Goal: Task Accomplishment & Management: Manage account settings

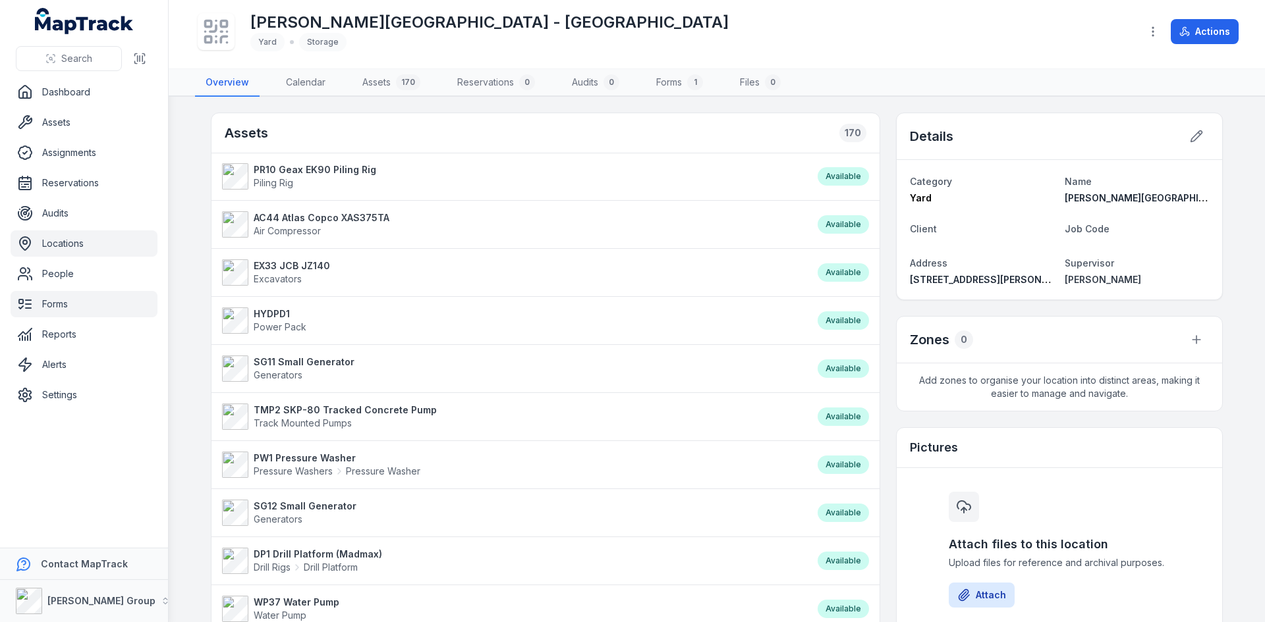
click at [71, 314] on link "Forms" at bounding box center [84, 304] width 147 height 26
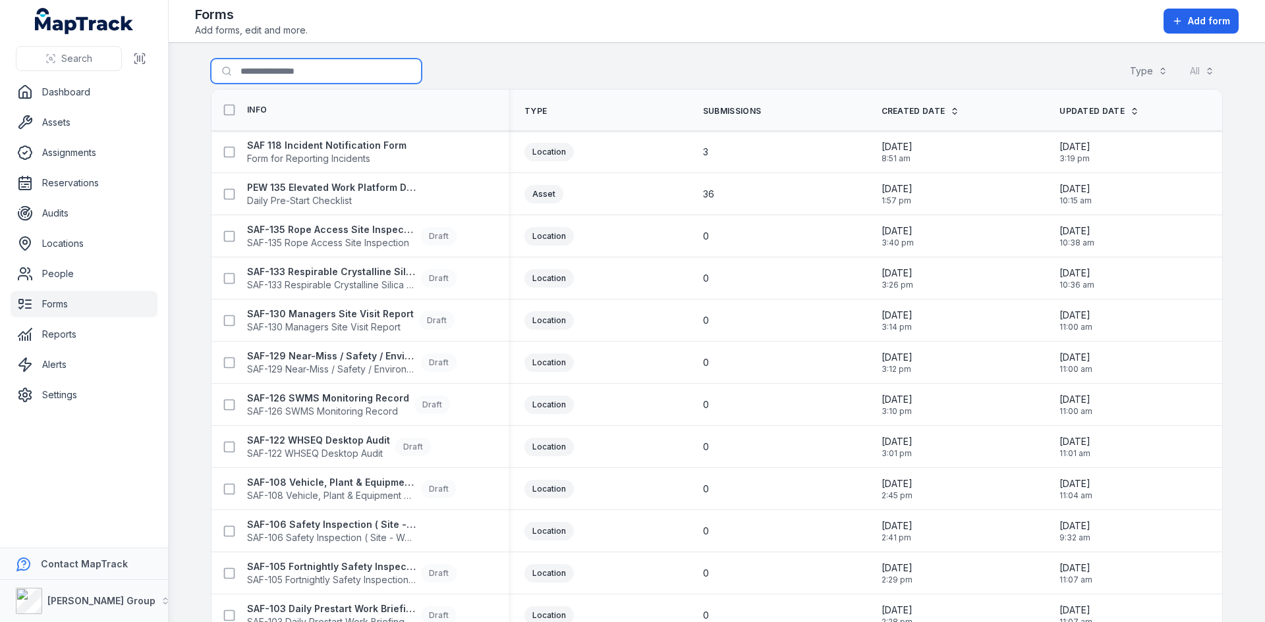
click at [288, 69] on input "Search for forms" at bounding box center [316, 71] width 211 height 25
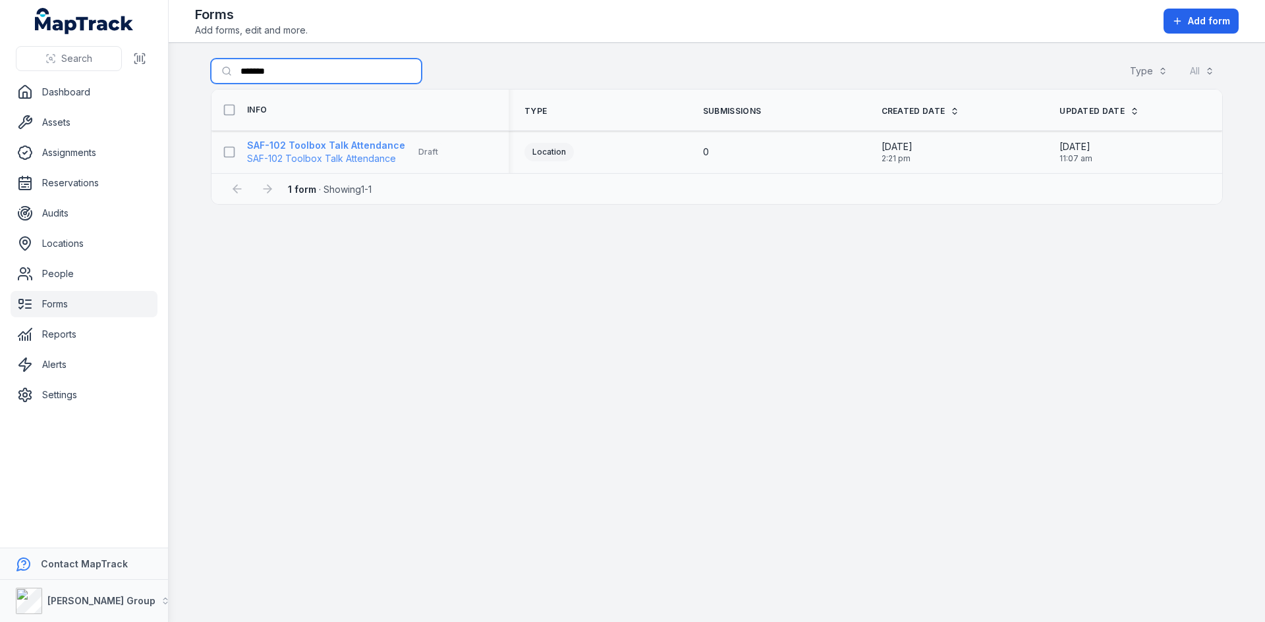
type input "*******"
click at [355, 144] on strong "SAF-102 Toolbox Talk Attendance" at bounding box center [326, 145] width 158 height 13
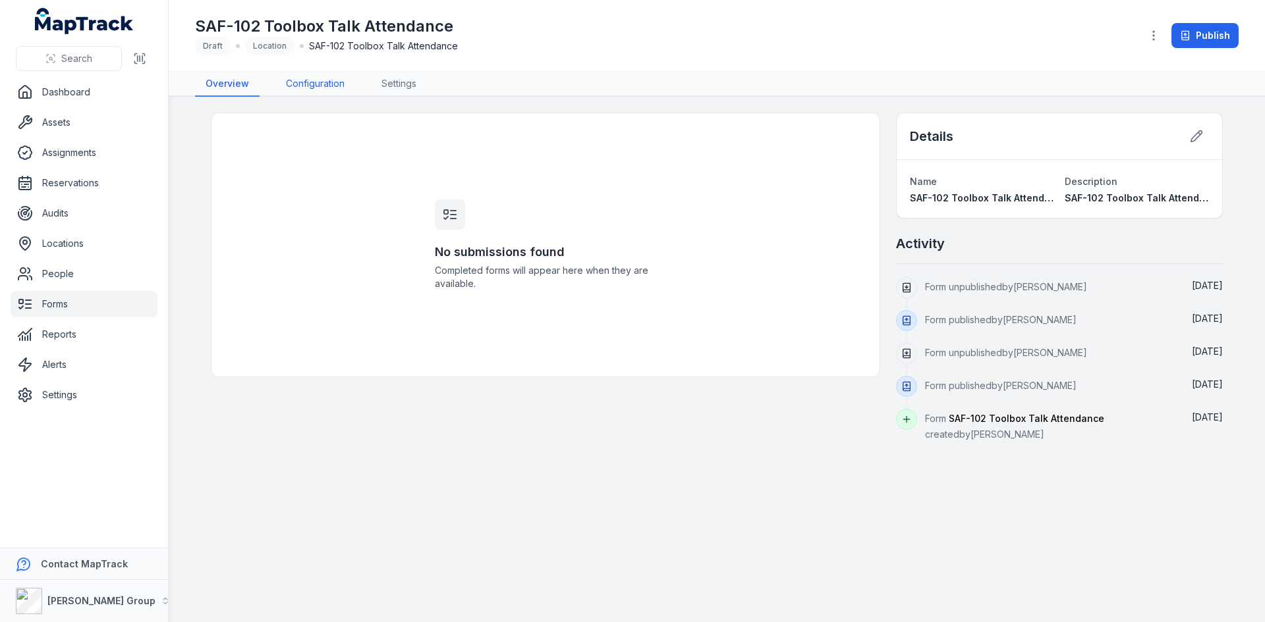
click at [342, 84] on link "Configuration" at bounding box center [315, 84] width 80 height 25
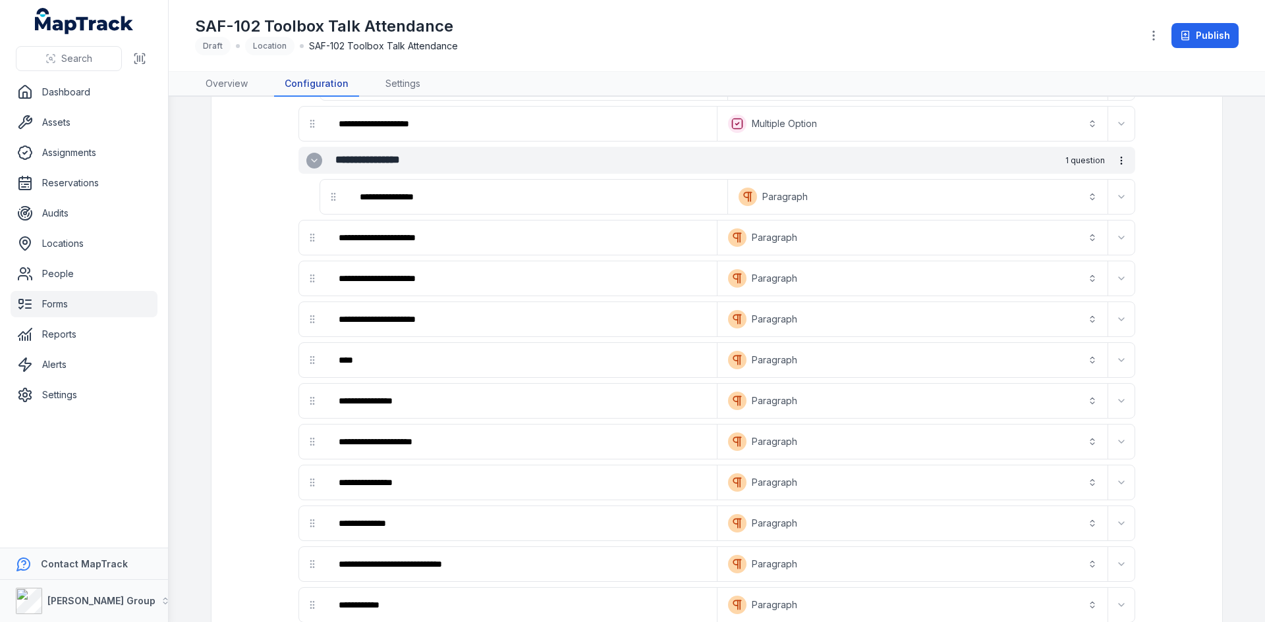
scroll to position [198, 0]
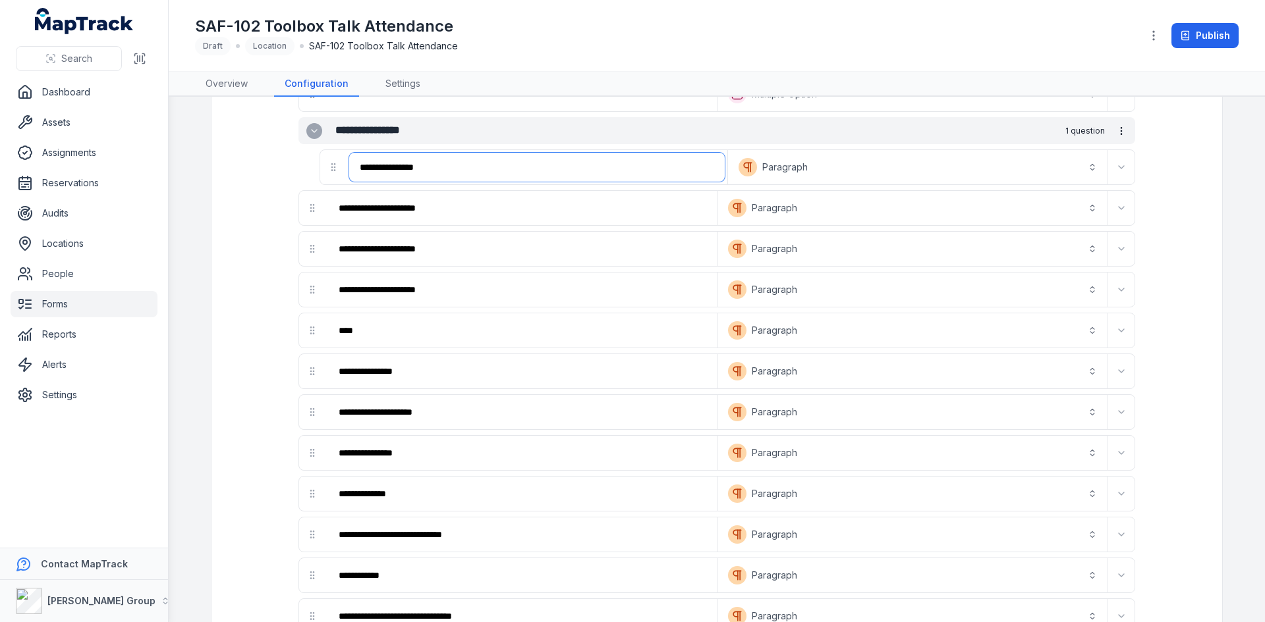
click at [514, 165] on input "**********" at bounding box center [536, 167] width 375 height 29
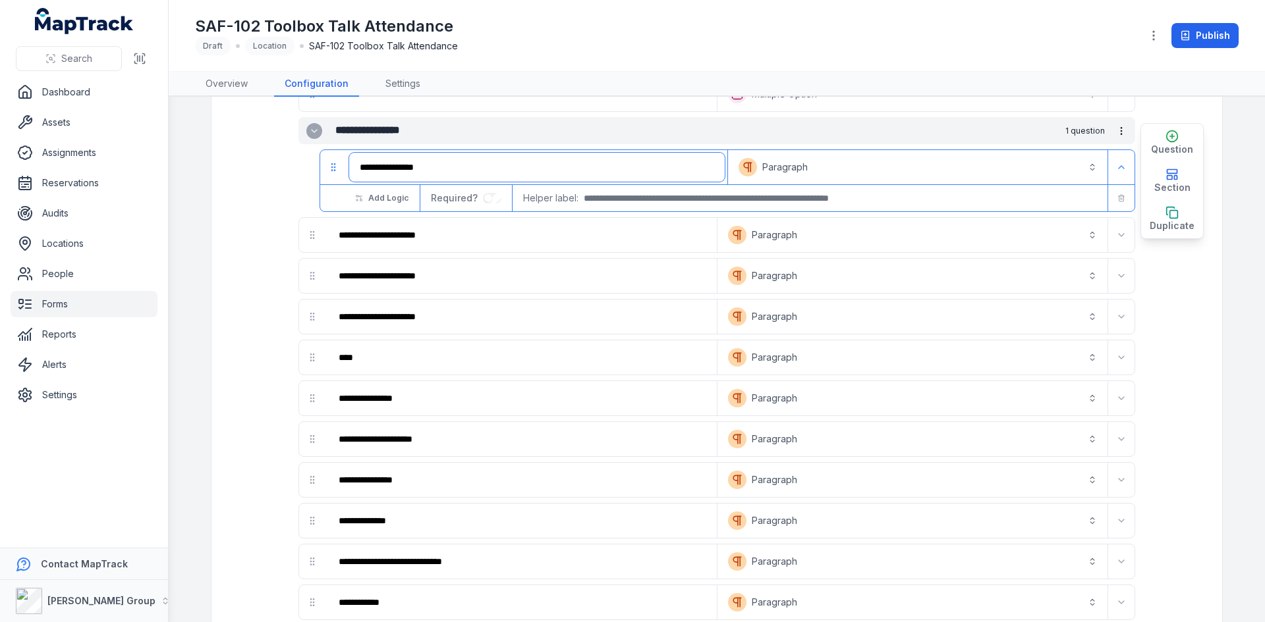
click at [514, 165] on input "**********" at bounding box center [536, 167] width 375 height 29
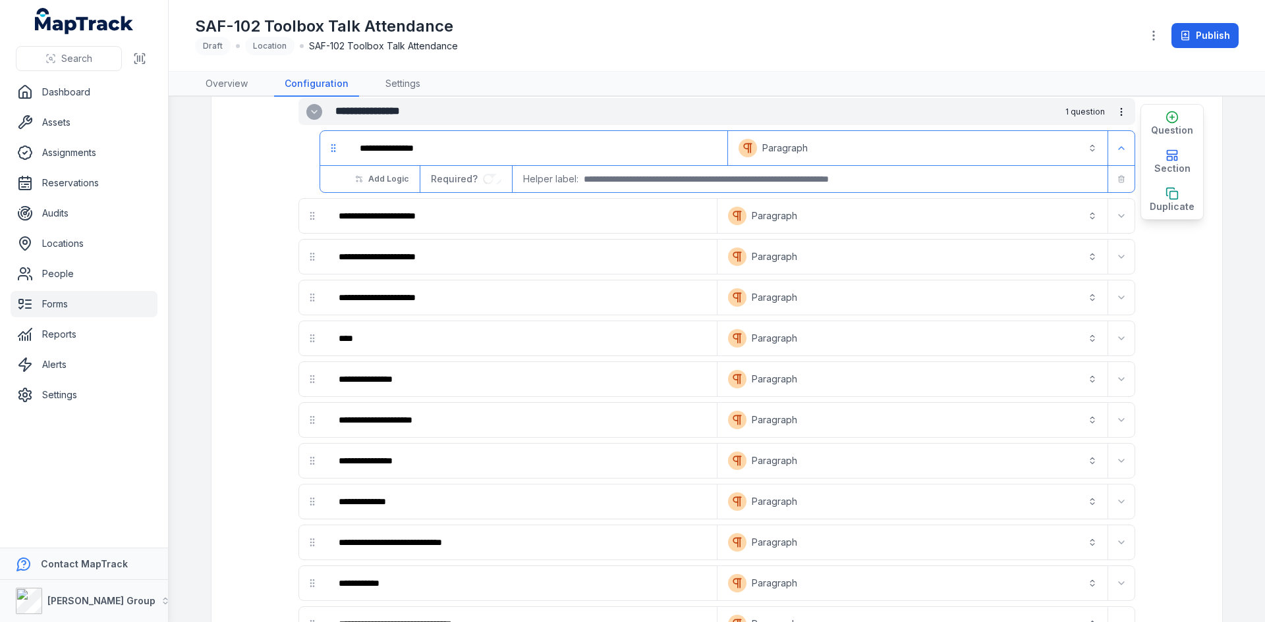
scroll to position [0, 0]
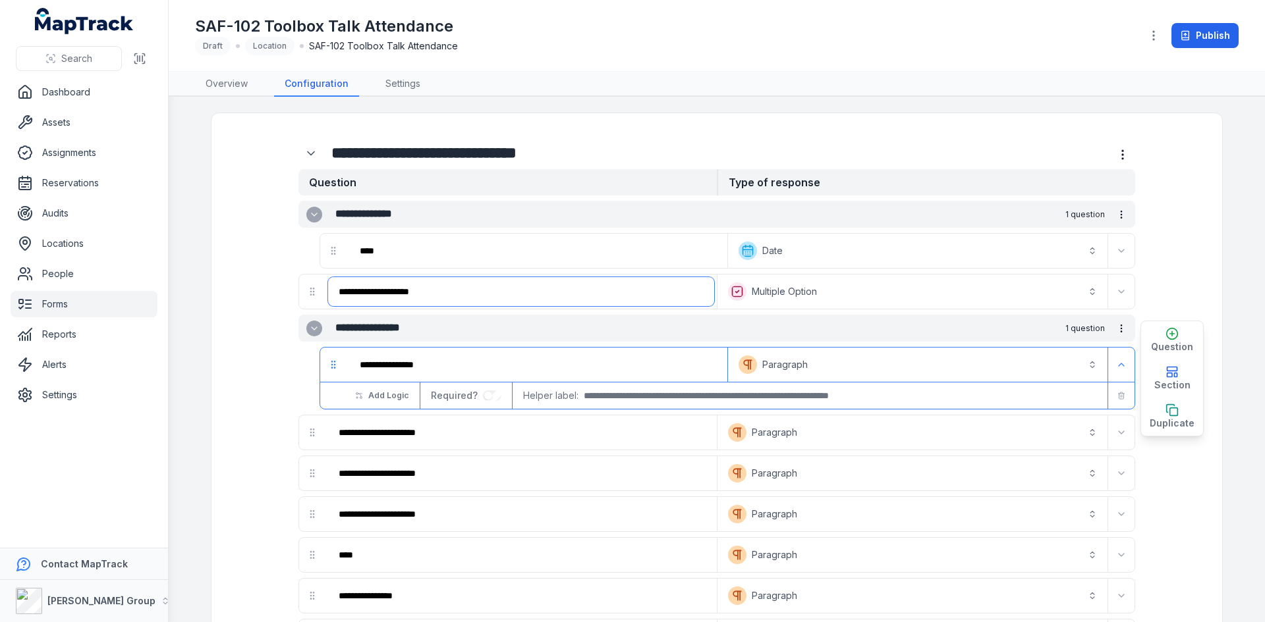
click at [517, 295] on input "**********" at bounding box center [521, 291] width 386 height 29
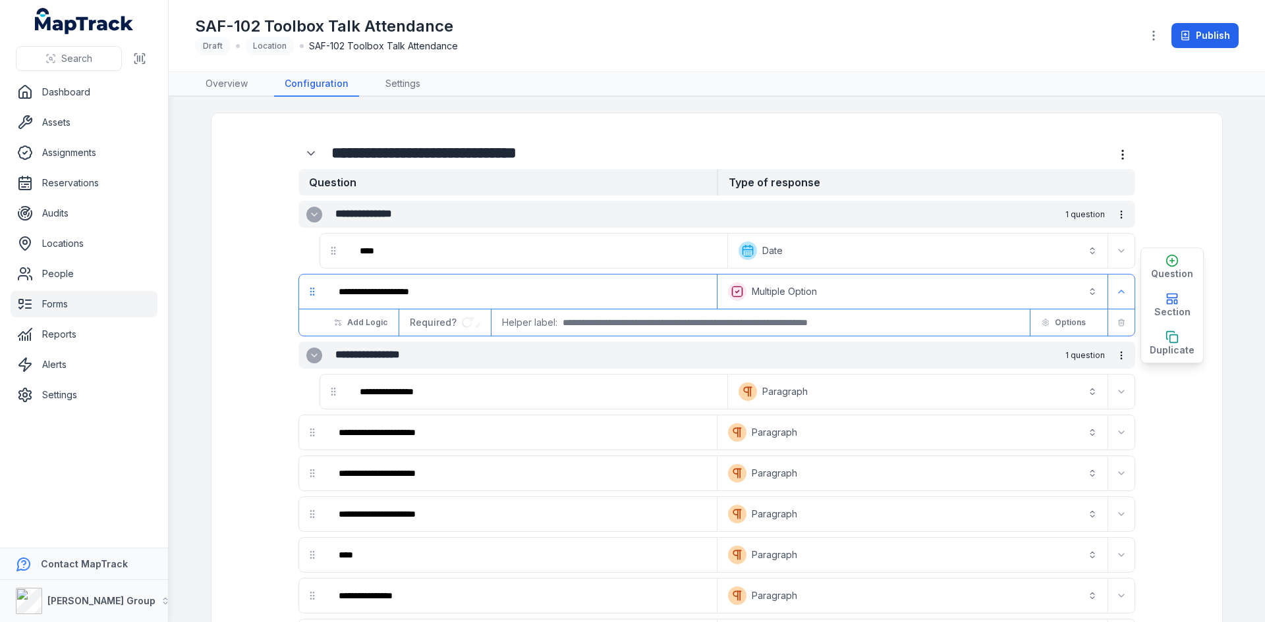
click at [868, 294] on button "**********" at bounding box center [912, 291] width 385 height 29
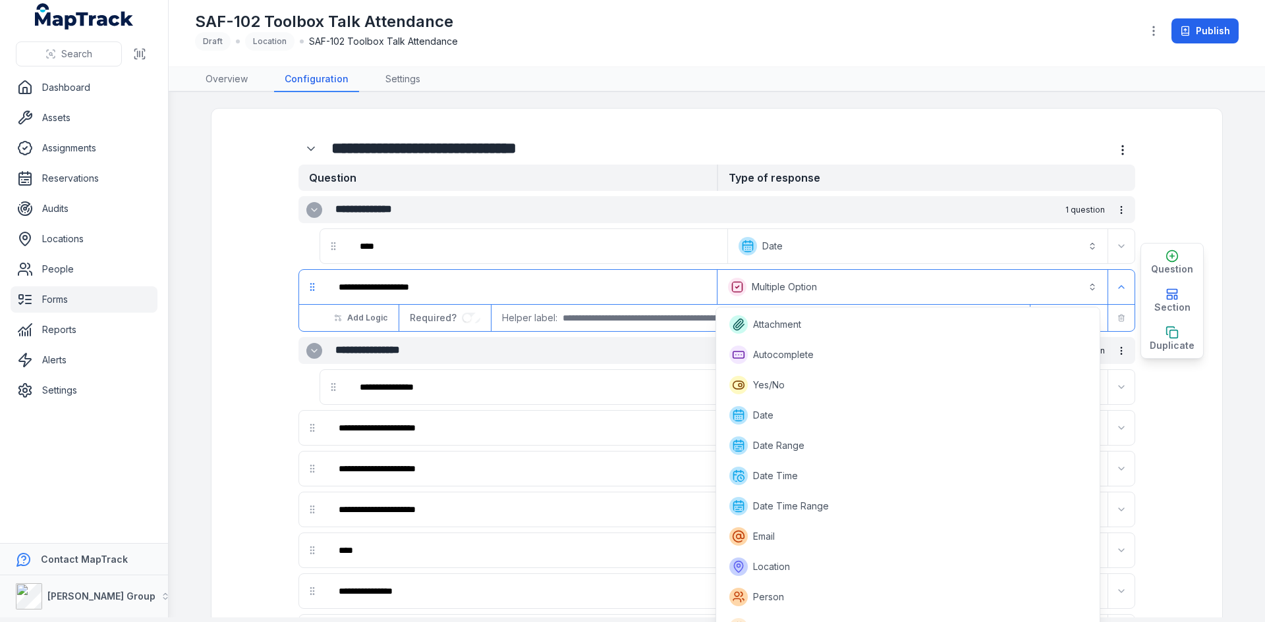
click at [854, 277] on button "**********" at bounding box center [912, 287] width 385 height 29
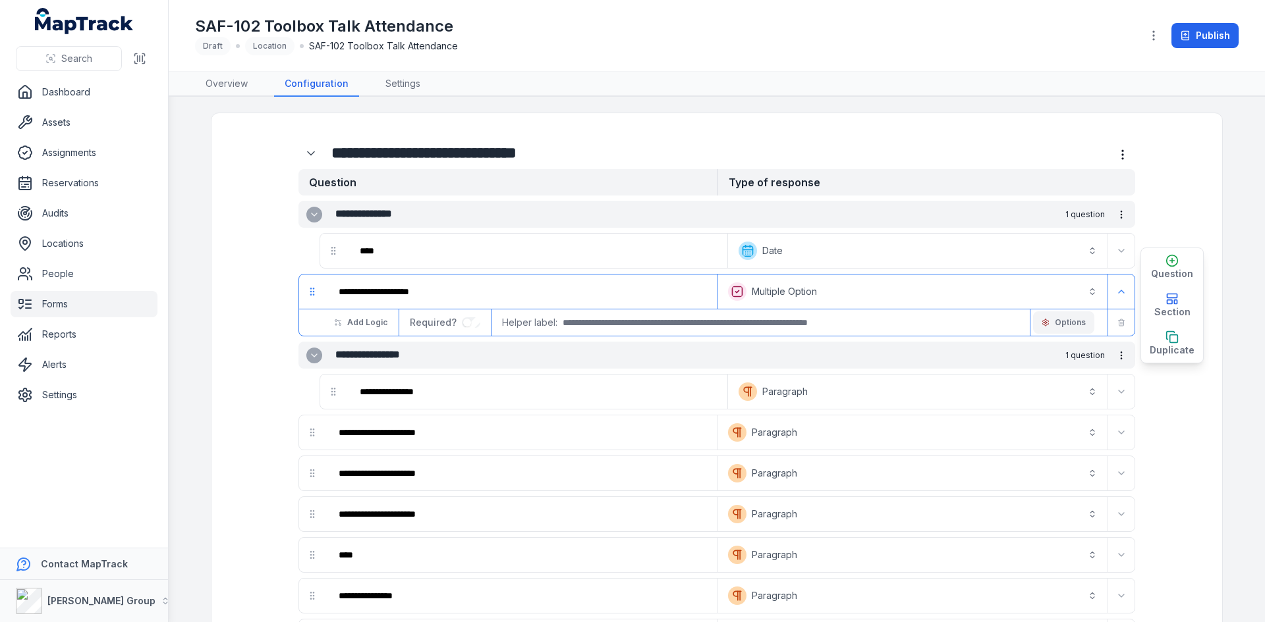
click at [1066, 318] on span "Options" at bounding box center [1070, 322] width 31 height 11
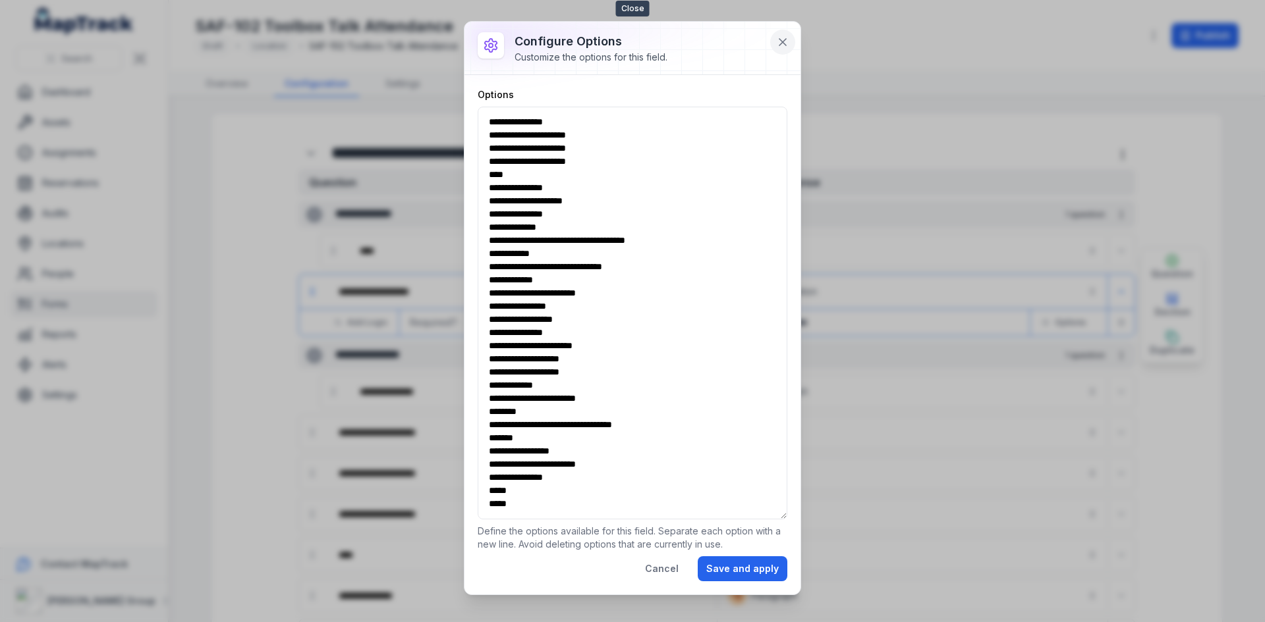
click at [779, 40] on icon at bounding box center [782, 42] width 13 height 13
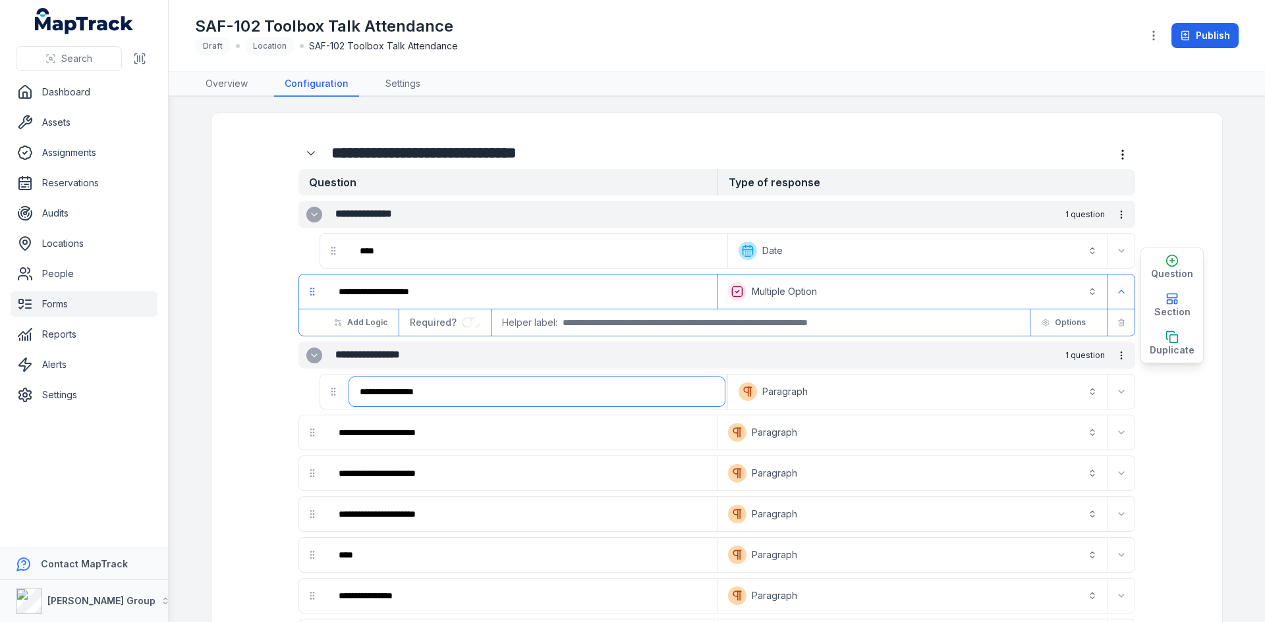
click at [459, 397] on input "**********" at bounding box center [536, 391] width 375 height 29
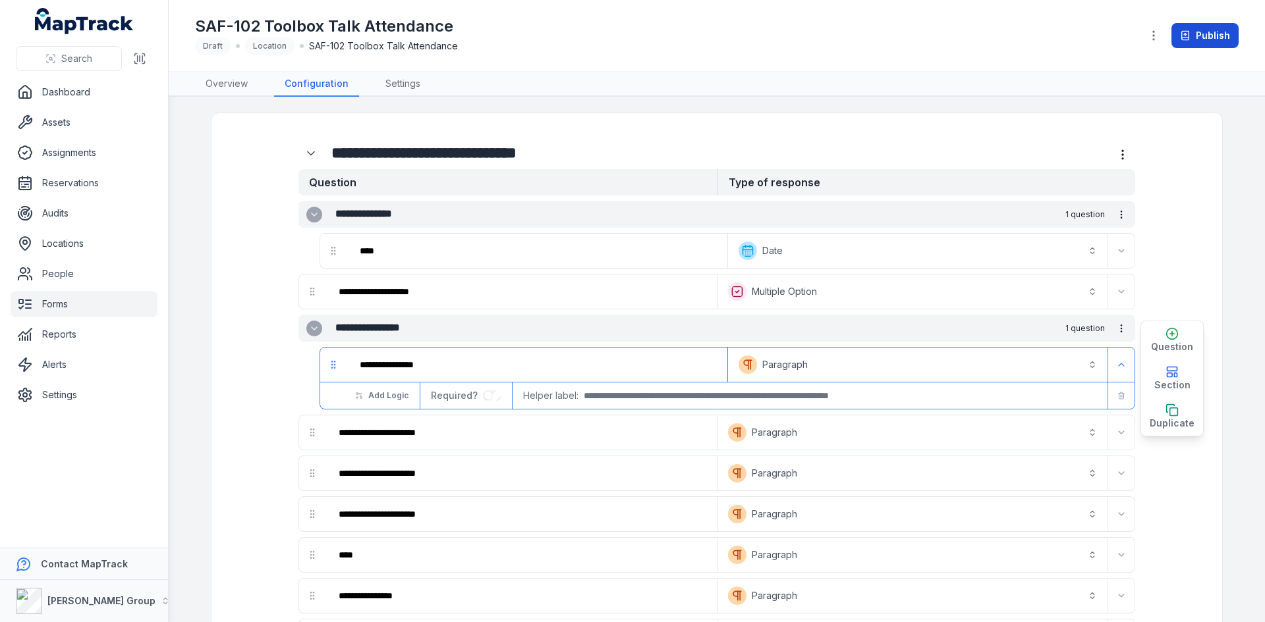
click at [1200, 37] on button "Publish" at bounding box center [1204, 35] width 67 height 25
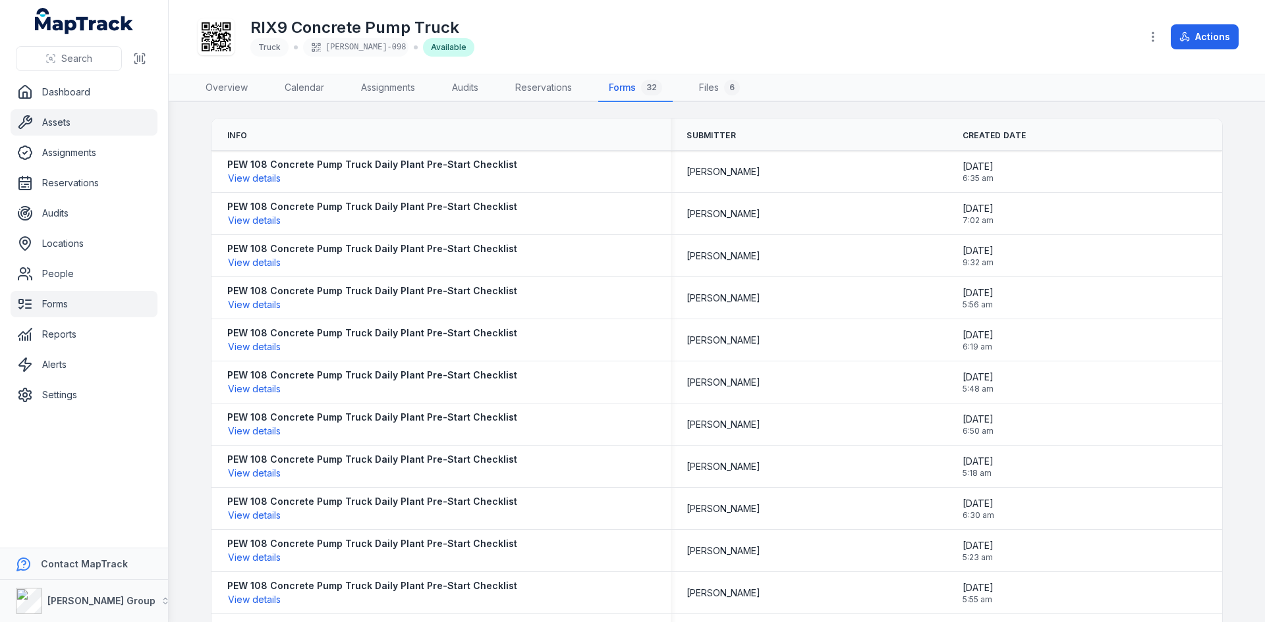
click at [70, 300] on link "Forms" at bounding box center [84, 304] width 147 height 26
click at [74, 244] on link "Locations" at bounding box center [84, 244] width 147 height 26
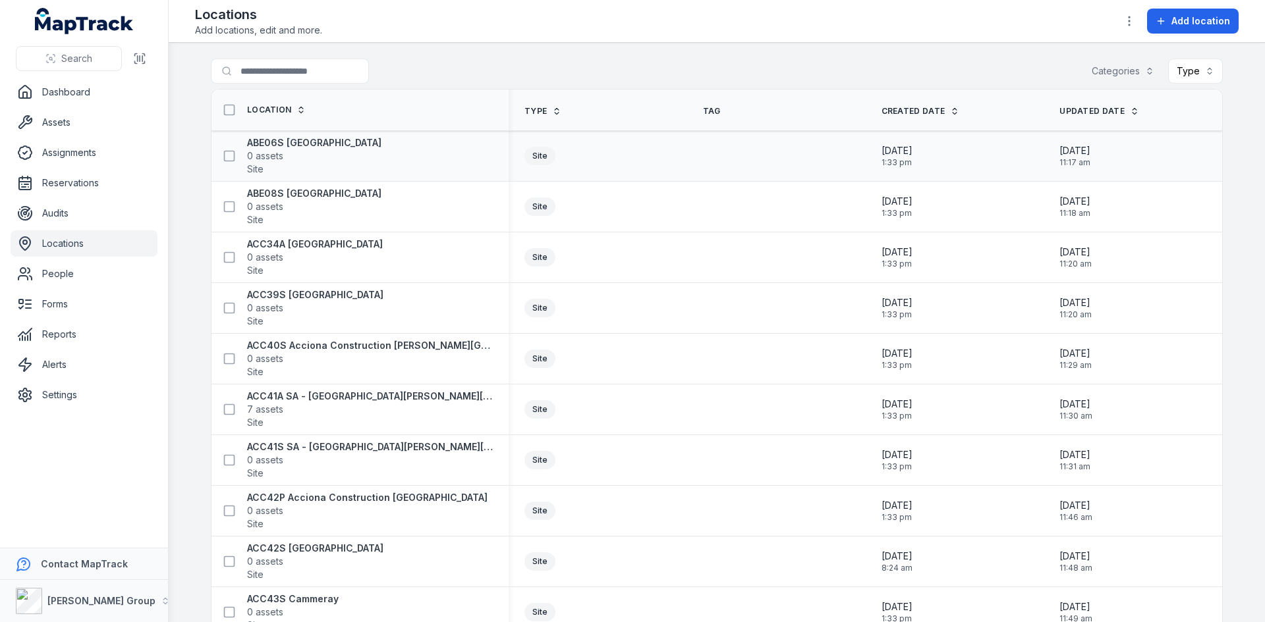
click at [329, 155] on div "ABE06S Sydney 0 assets Site" at bounding box center [355, 156] width 276 height 40
click at [287, 150] on span "0 assets" at bounding box center [314, 156] width 134 height 13
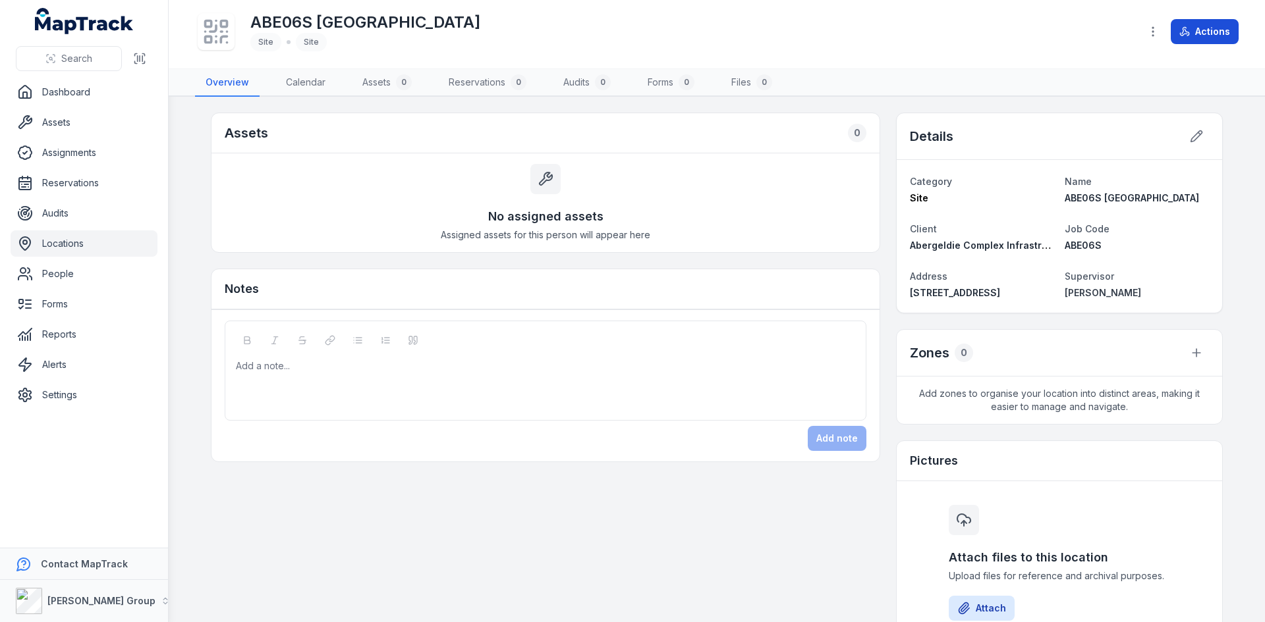
click at [1215, 40] on button "Actions" at bounding box center [1205, 31] width 68 height 25
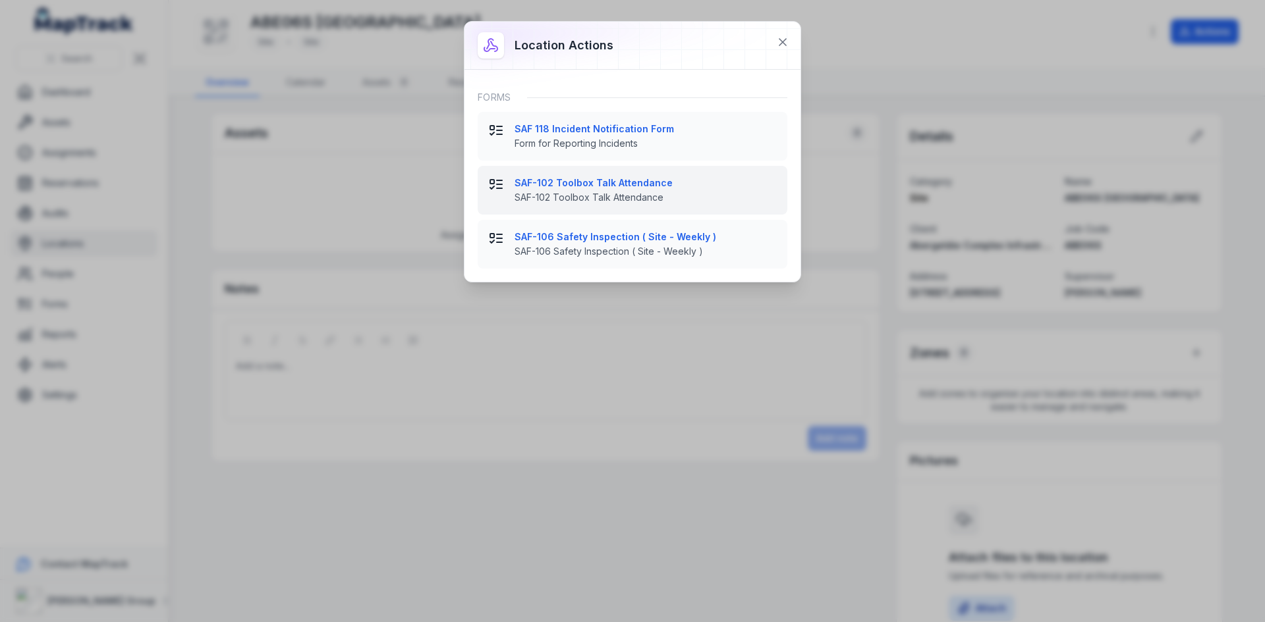
click at [583, 188] on strong "SAF-102 Toolbox Talk Attendance" at bounding box center [645, 183] width 262 height 13
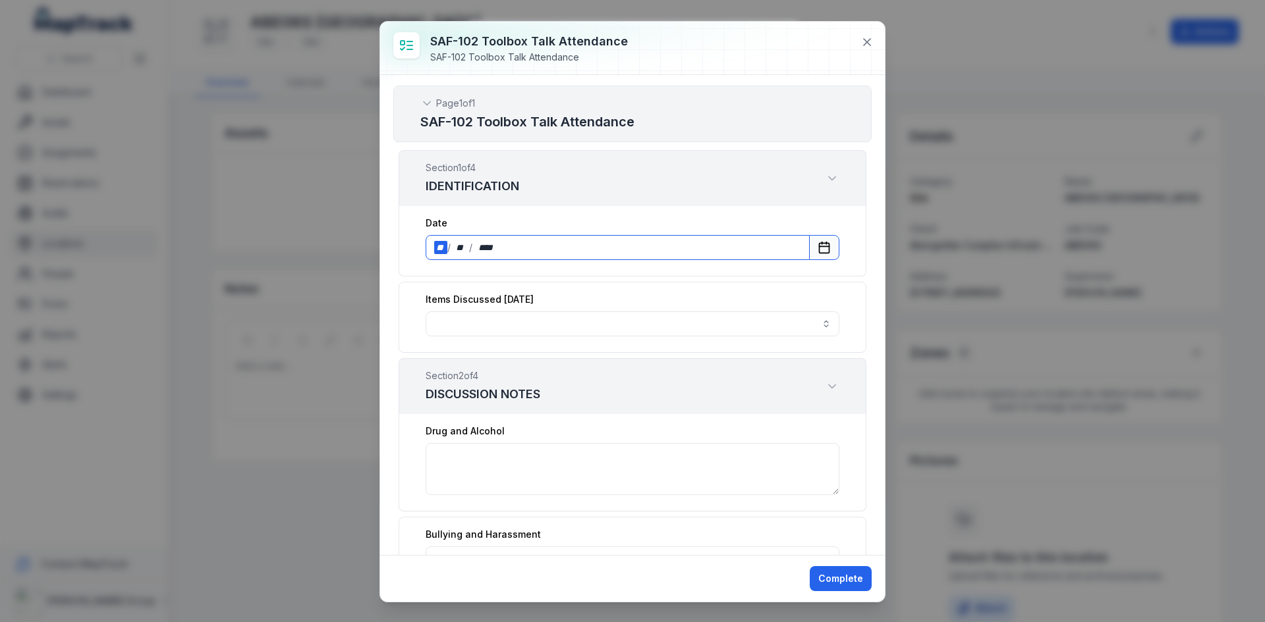
click at [550, 252] on div "** / ** / ****" at bounding box center [618, 247] width 384 height 25
click at [819, 246] on icon "Calendar" at bounding box center [824, 246] width 10 height 0
click at [595, 325] on button "button" at bounding box center [633, 324] width 414 height 25
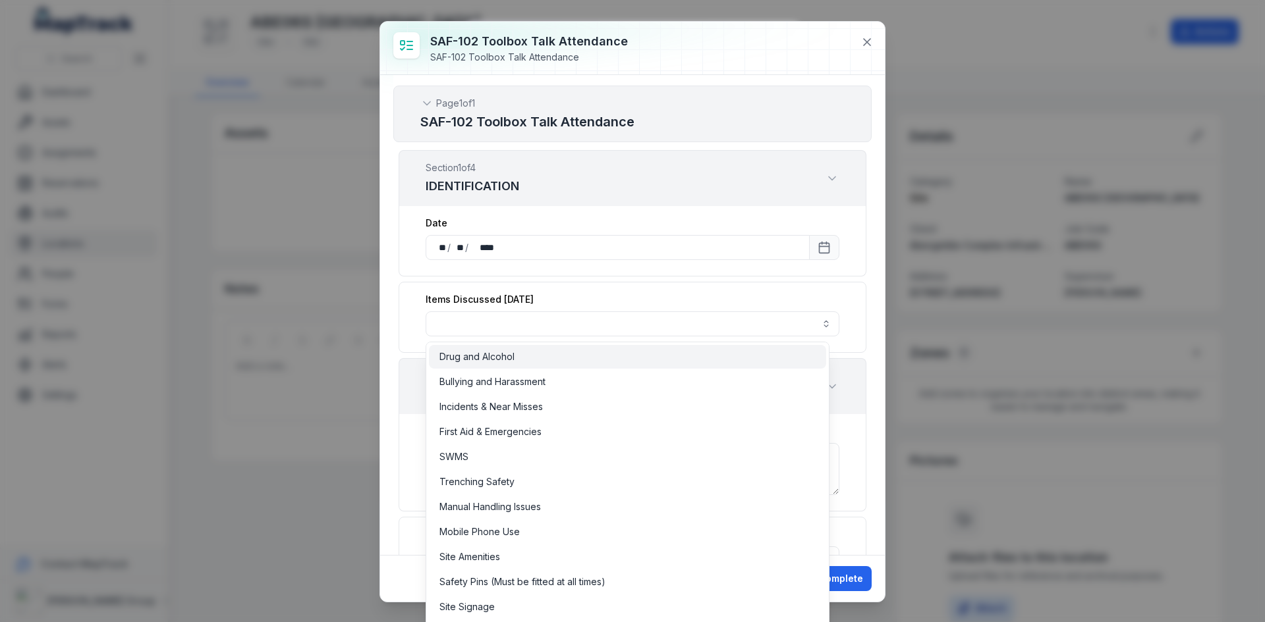
click at [526, 362] on div "Drug and Alcohol" at bounding box center [627, 356] width 376 height 13
click at [555, 385] on div "Bullying and Harassment" at bounding box center [627, 381] width 376 height 13
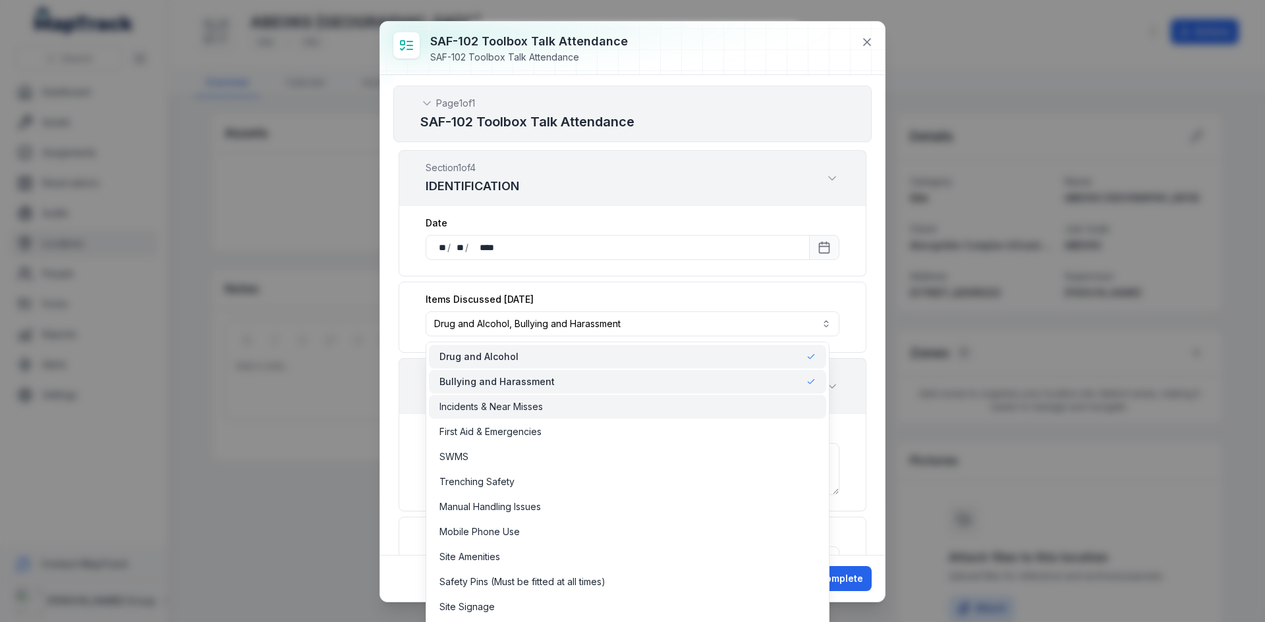
click at [539, 409] on span "Incidents & Near Misses" at bounding box center [490, 406] width 103 height 13
click at [531, 430] on span "First Aid & Emergencies" at bounding box center [490, 432] width 102 height 13
click at [862, 277] on div "**********" at bounding box center [632, 315] width 505 height 480
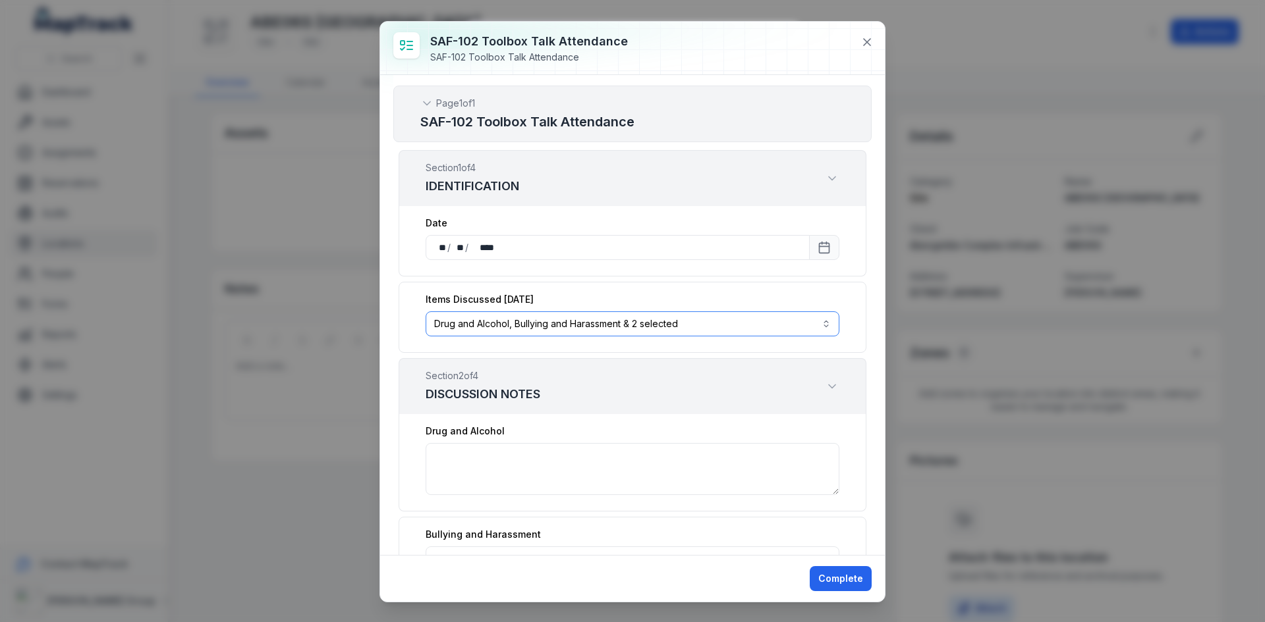
scroll to position [66, 0]
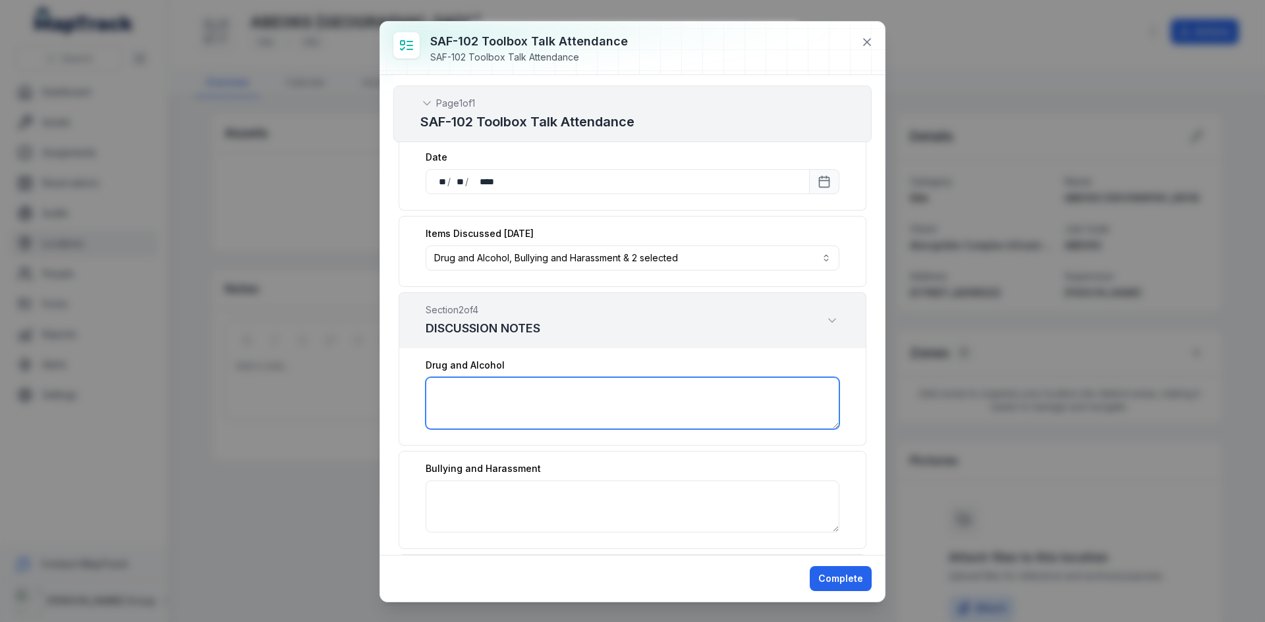
click at [636, 399] on textarea ":r1n:-form-item-label" at bounding box center [633, 403] width 414 height 52
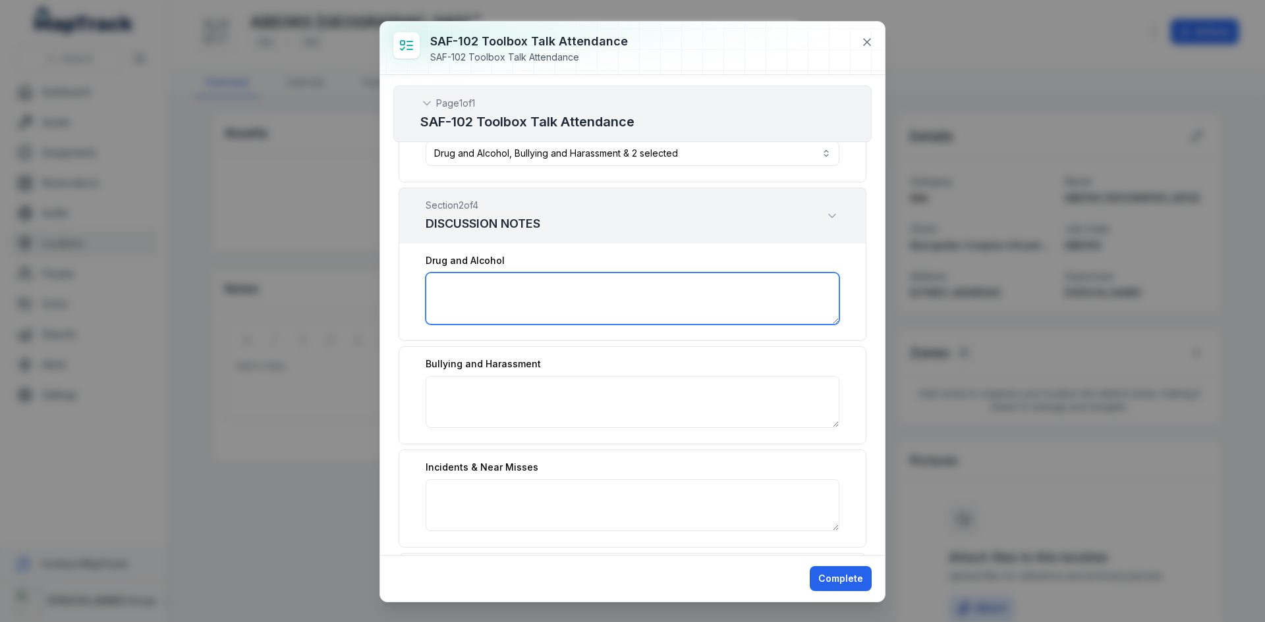
scroll to position [198, 0]
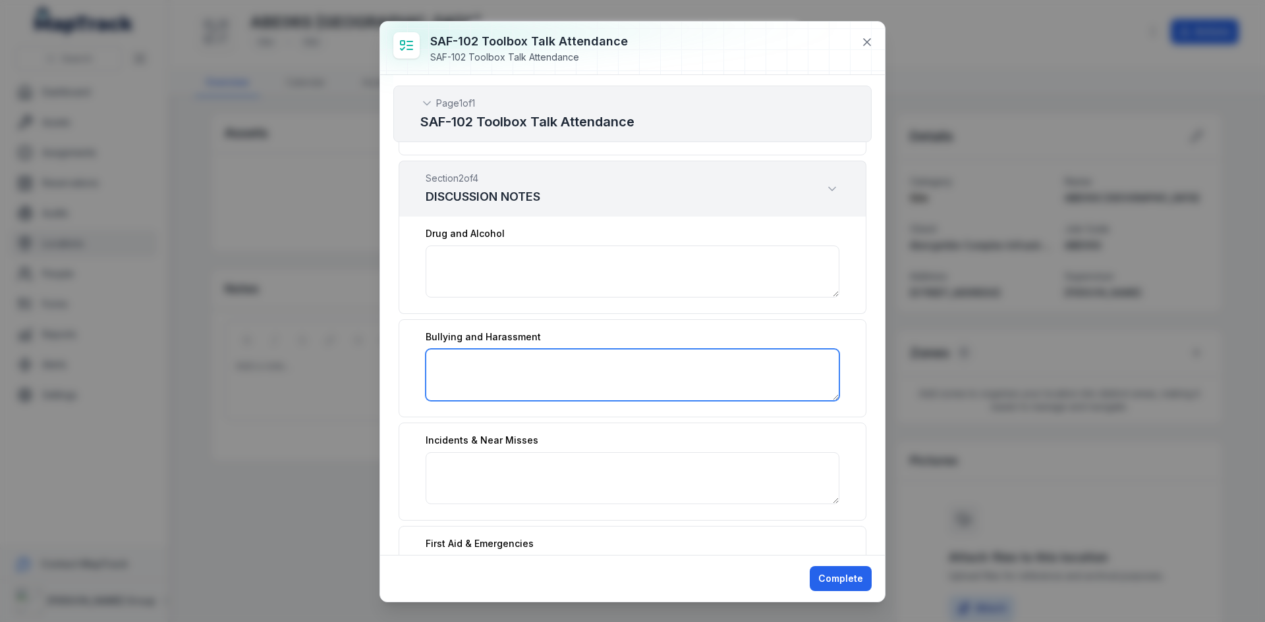
click at [636, 393] on textarea ":r1o:-form-item-label" at bounding box center [633, 375] width 414 height 52
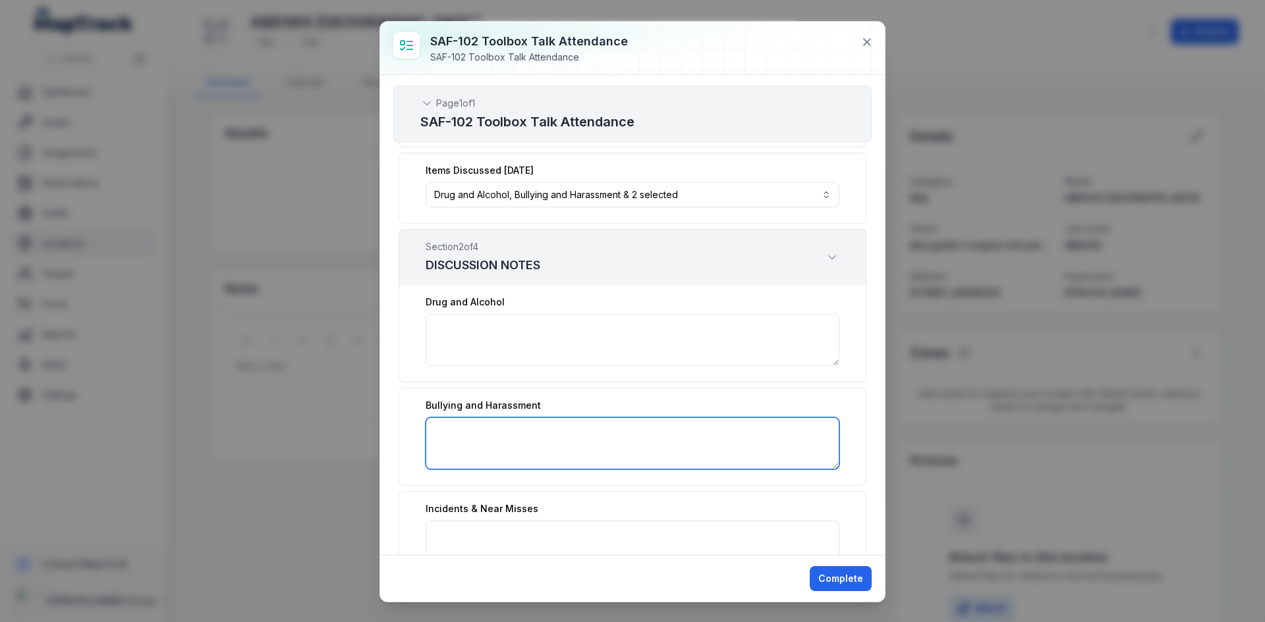
scroll to position [132, 0]
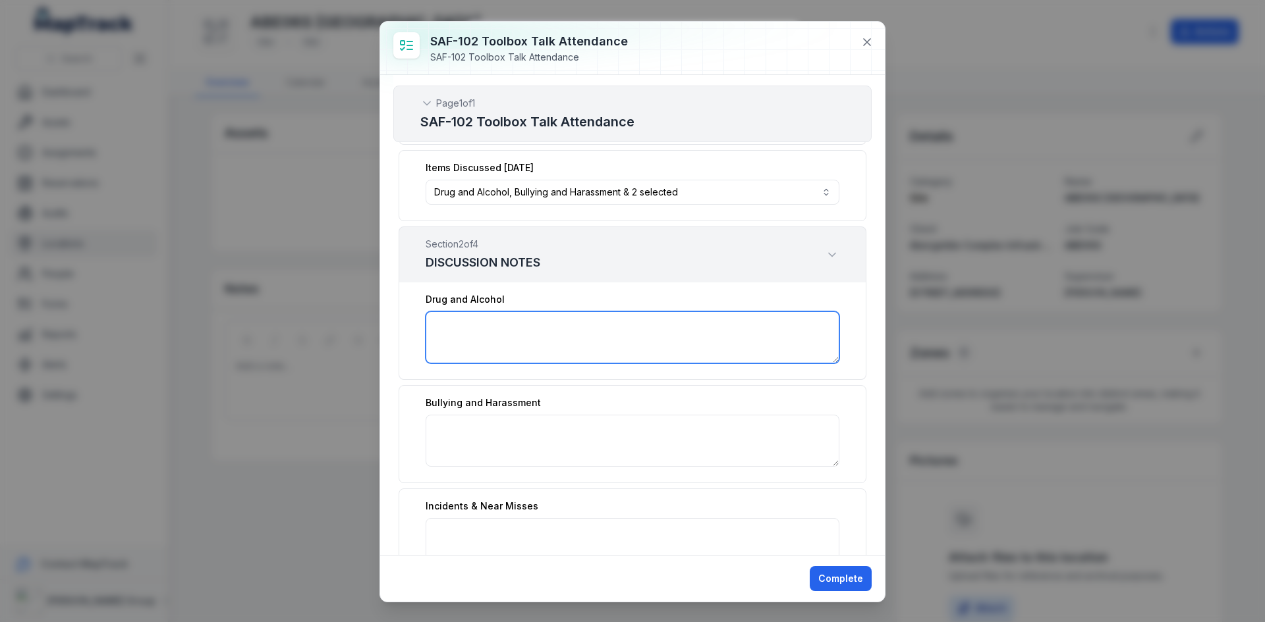
click at [584, 343] on textarea ":r1n:-form-item-label" at bounding box center [633, 338] width 414 height 52
type textarea "****"
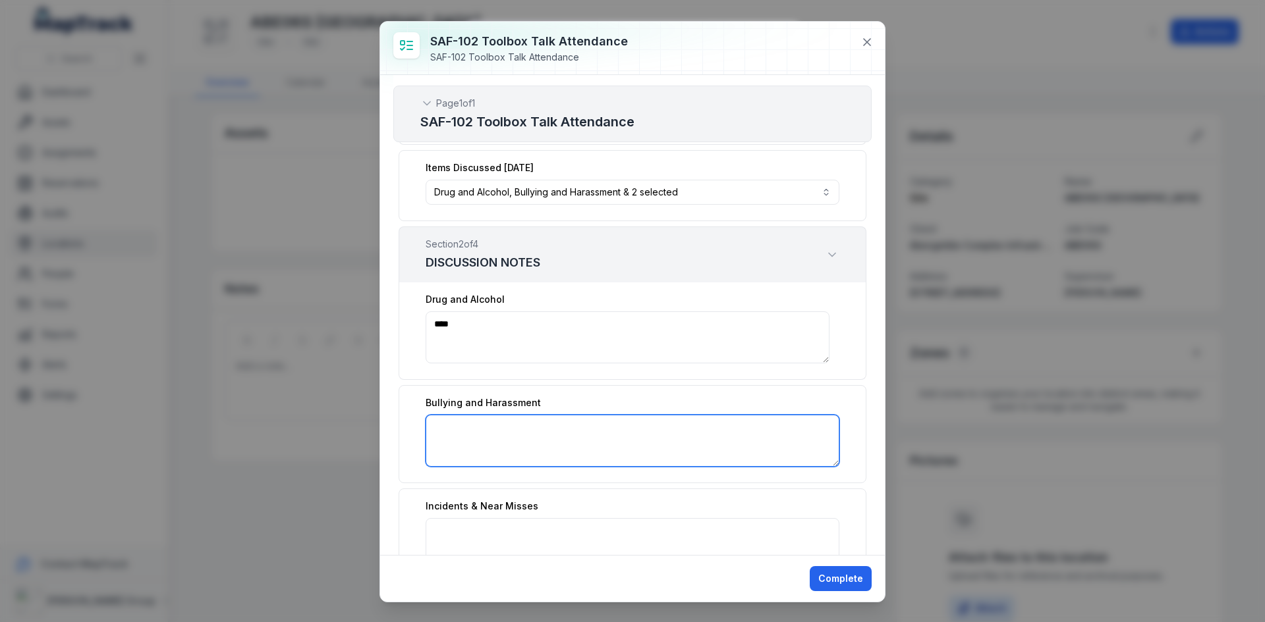
click at [558, 435] on textarea ":r1o:-form-item-label" at bounding box center [633, 441] width 414 height 52
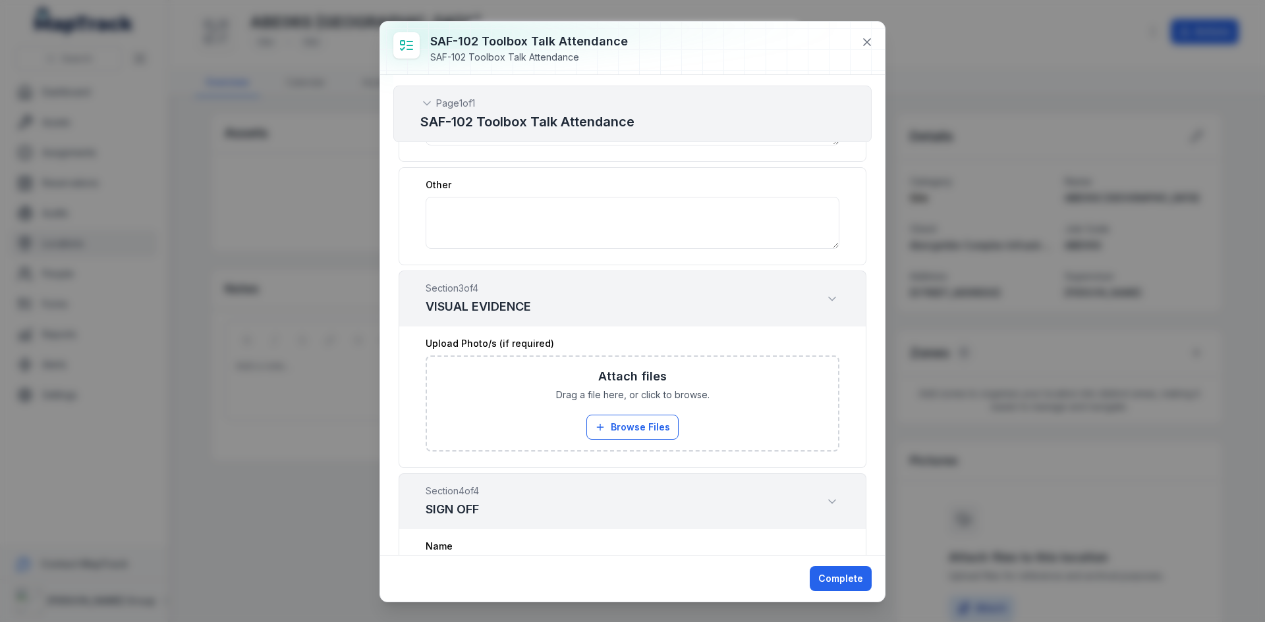
scroll to position [3294, 0]
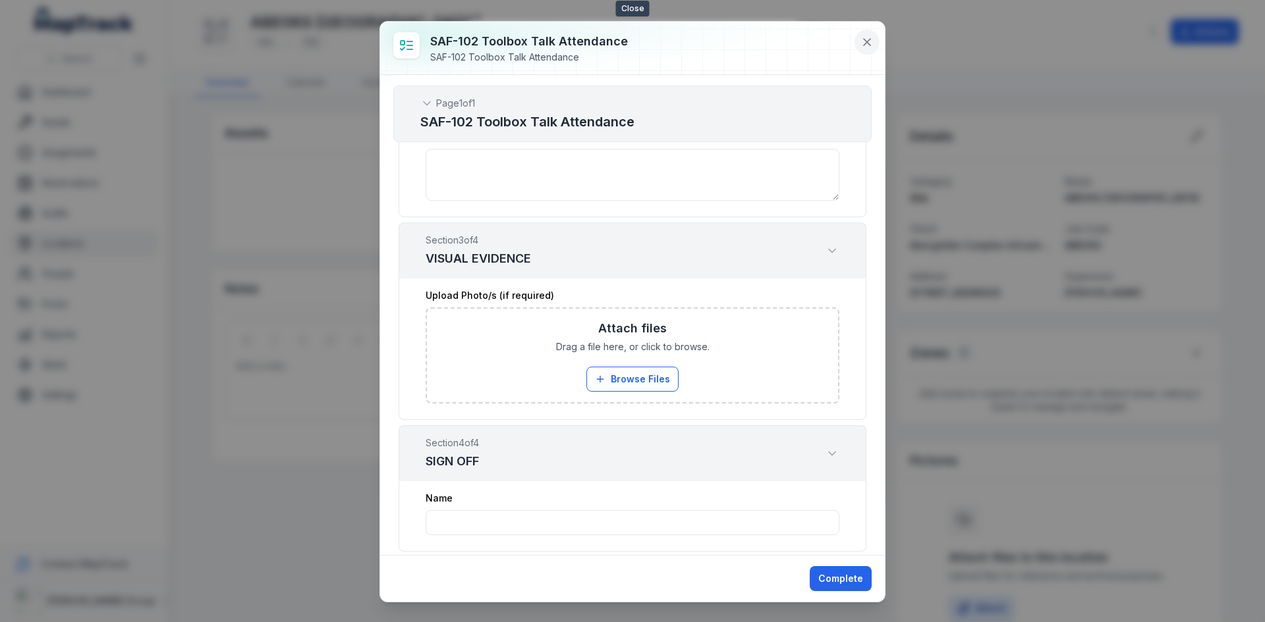
type textarea "****"
click at [868, 43] on icon at bounding box center [867, 42] width 7 height 7
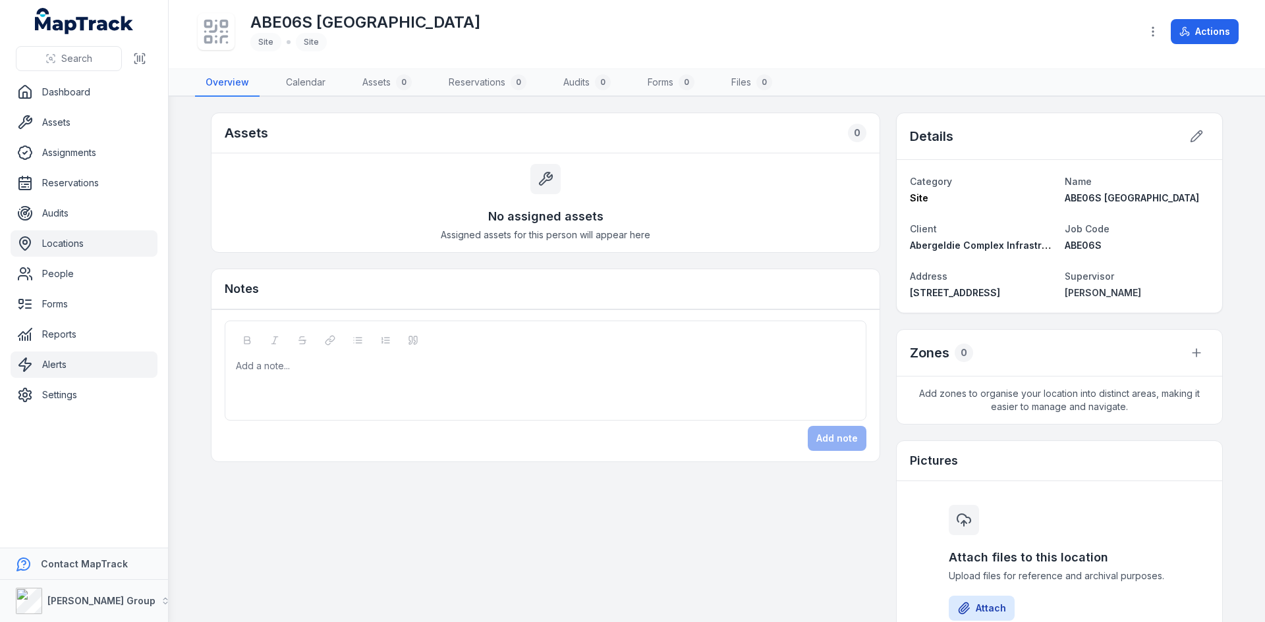
click at [35, 366] on link "Alerts" at bounding box center [84, 365] width 147 height 26
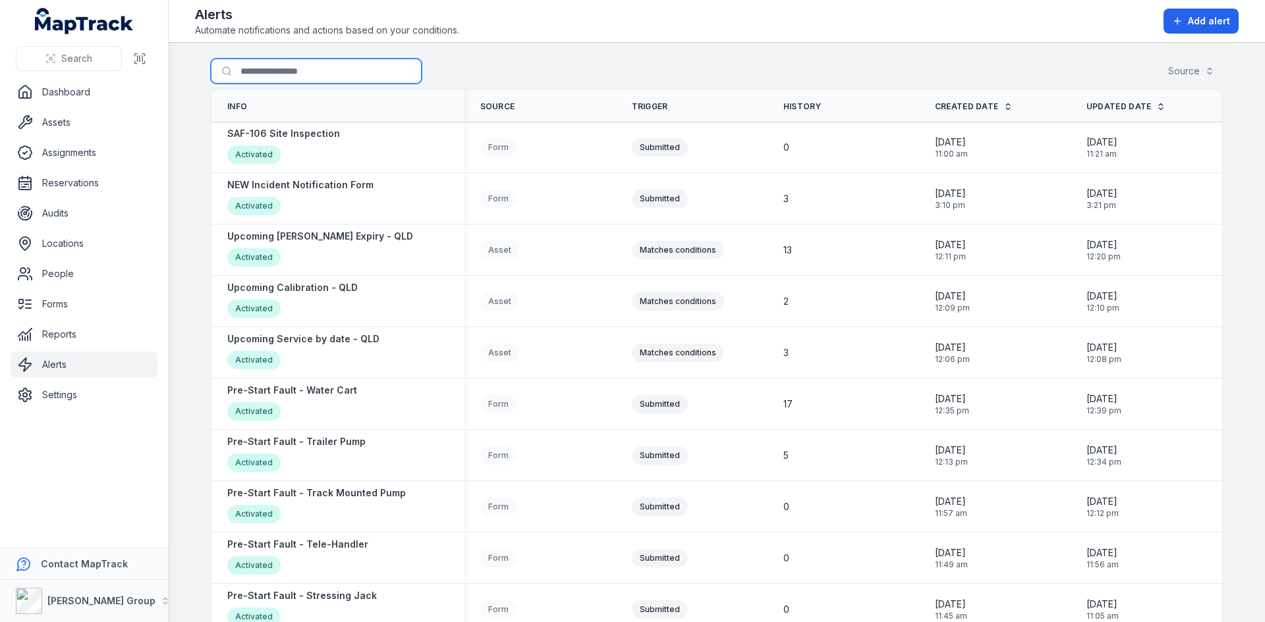
click at [289, 68] on input "Search for alerts" at bounding box center [316, 71] width 211 height 25
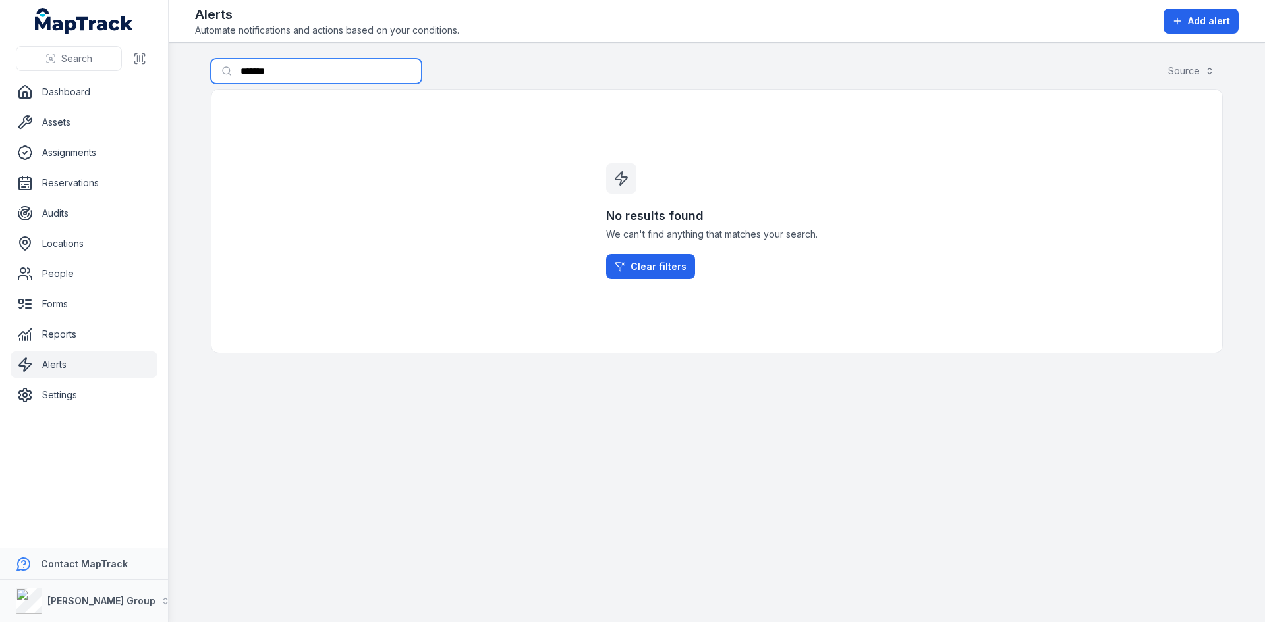
drag, startPoint x: 289, startPoint y: 68, endPoint x: 235, endPoint y: 77, distance: 54.1
click at [235, 77] on input "*******" at bounding box center [316, 71] width 211 height 25
type input "*******"
click at [1205, 24] on span "Add alert" at bounding box center [1209, 20] width 42 height 13
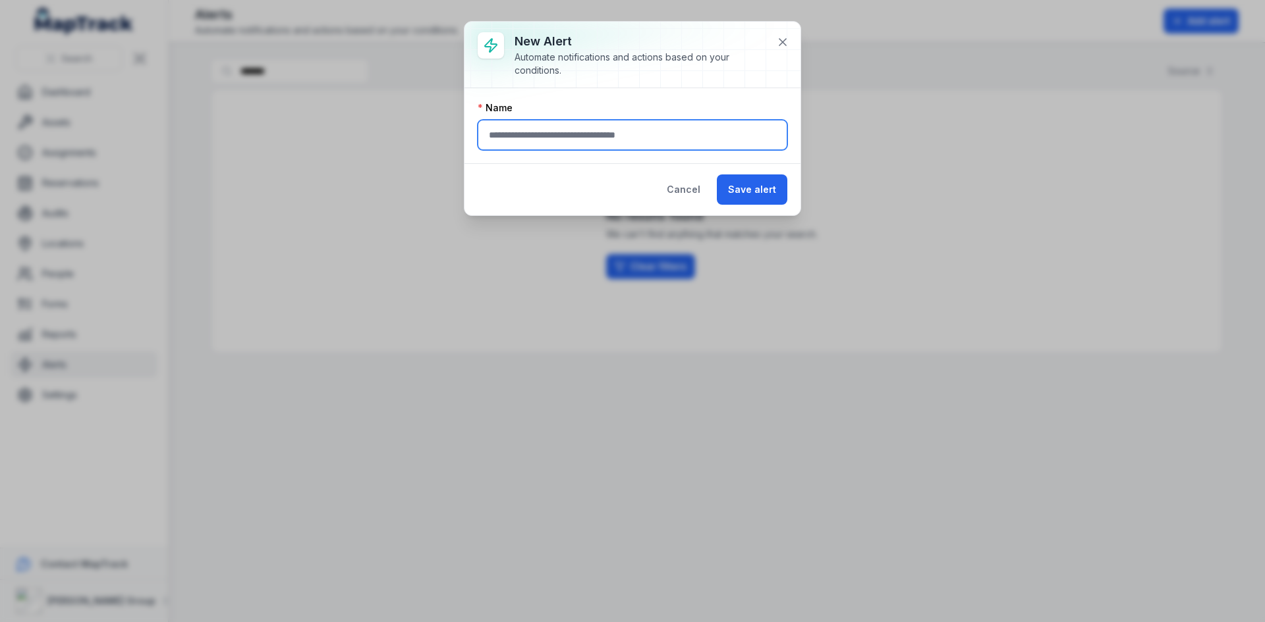
click at [559, 134] on input "text" at bounding box center [633, 135] width 310 height 30
type input "**********"
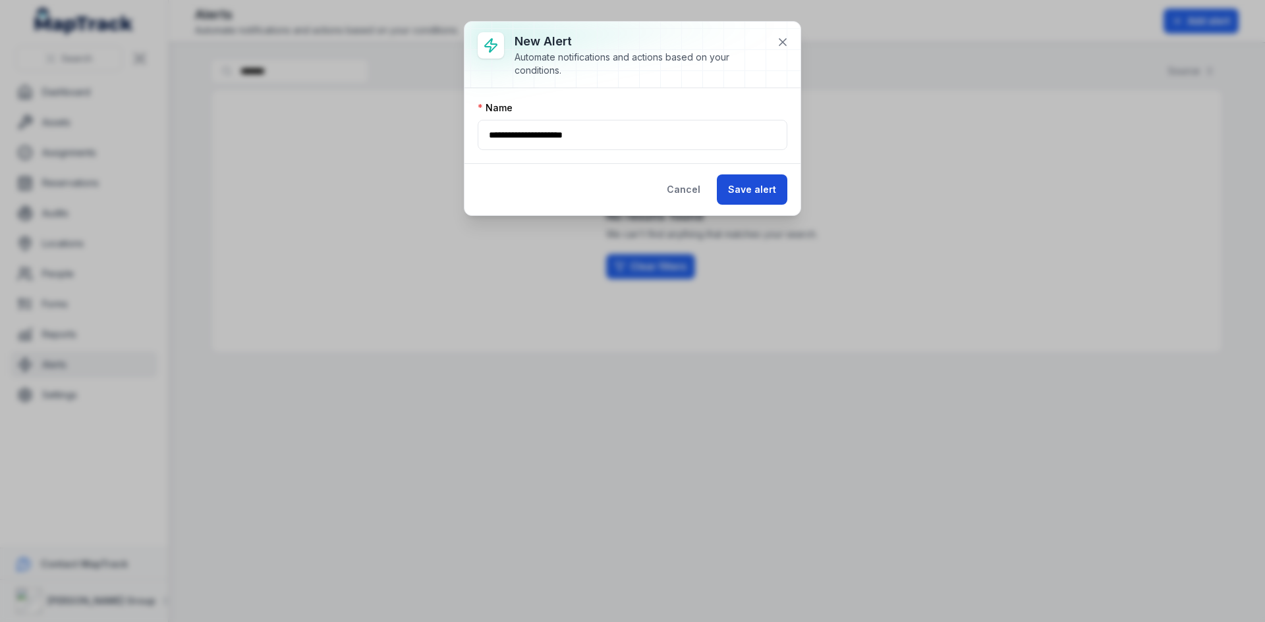
click at [759, 195] on button "Save alert" at bounding box center [752, 190] width 70 height 30
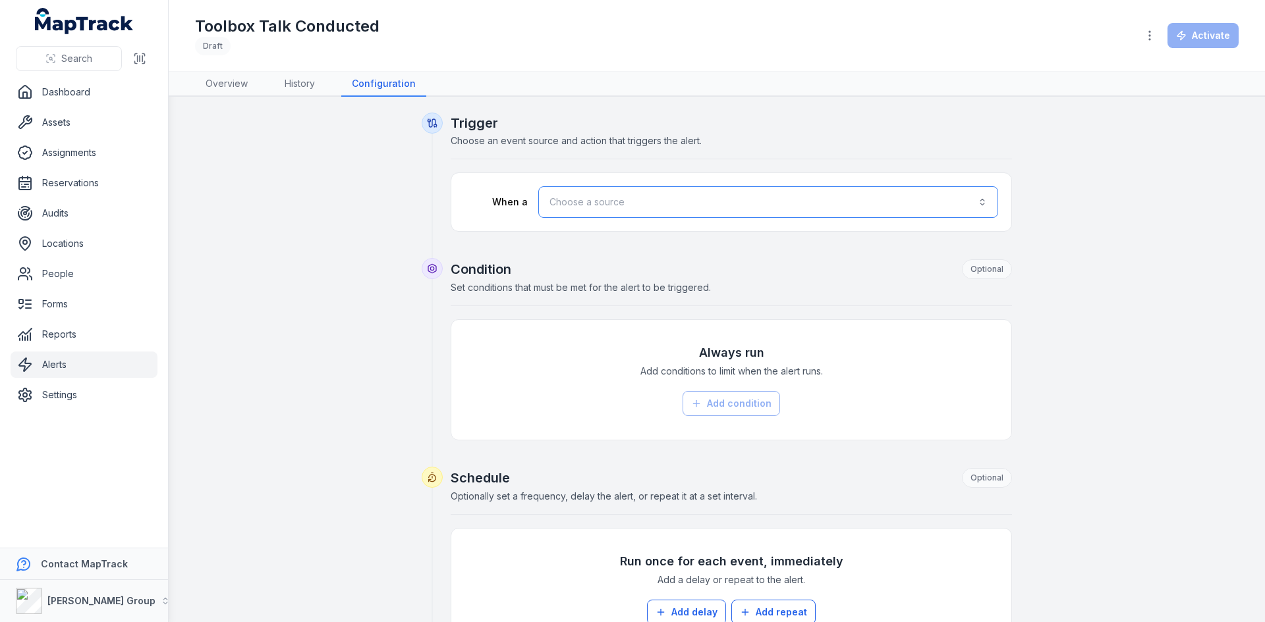
click at [775, 216] on button "Choose a source" at bounding box center [768, 202] width 460 height 32
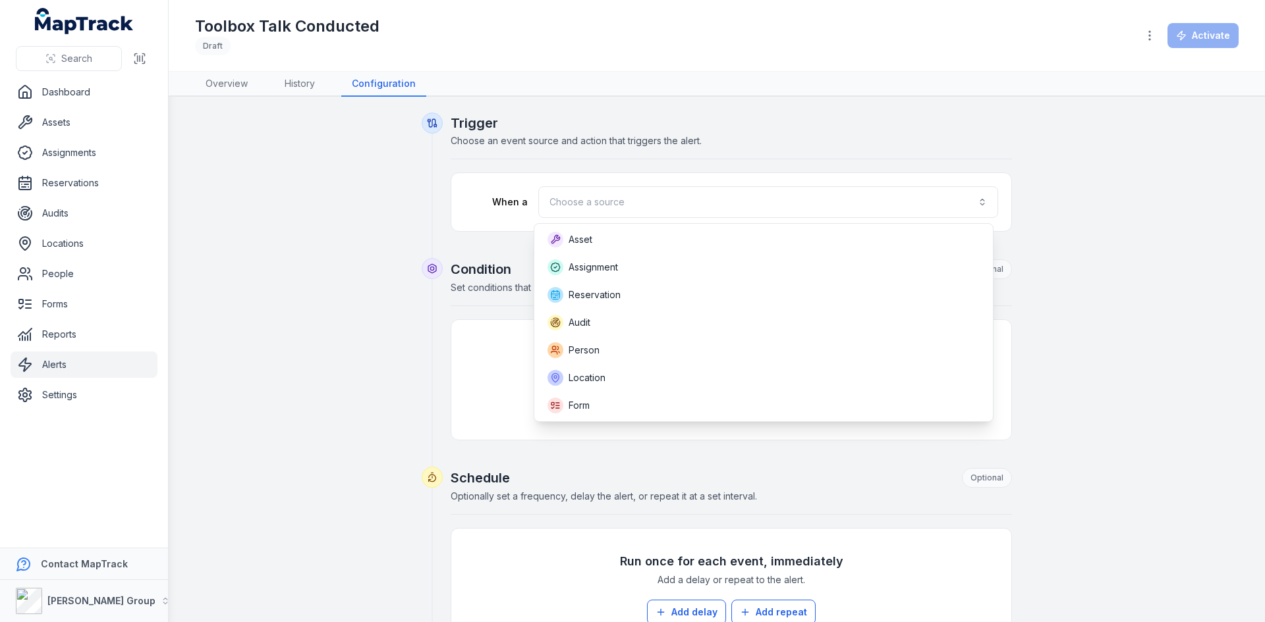
click at [220, 88] on div "Toggle Navigation Toolbox Talk Conducted Draft Activate Overview History Config…" at bounding box center [717, 311] width 1096 height 622
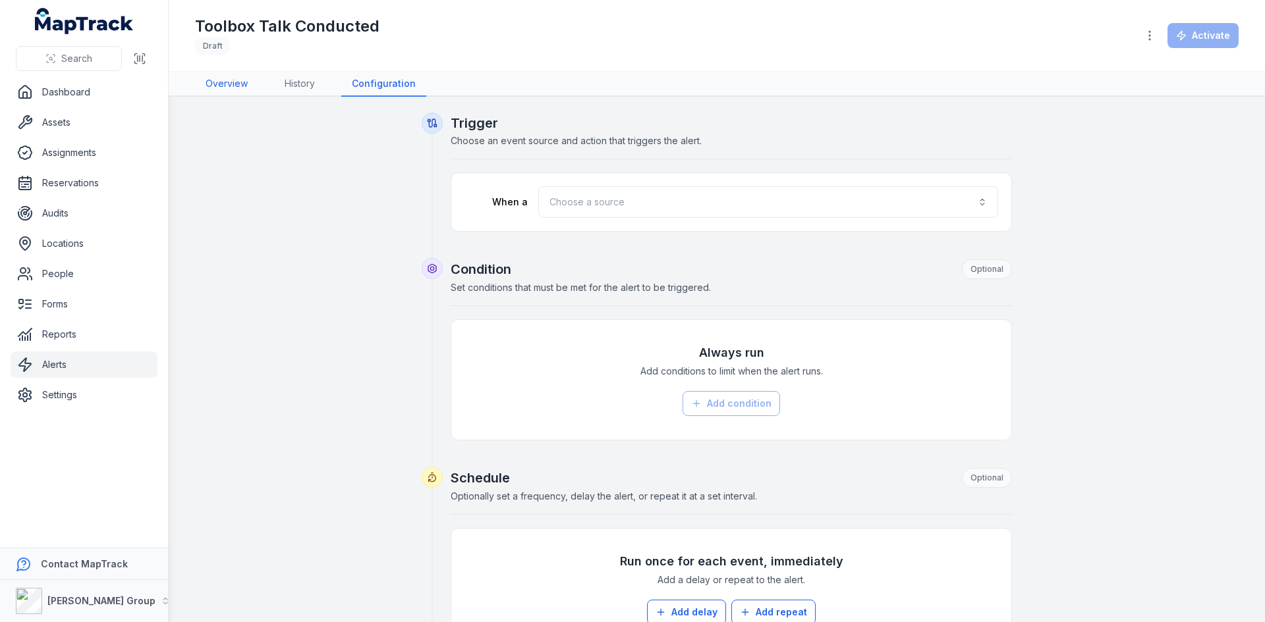
click at [220, 88] on link "Overview" at bounding box center [226, 84] width 63 height 25
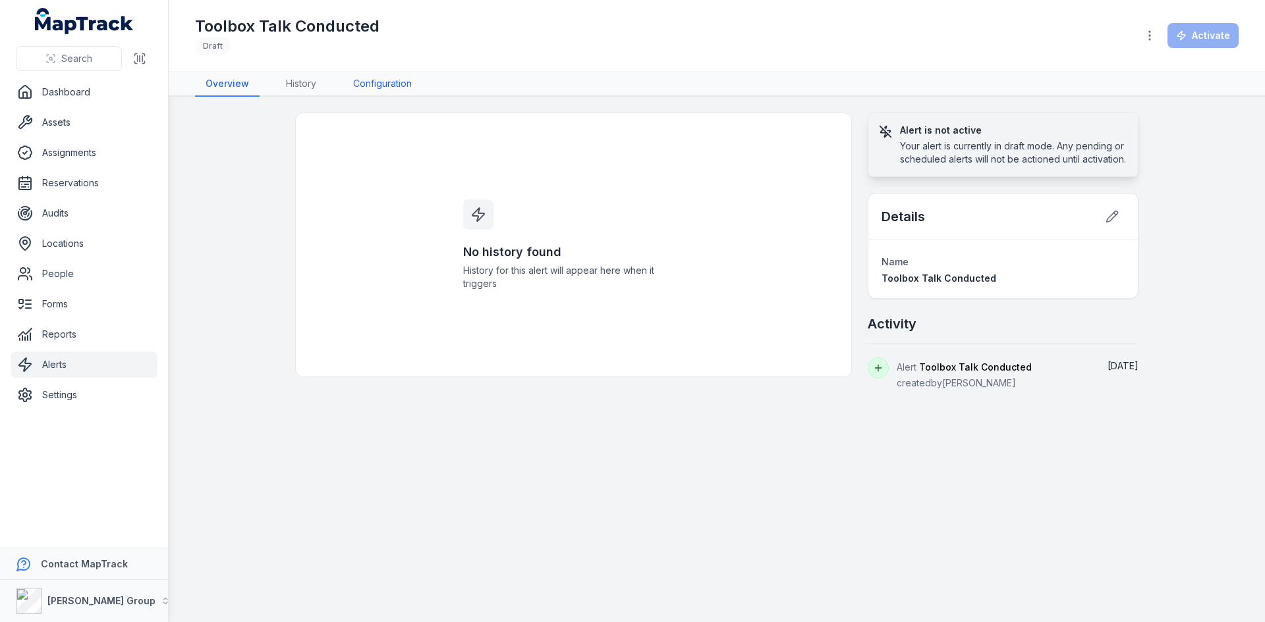
click at [365, 77] on link "Configuration" at bounding box center [383, 84] width 80 height 25
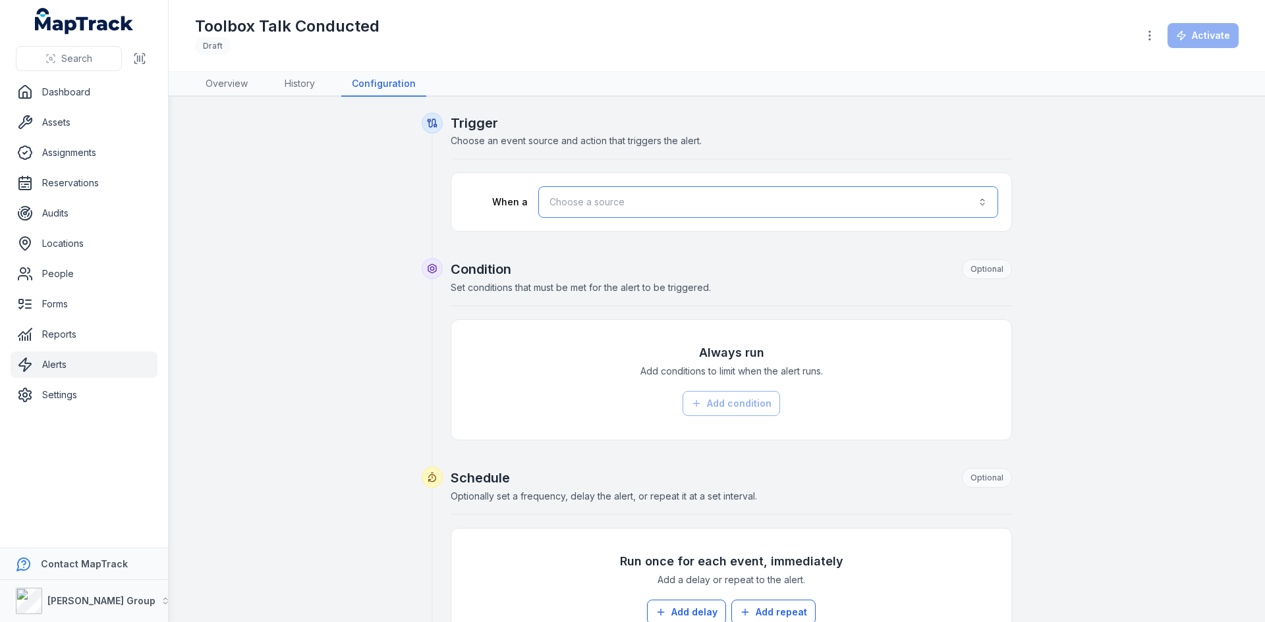
click at [725, 196] on button "Choose a source" at bounding box center [768, 202] width 460 height 32
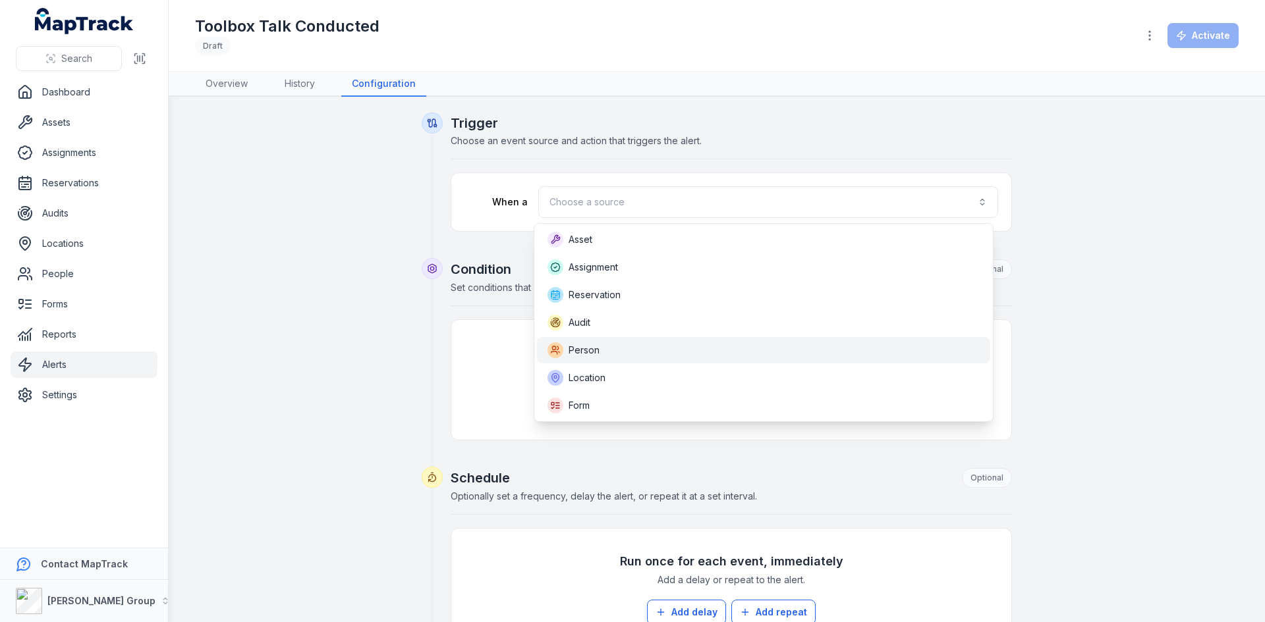
click at [615, 360] on div "Person" at bounding box center [763, 350] width 453 height 26
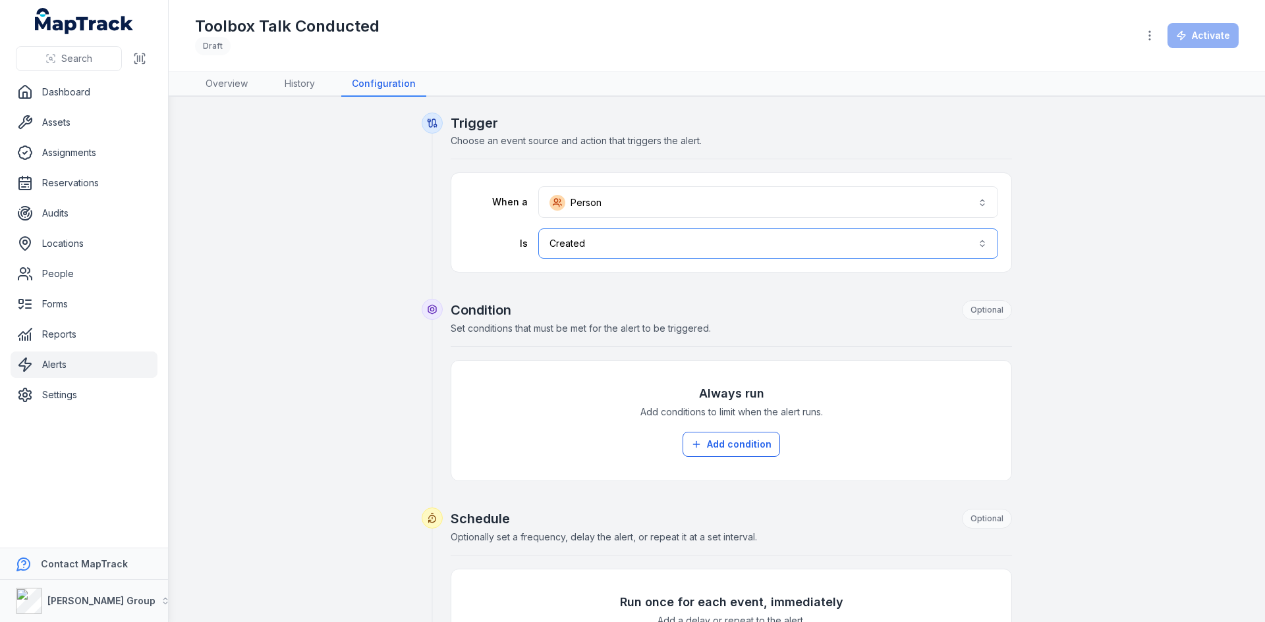
click at [628, 246] on button "Created ******" at bounding box center [768, 244] width 460 height 30
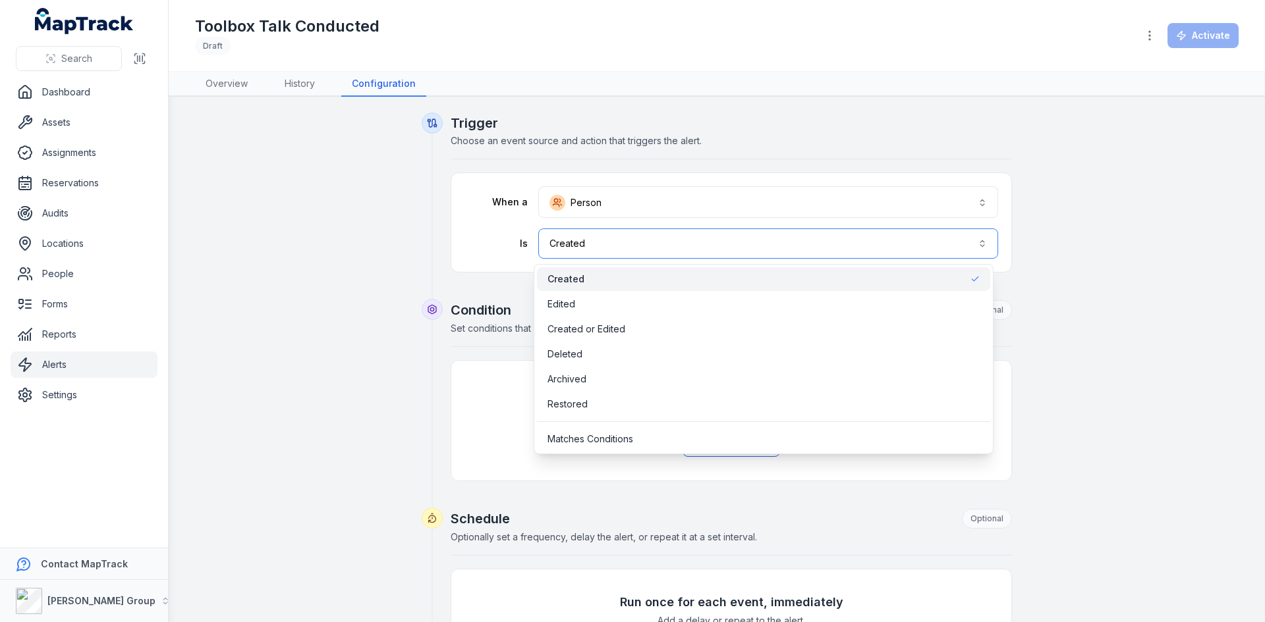
click at [628, 246] on button "Created ******" at bounding box center [768, 244] width 460 height 30
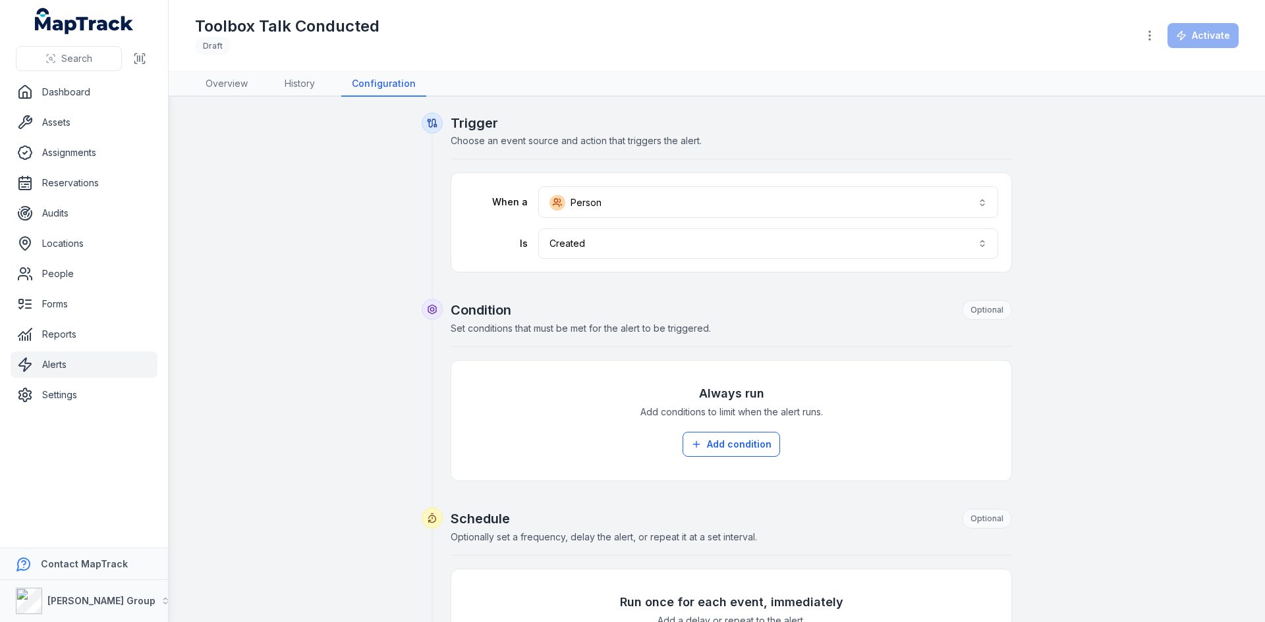
click at [1197, 223] on div "Trigger Choose an event source and action that triggers the alert. When a Perso…" at bounding box center [717, 535] width 1012 height 844
click at [727, 247] on button "Created ******" at bounding box center [768, 244] width 460 height 30
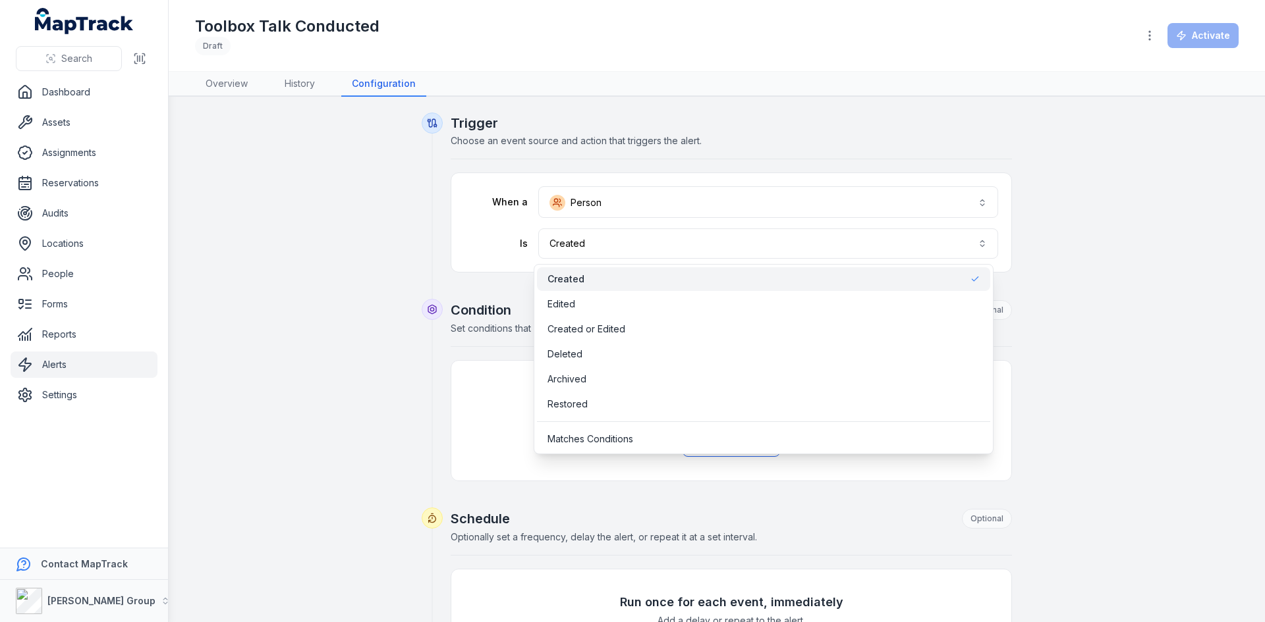
click at [736, 209] on div "When a Person ****** Is Created ******" at bounding box center [731, 222] width 534 height 72
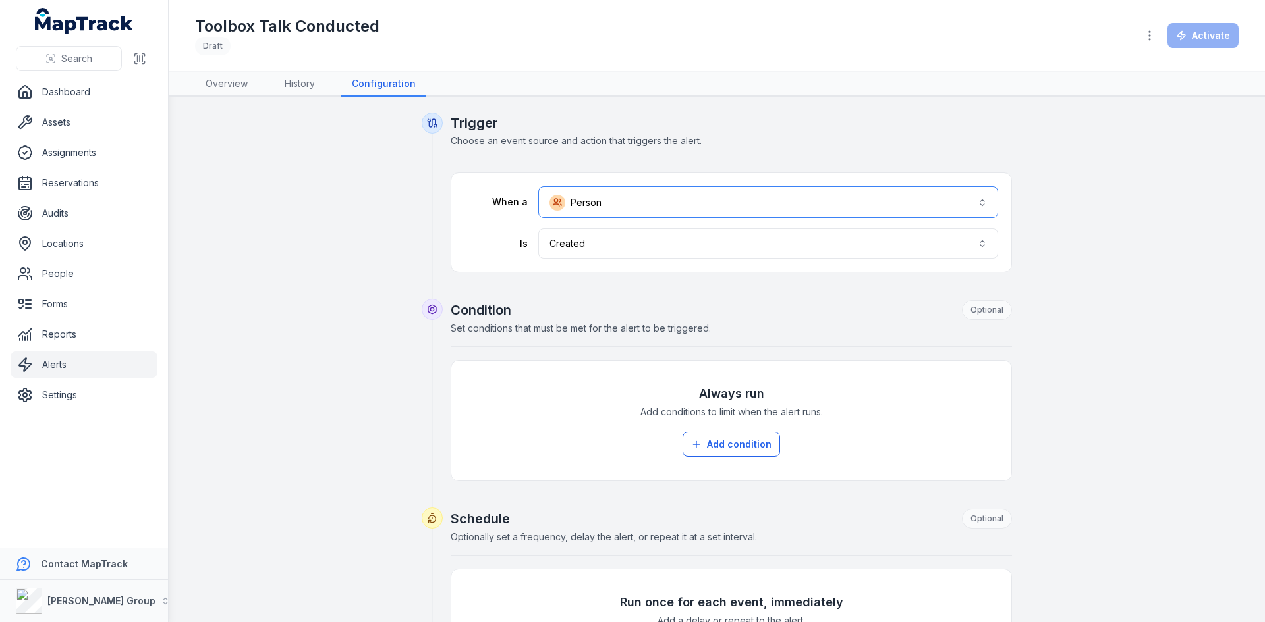
click at [736, 209] on button "Person ******" at bounding box center [768, 202] width 460 height 32
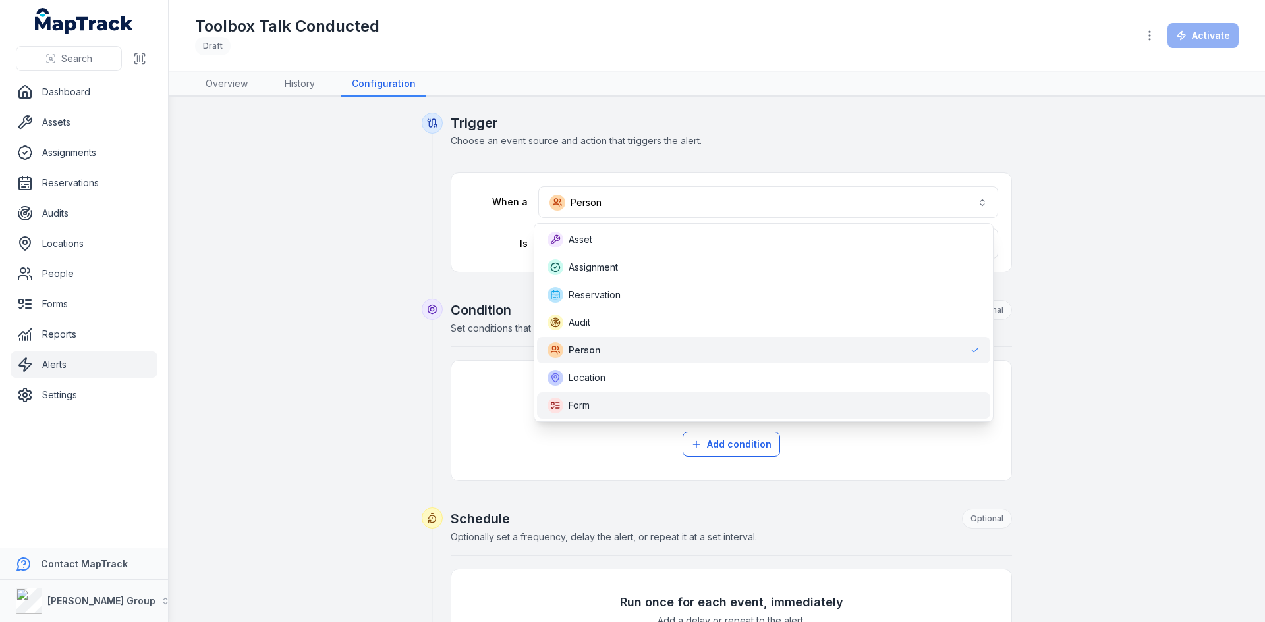
click at [574, 406] on span "Form" at bounding box center [578, 405] width 21 height 13
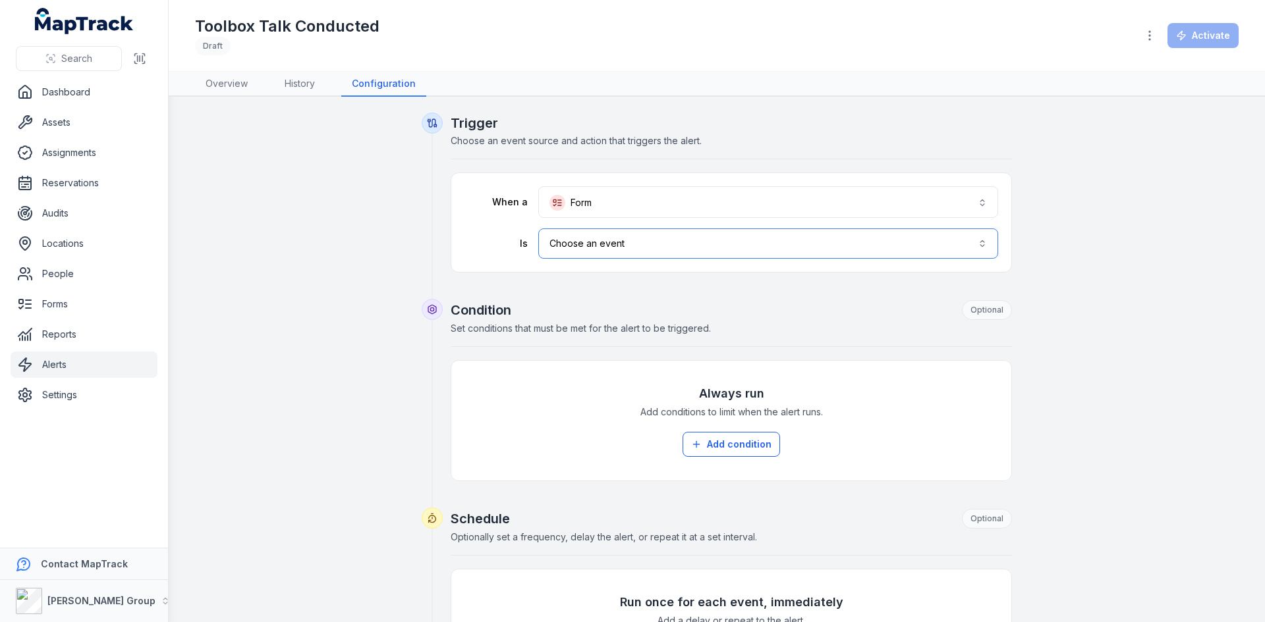
click at [662, 242] on button "Choose an event ******" at bounding box center [768, 244] width 460 height 30
click at [607, 283] on div "Submitted" at bounding box center [763, 279] width 432 height 13
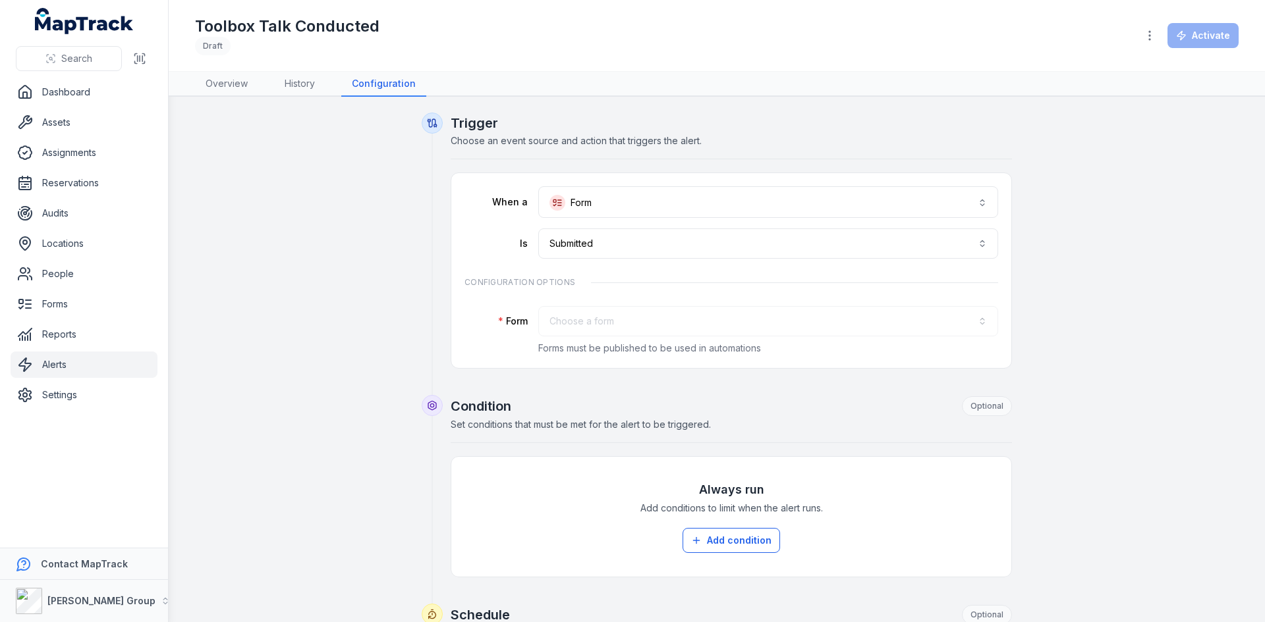
click at [610, 323] on div "Choose a form" at bounding box center [768, 321] width 460 height 30
click at [610, 322] on button "Choose a form" at bounding box center [768, 321] width 460 height 30
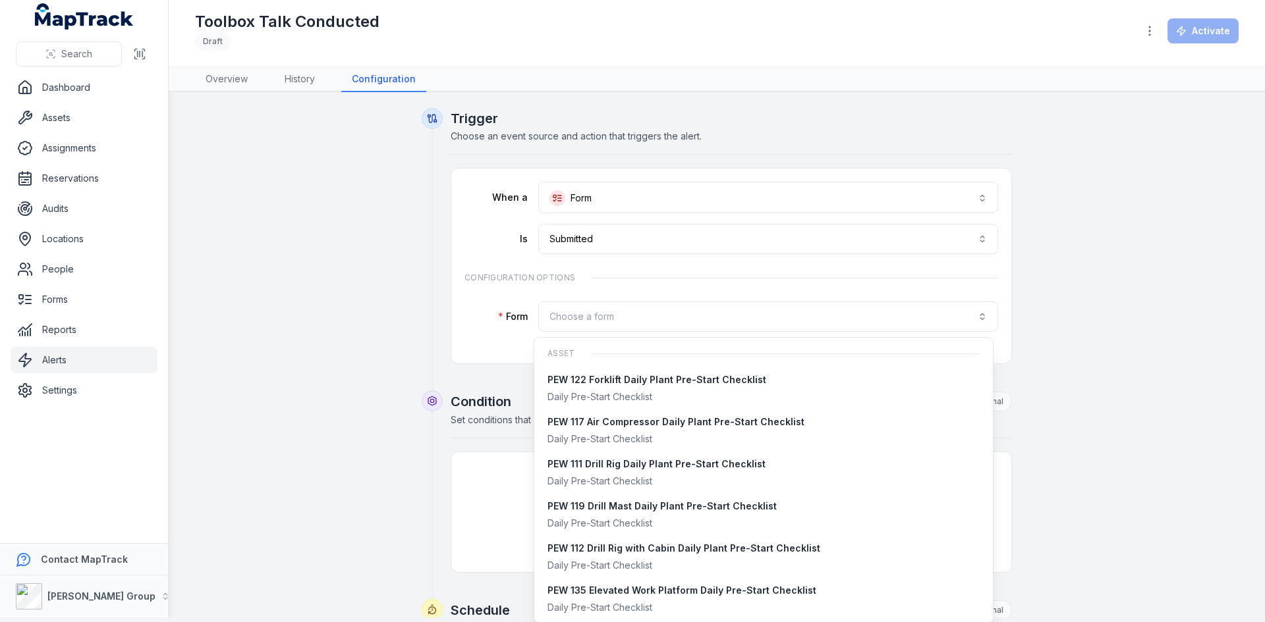
scroll to position [868, 0]
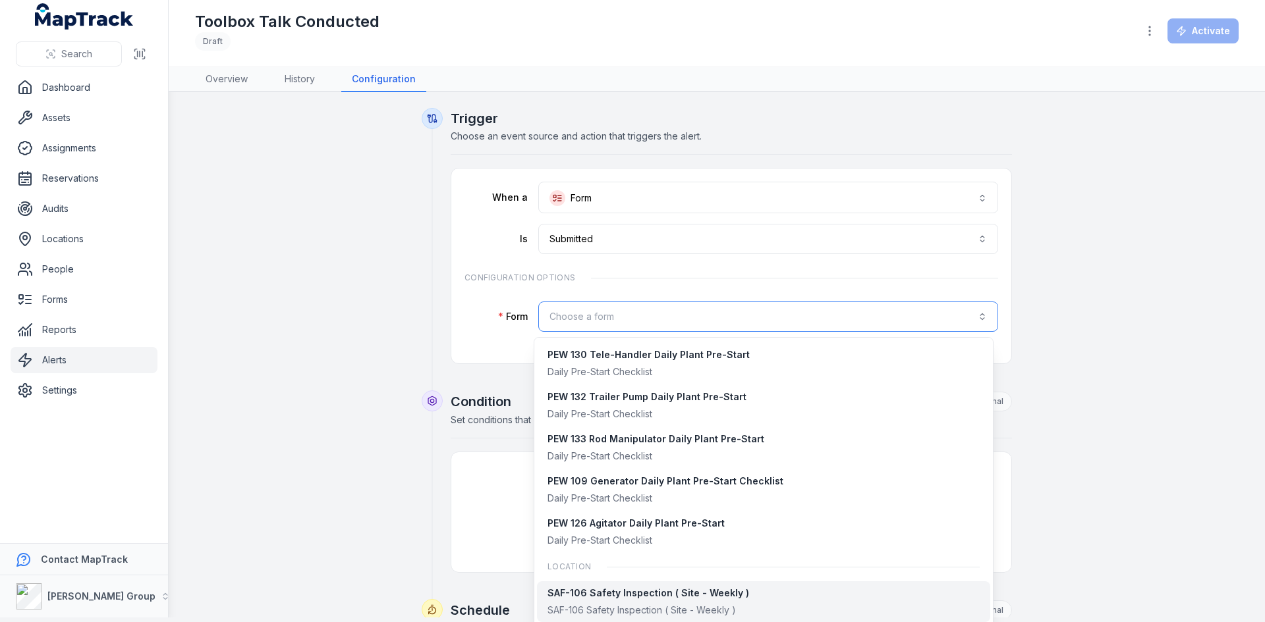
click at [610, 322] on button "Choose a form" at bounding box center [768, 317] width 460 height 30
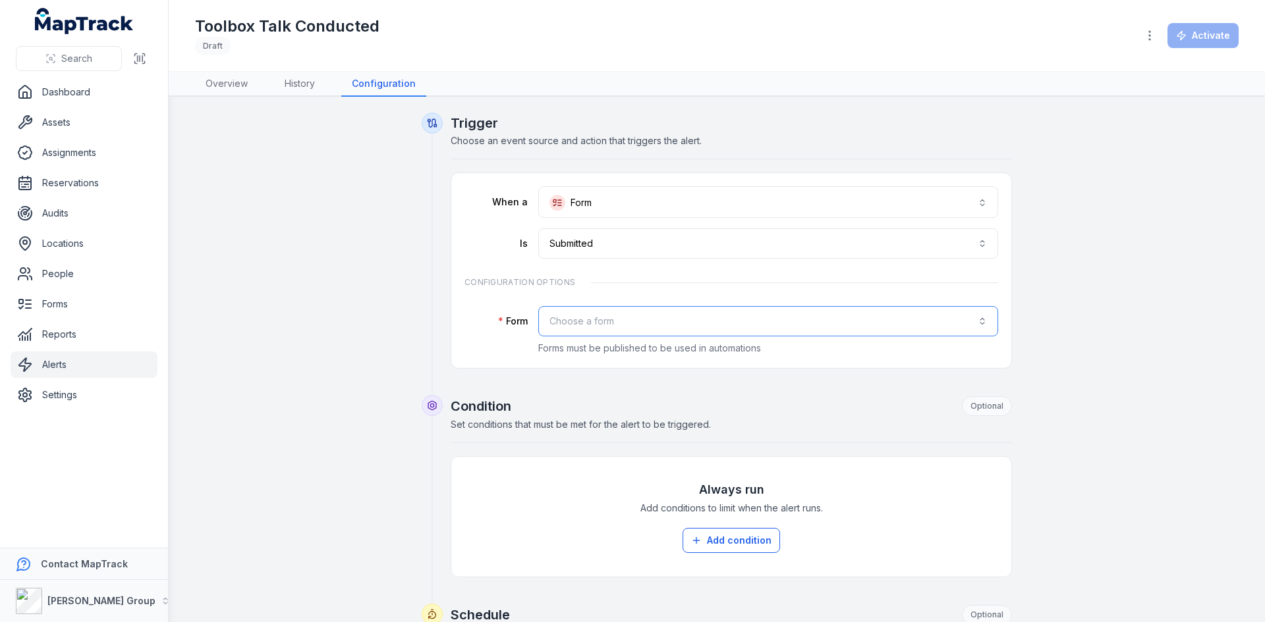
click at [615, 317] on button "Choose a form" at bounding box center [768, 321] width 460 height 30
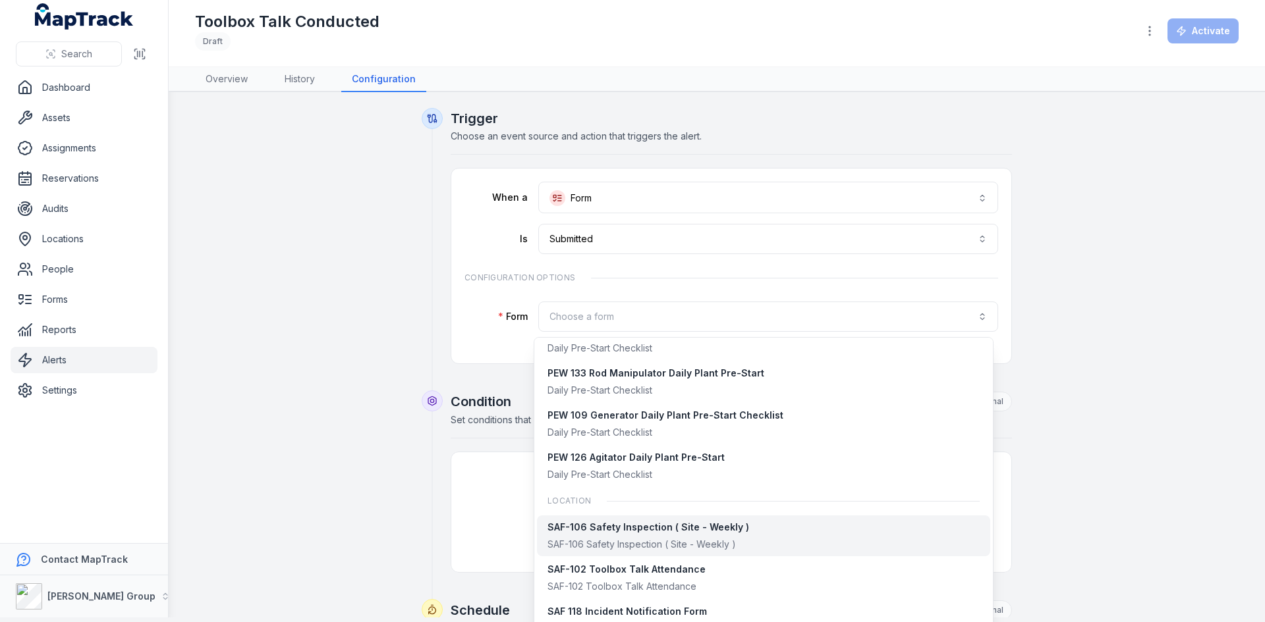
scroll to position [951, 0]
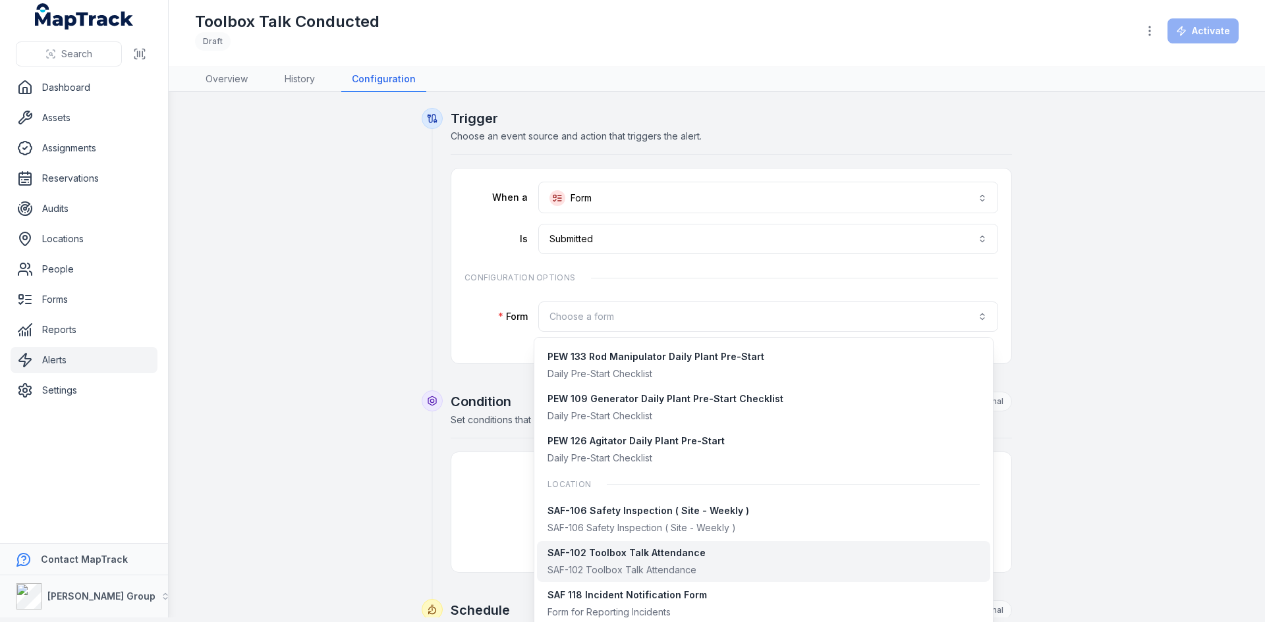
click at [653, 568] on div "SAF-102 Toolbox Talk Attendance" at bounding box center [626, 570] width 158 height 13
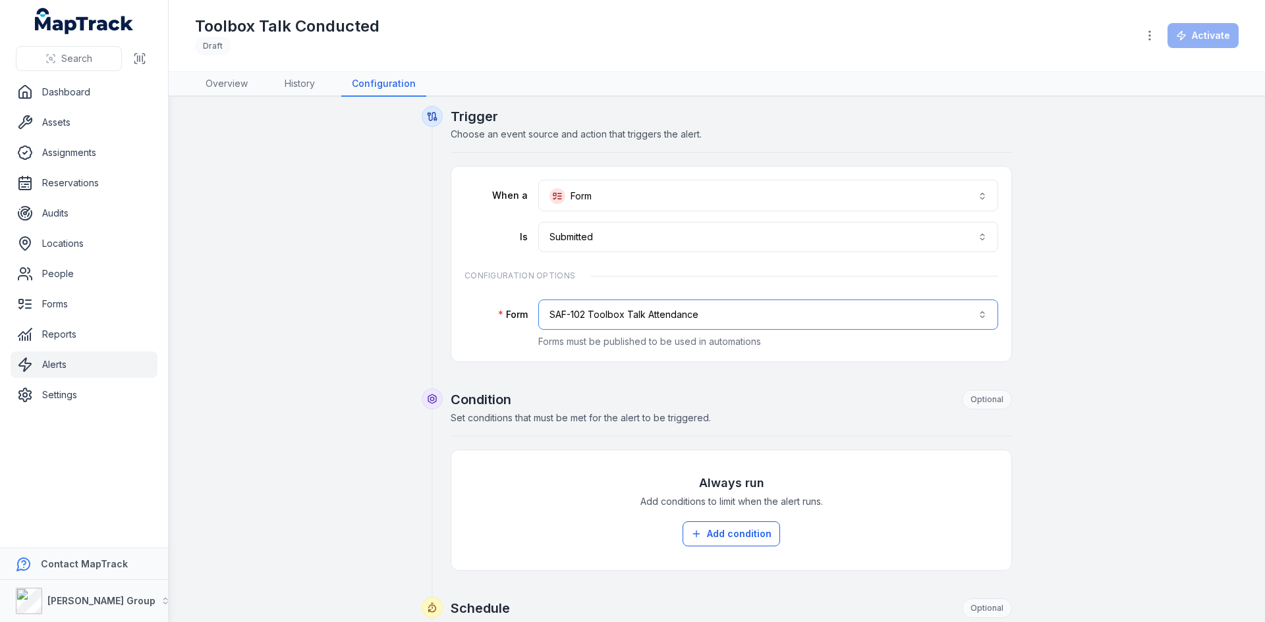
scroll to position [0, 0]
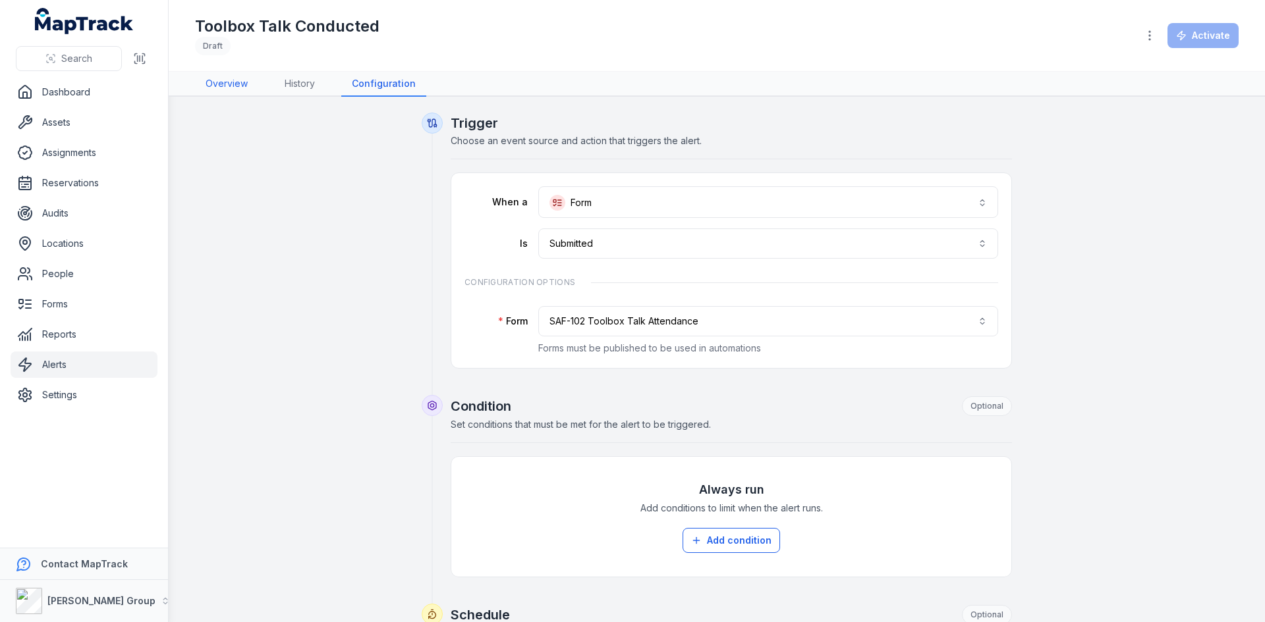
click at [242, 86] on link "Overview" at bounding box center [226, 84] width 63 height 25
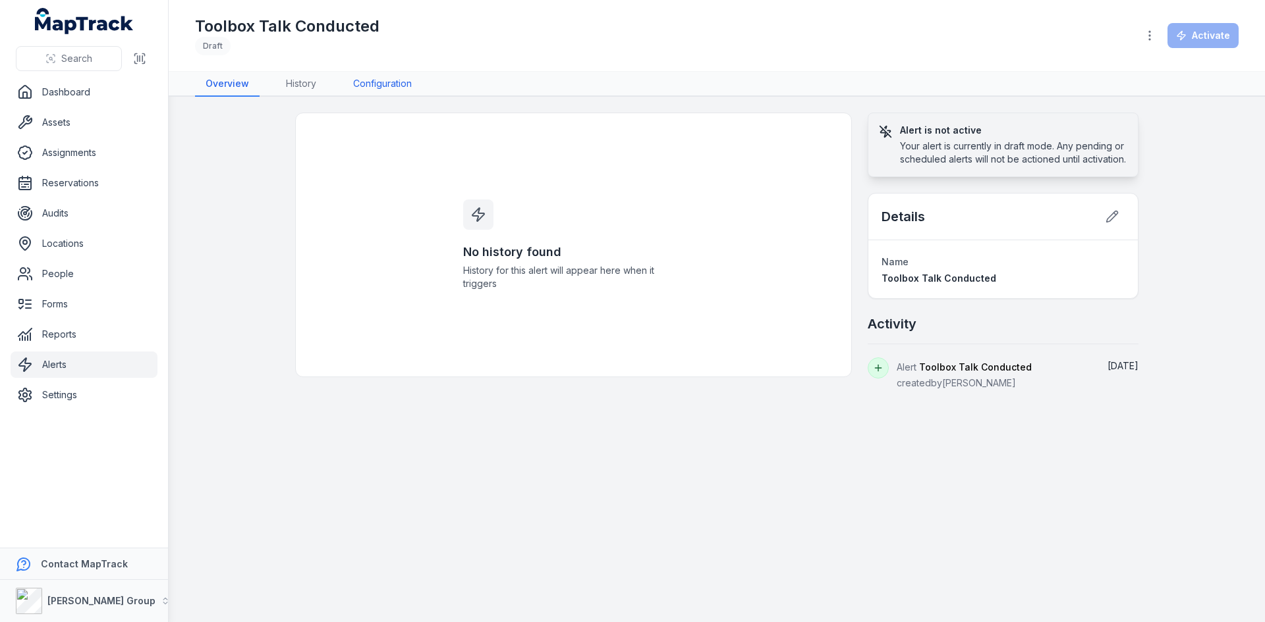
click at [389, 84] on link "Configuration" at bounding box center [383, 84] width 80 height 25
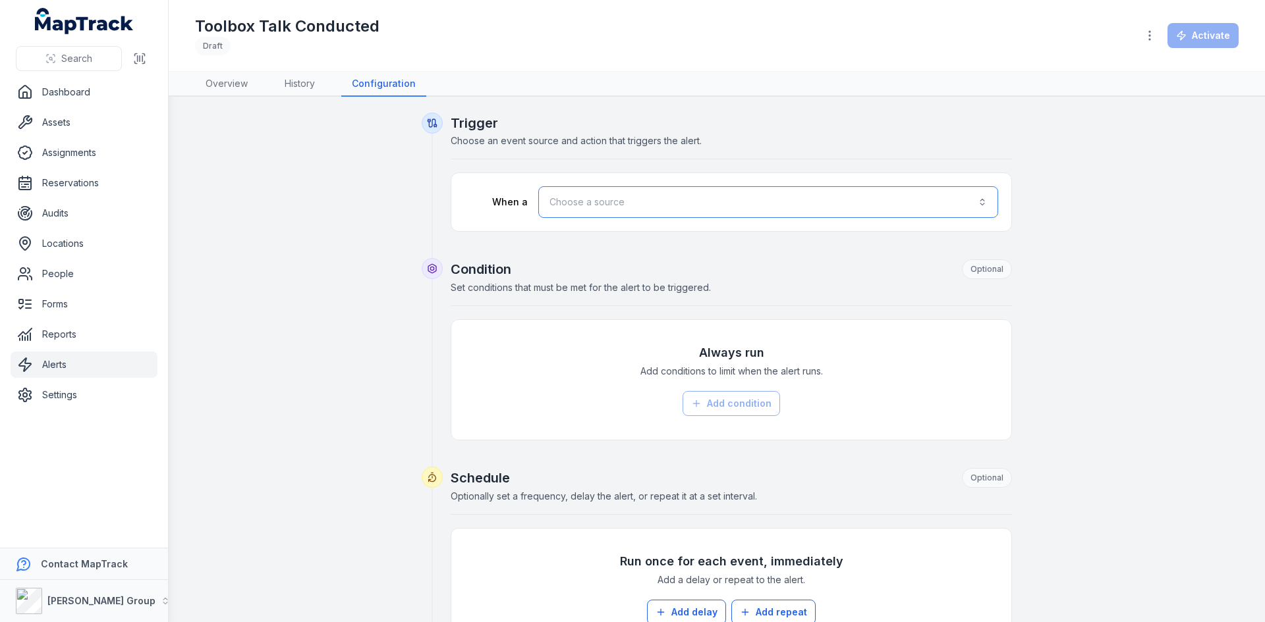
click at [631, 209] on button "Choose a source" at bounding box center [768, 202] width 460 height 32
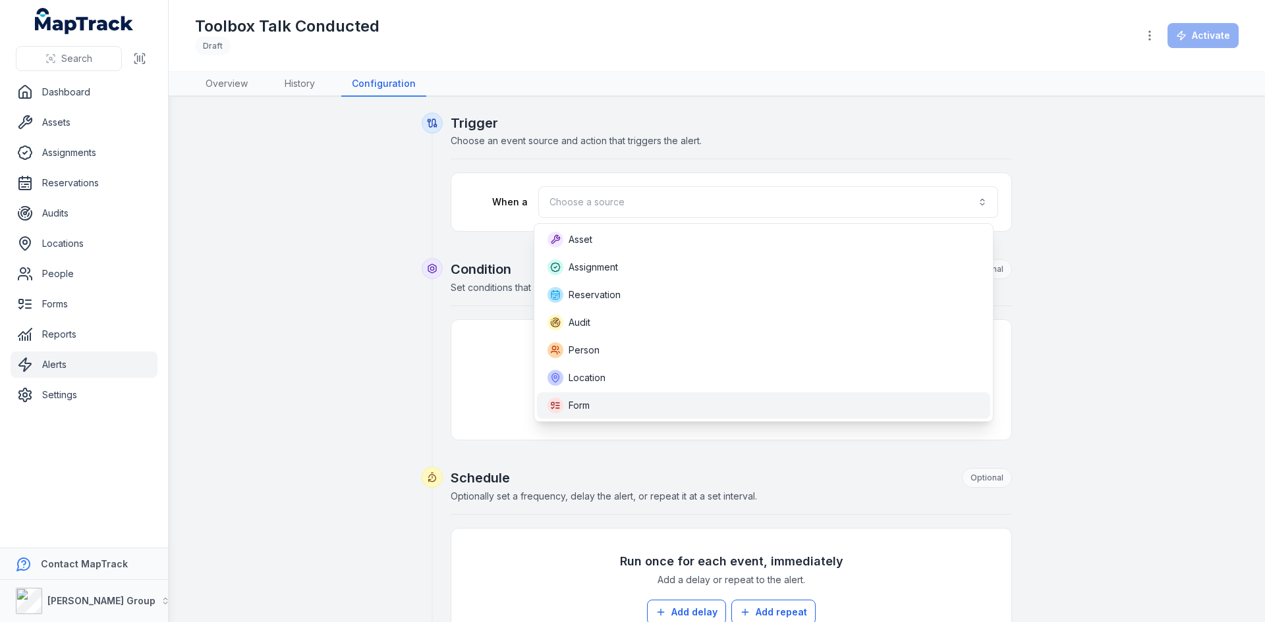
click at [587, 399] on span "Form" at bounding box center [578, 405] width 21 height 13
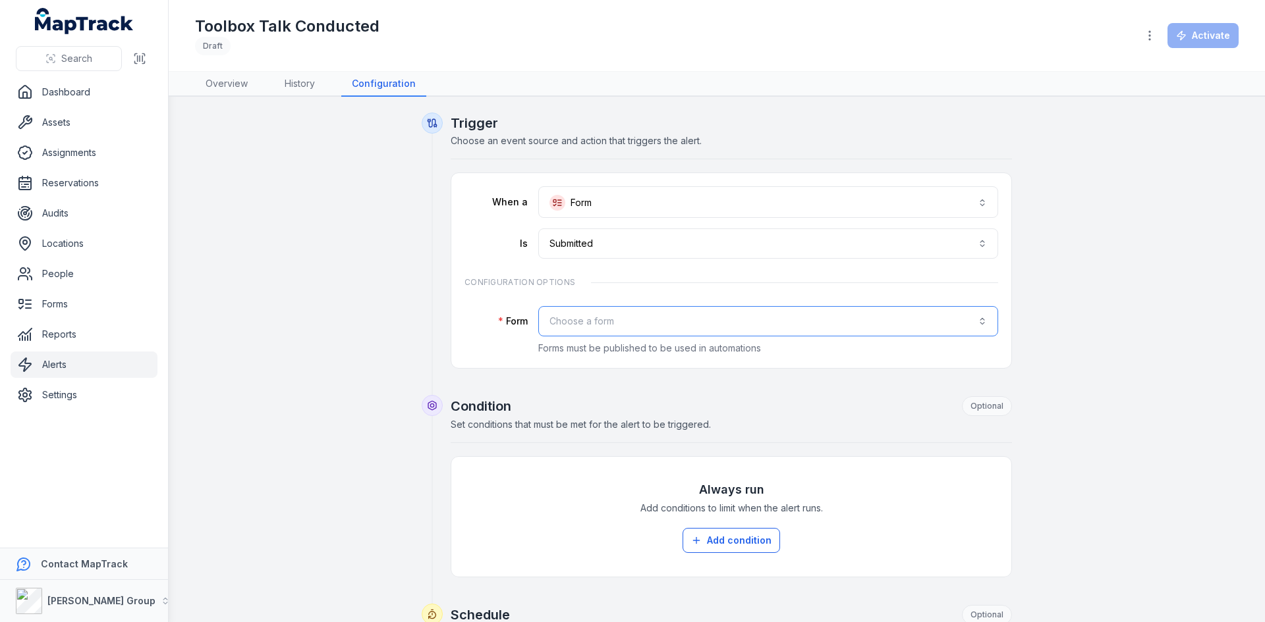
click at [613, 316] on button "Choose a form" at bounding box center [768, 321] width 460 height 30
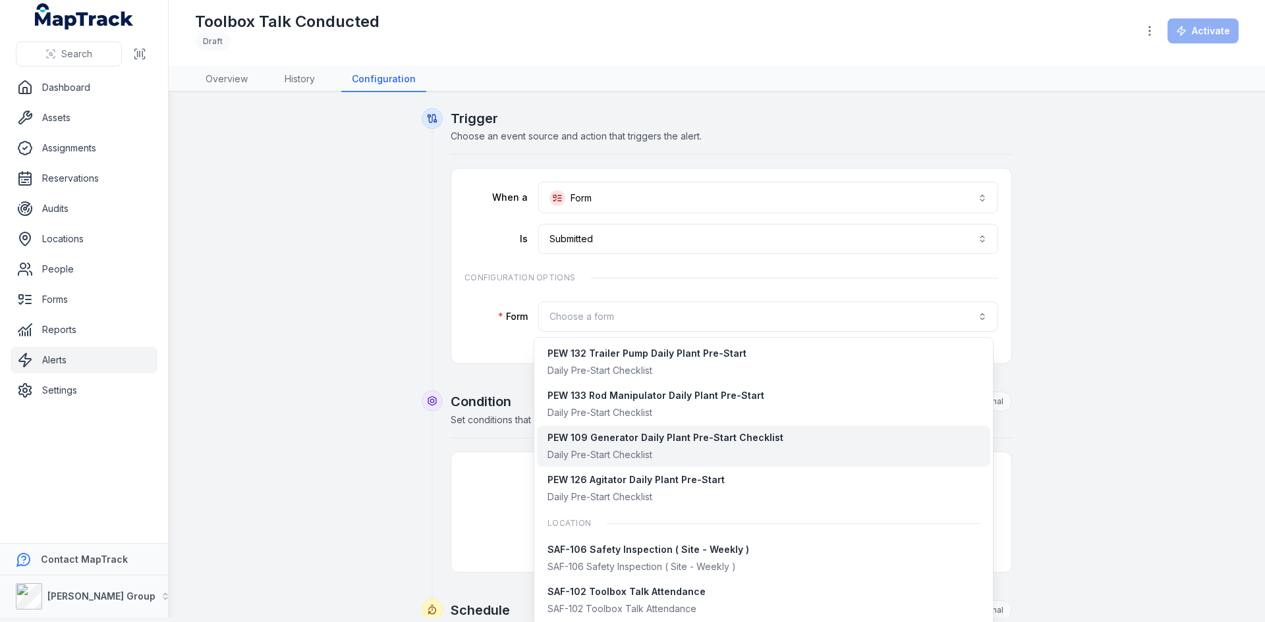
scroll to position [934, 0]
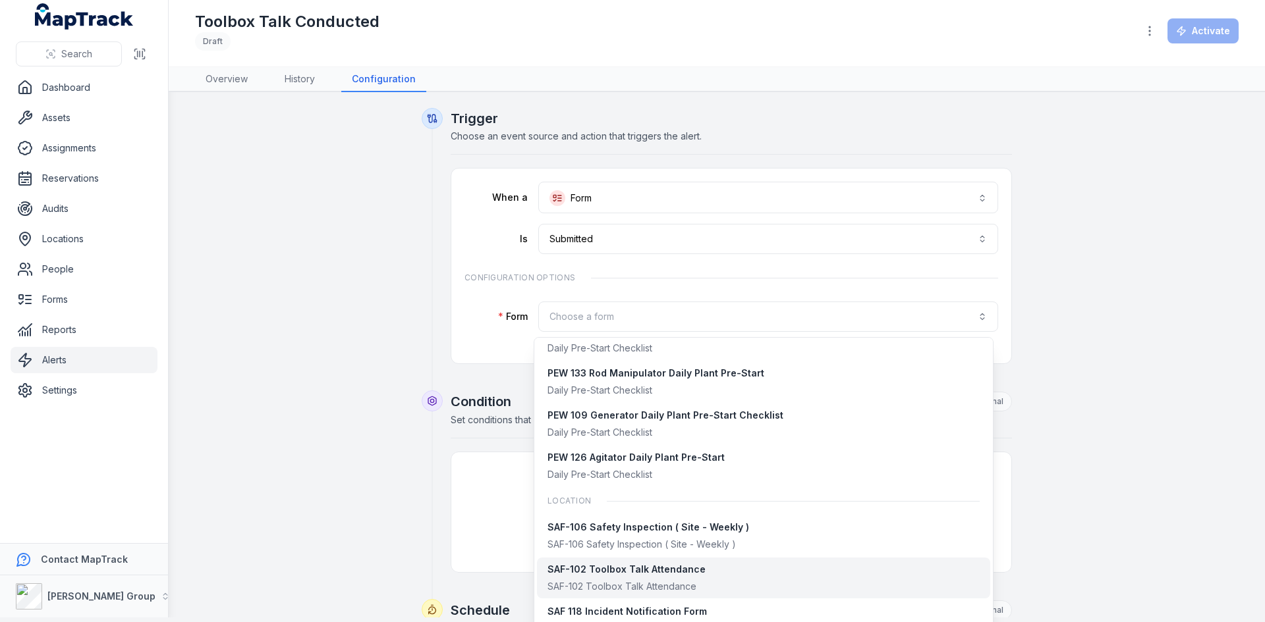
click at [646, 570] on div "SAF-102 Toolbox Talk Attendance" at bounding box center [626, 569] width 158 height 13
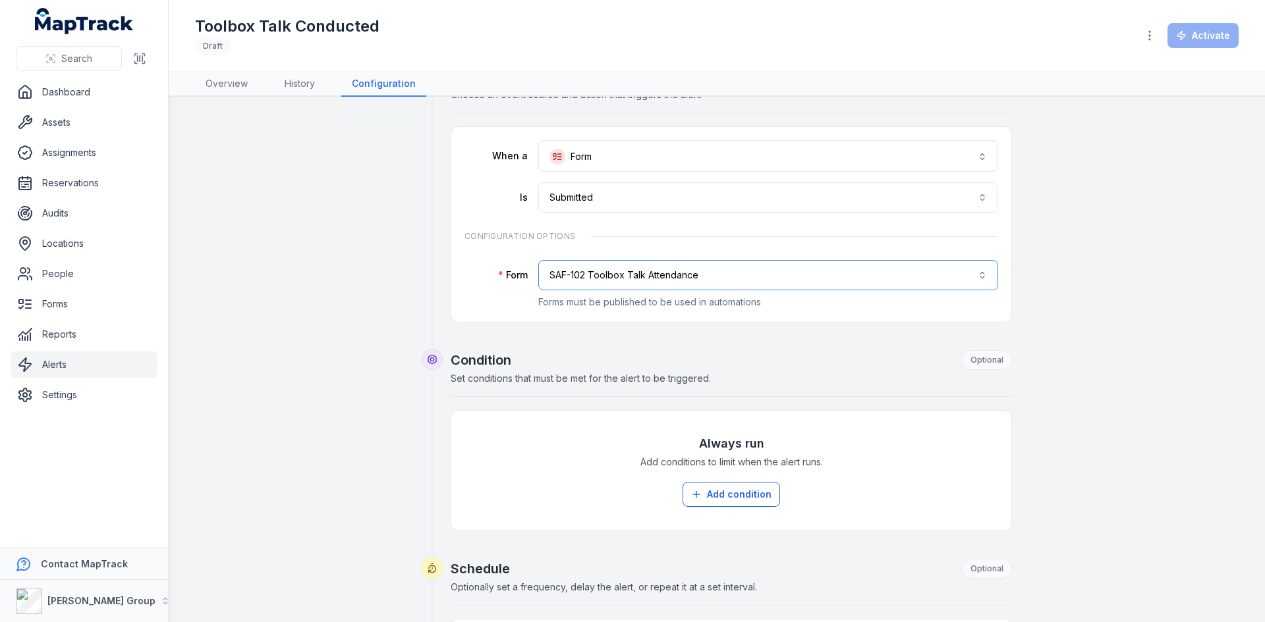
scroll to position [66, 0]
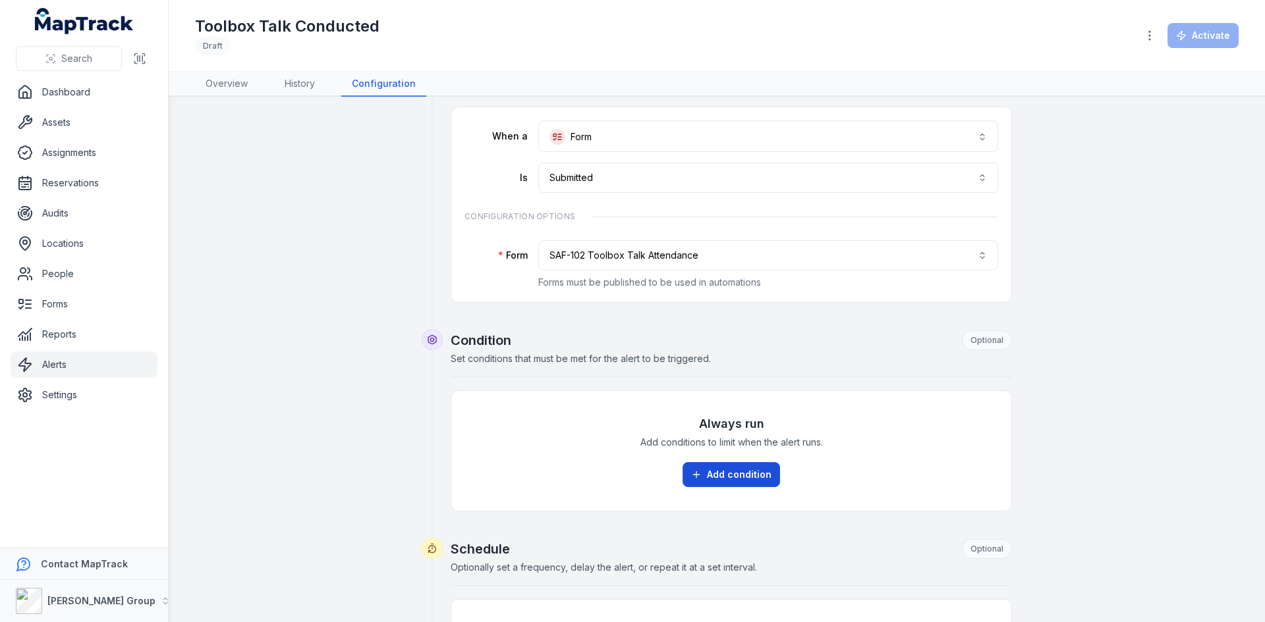
click at [731, 480] on button "Add condition" at bounding box center [730, 474] width 97 height 25
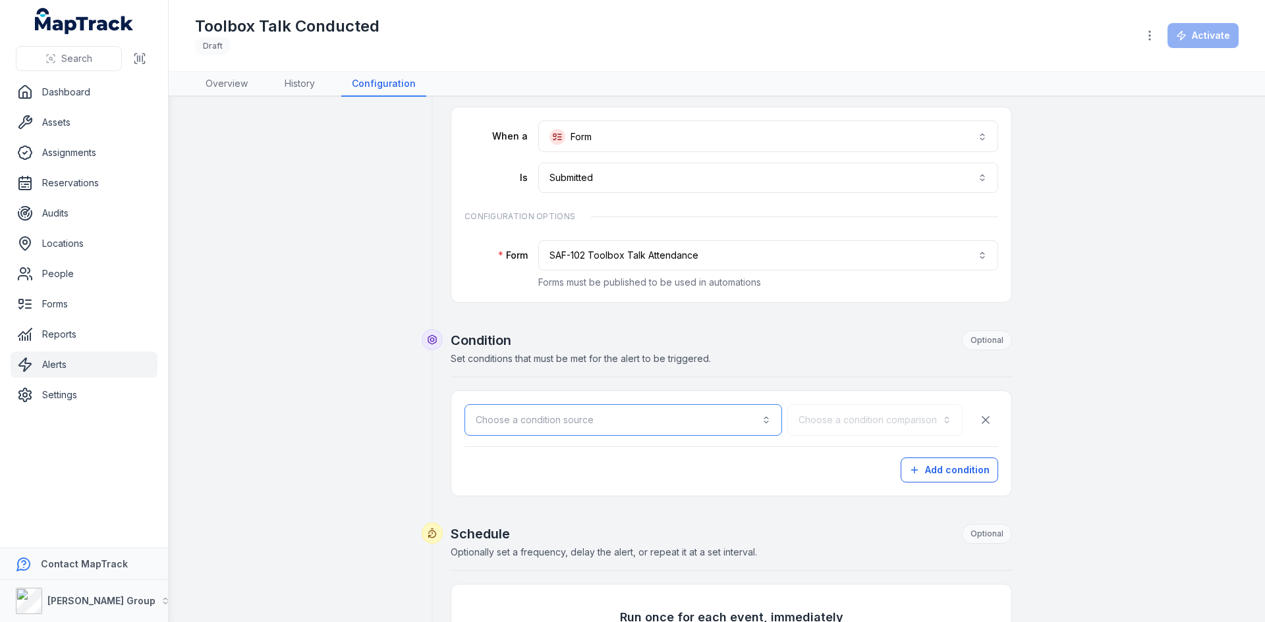
click at [746, 420] on button "Choose a condition source" at bounding box center [622, 420] width 317 height 32
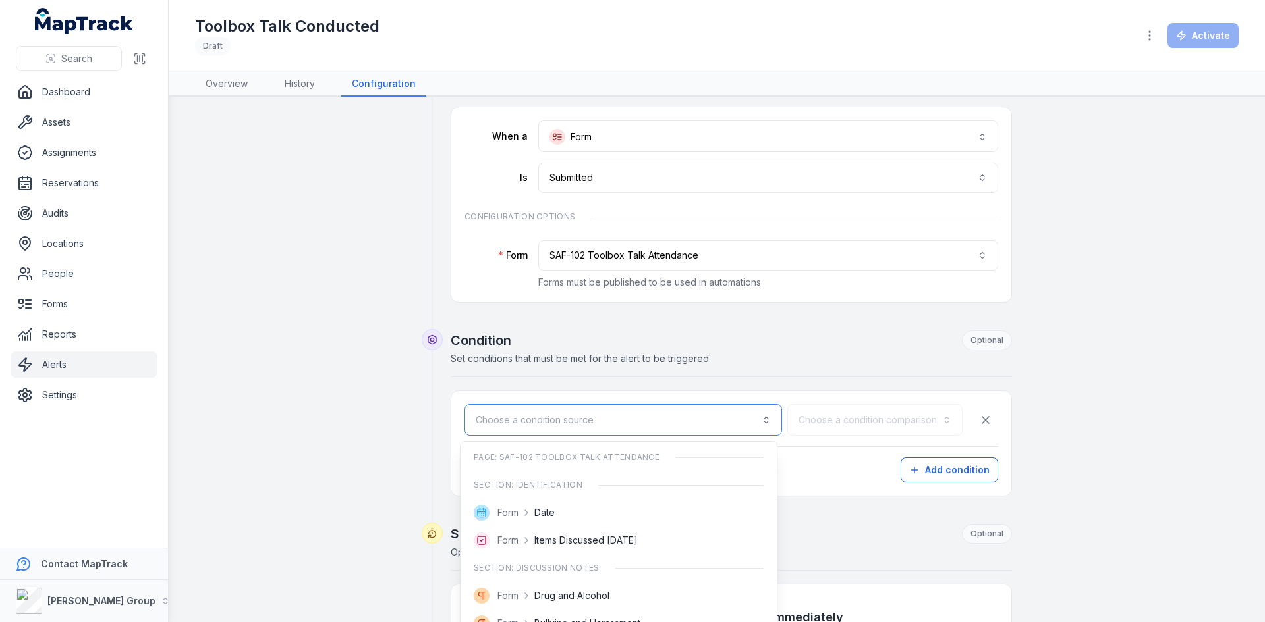
click at [746, 420] on button "Choose a condition source" at bounding box center [622, 420] width 317 height 32
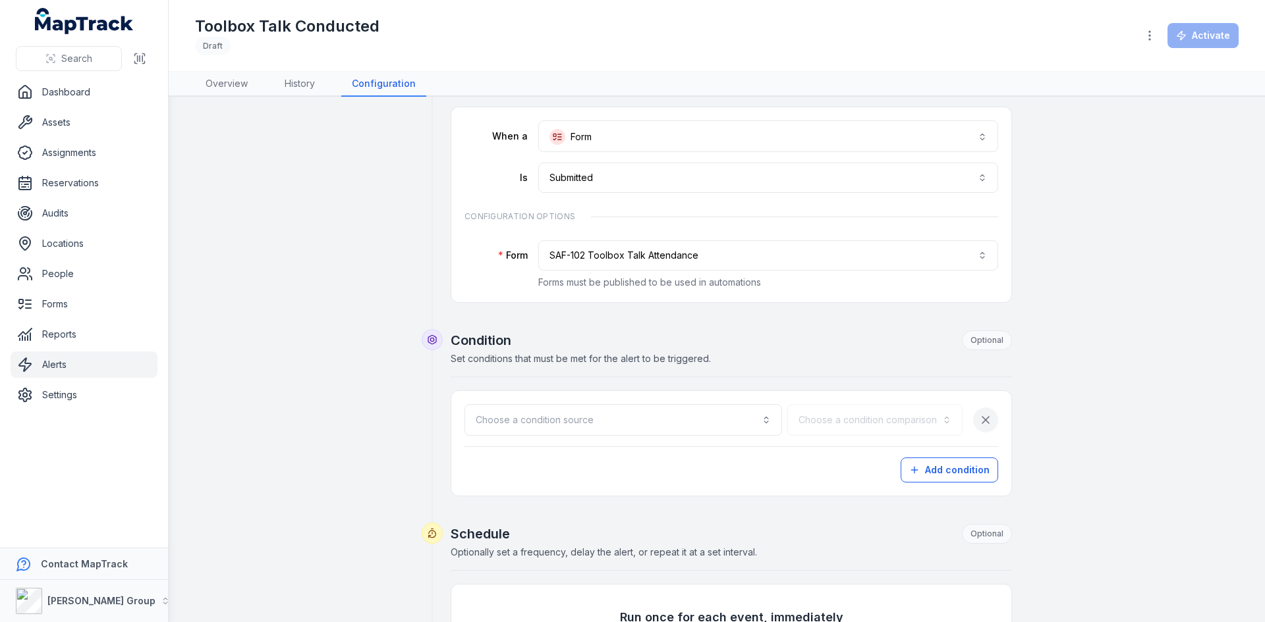
click at [982, 422] on icon "button" at bounding box center [985, 420] width 7 height 7
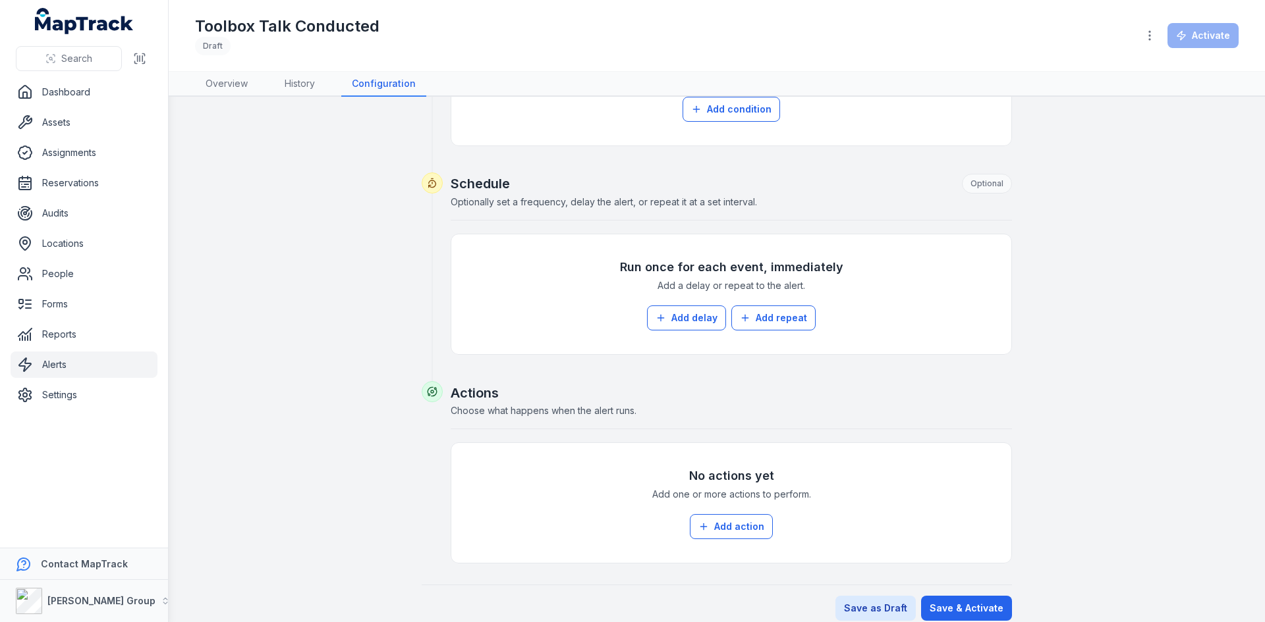
scroll to position [446, 0]
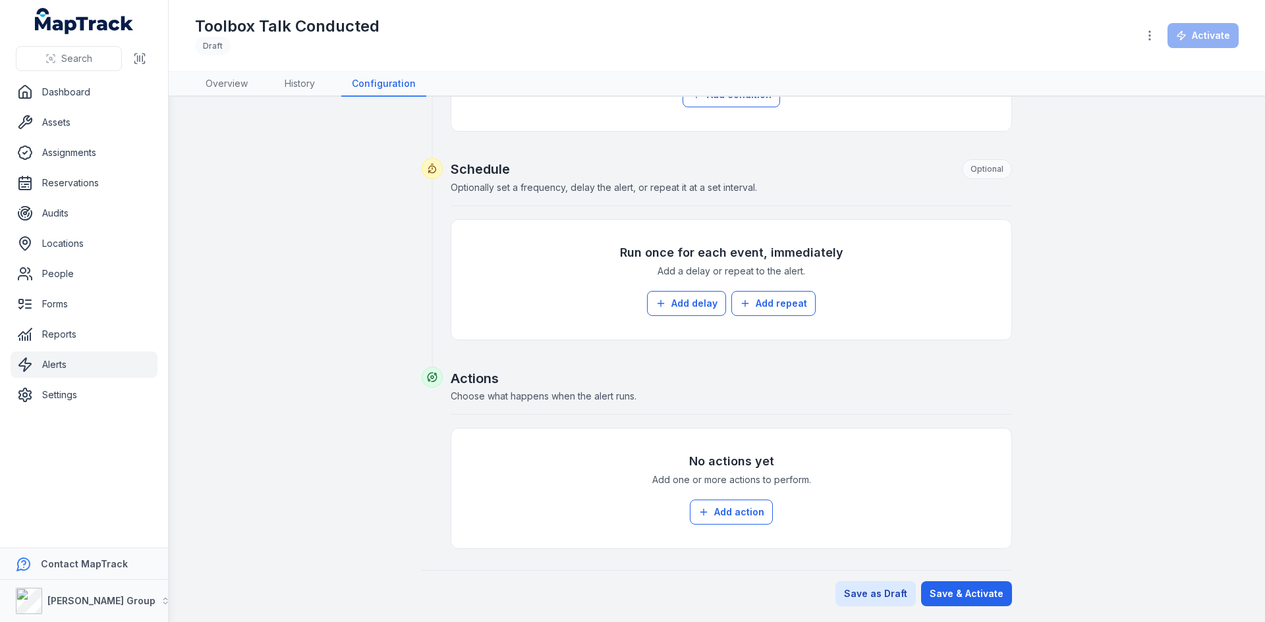
click at [719, 499] on div "No actions yet Add one or more actions to perform. Add action" at bounding box center [731, 489] width 534 height 94
click at [721, 515] on button "Add action" at bounding box center [731, 512] width 83 height 25
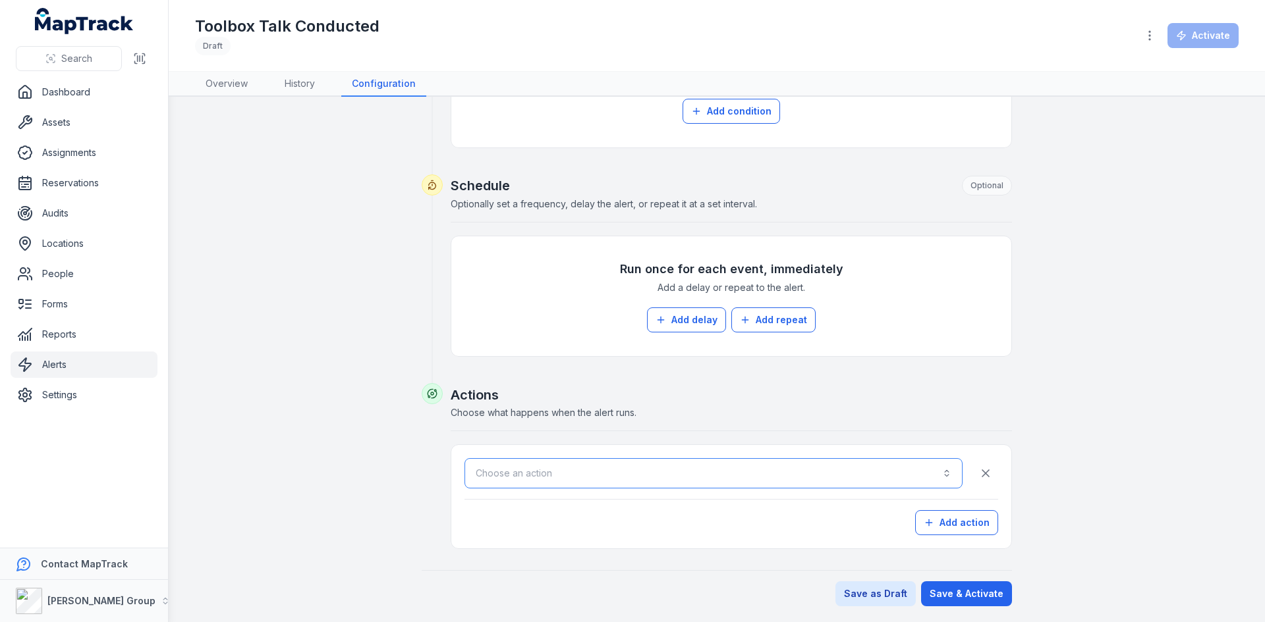
click at [613, 473] on button "Choose an action" at bounding box center [713, 473] width 498 height 30
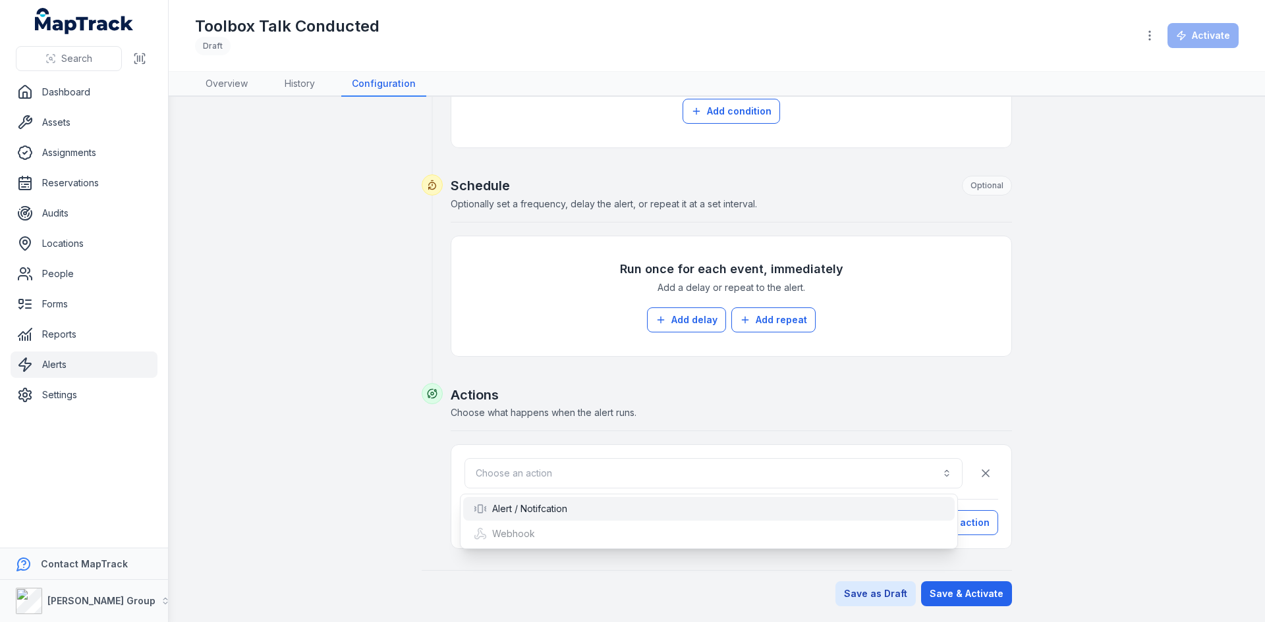
click at [580, 503] on div "Alert / Notifcation" at bounding box center [709, 509] width 470 height 13
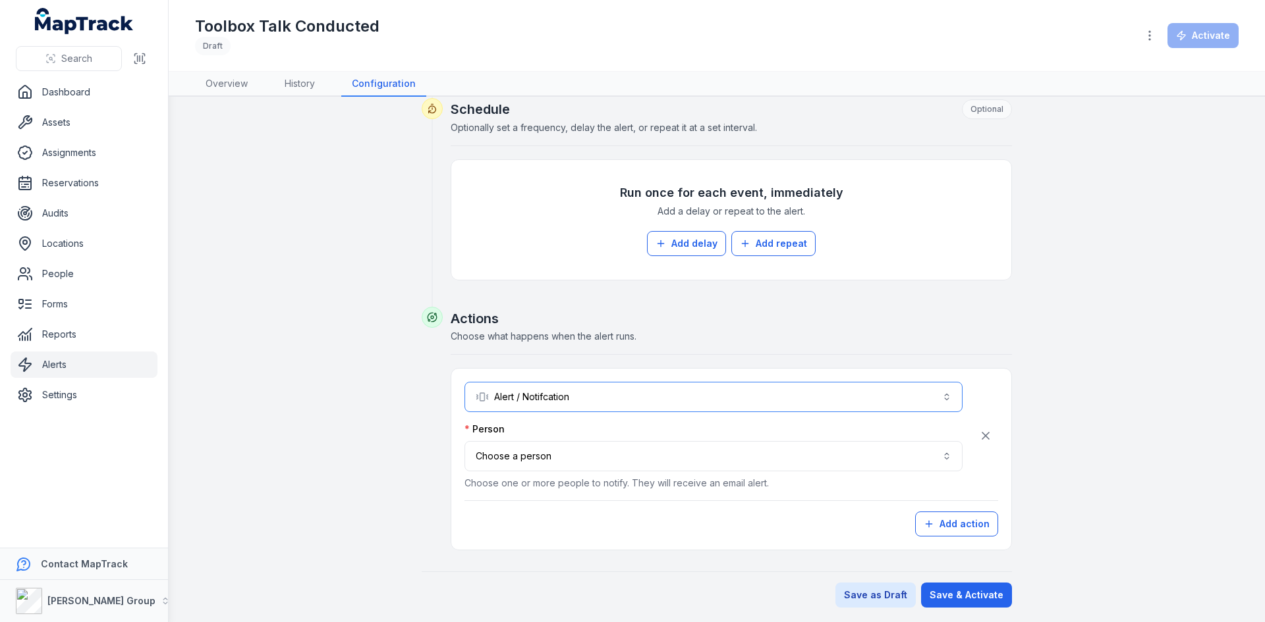
scroll to position [507, 0]
click at [624, 464] on button "Choose a person" at bounding box center [713, 455] width 498 height 30
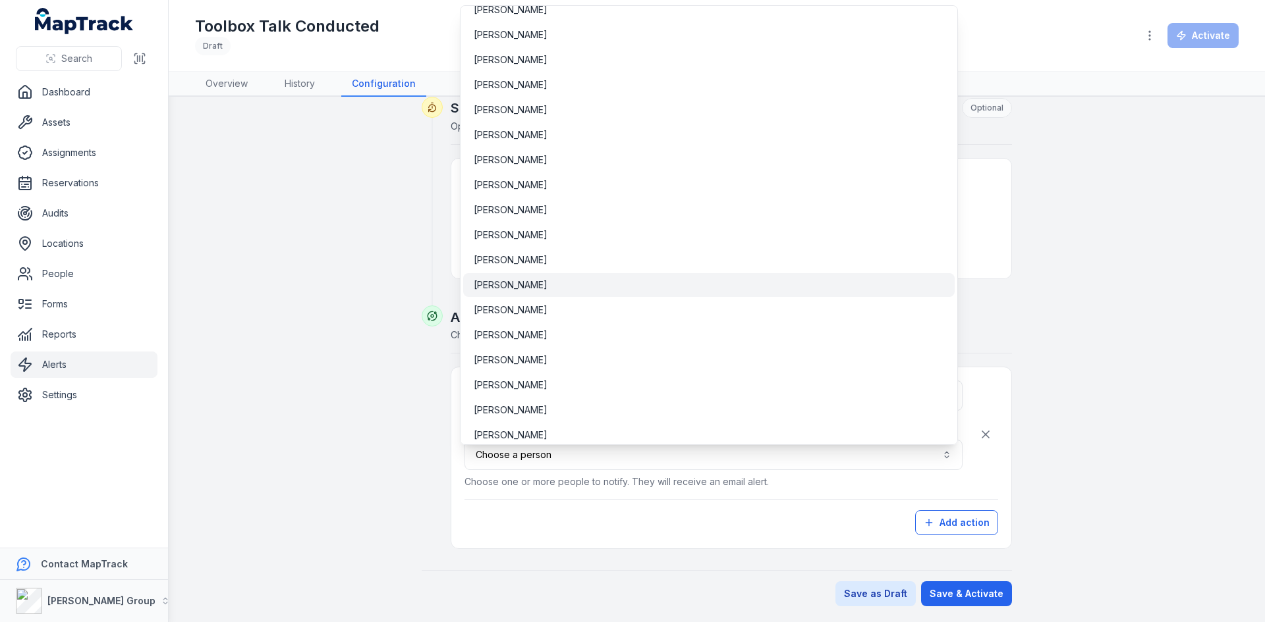
scroll to position [654, 0]
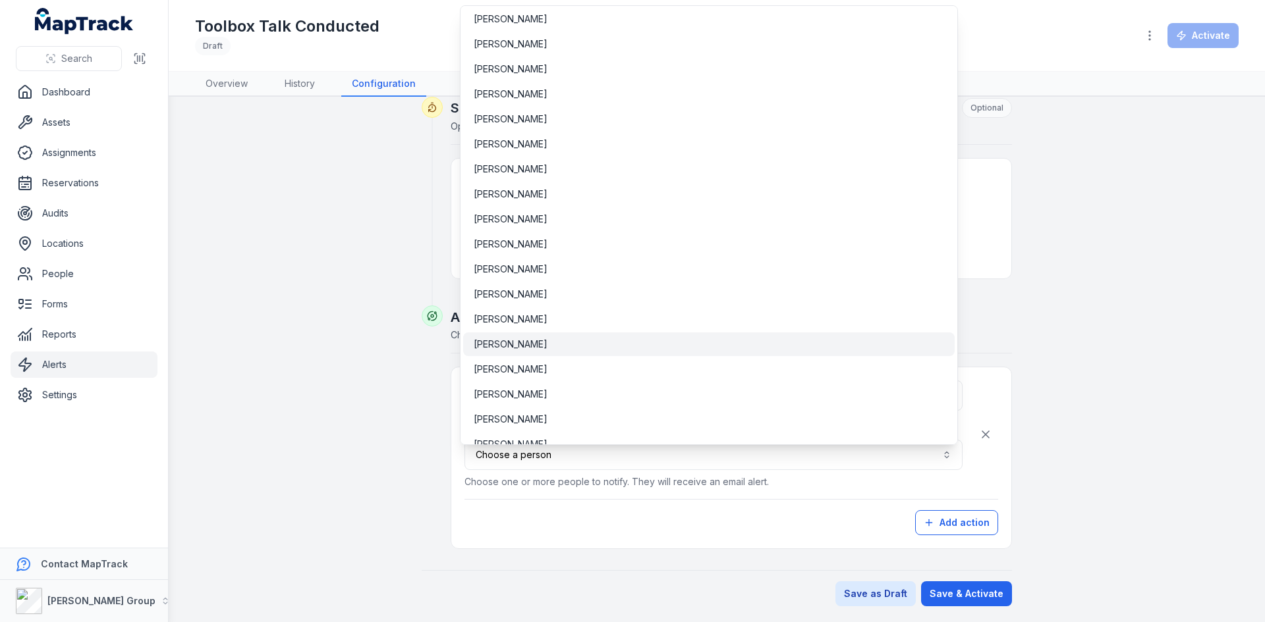
click at [507, 347] on span "[PERSON_NAME]" at bounding box center [511, 344] width 74 height 13
click at [1116, 465] on div "**********" at bounding box center [717, 105] width 1012 height 1001
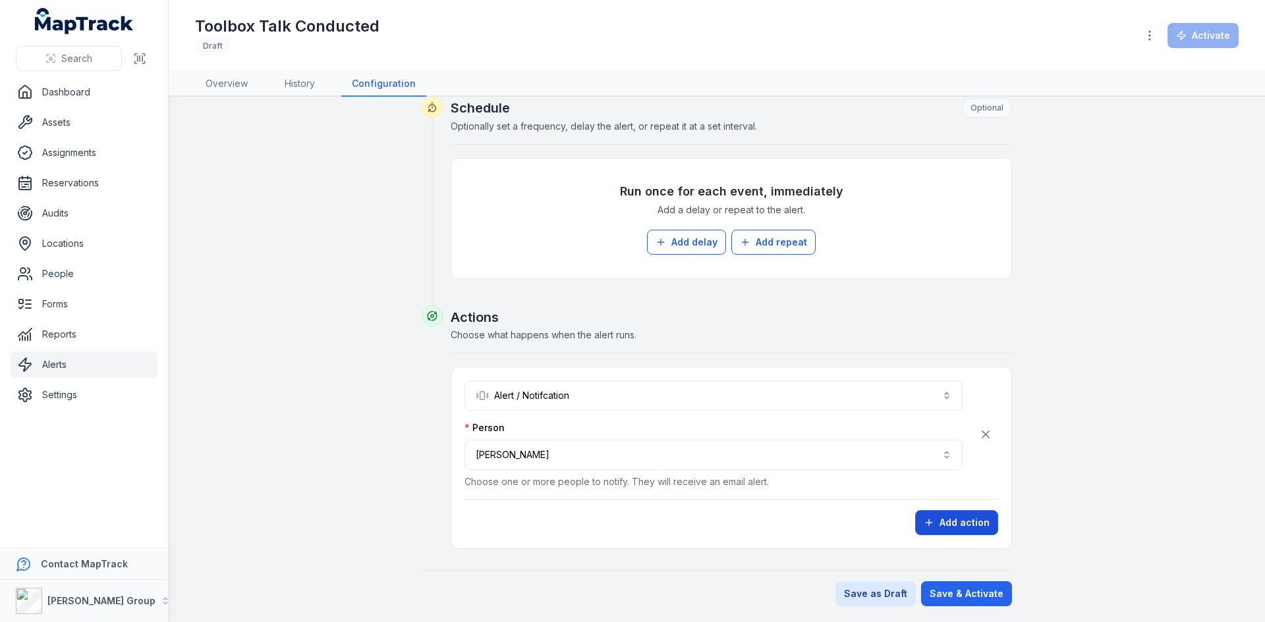
click at [958, 524] on button "Add action" at bounding box center [956, 522] width 83 height 25
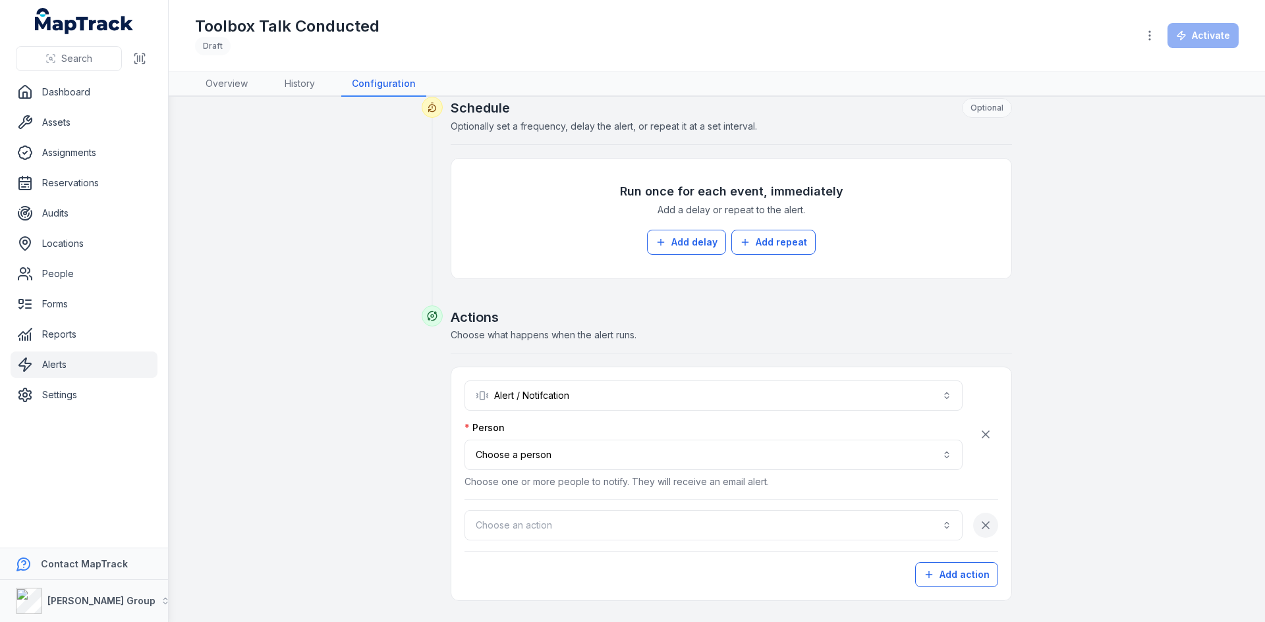
click at [979, 525] on icon "button" at bounding box center [985, 525] width 13 height 13
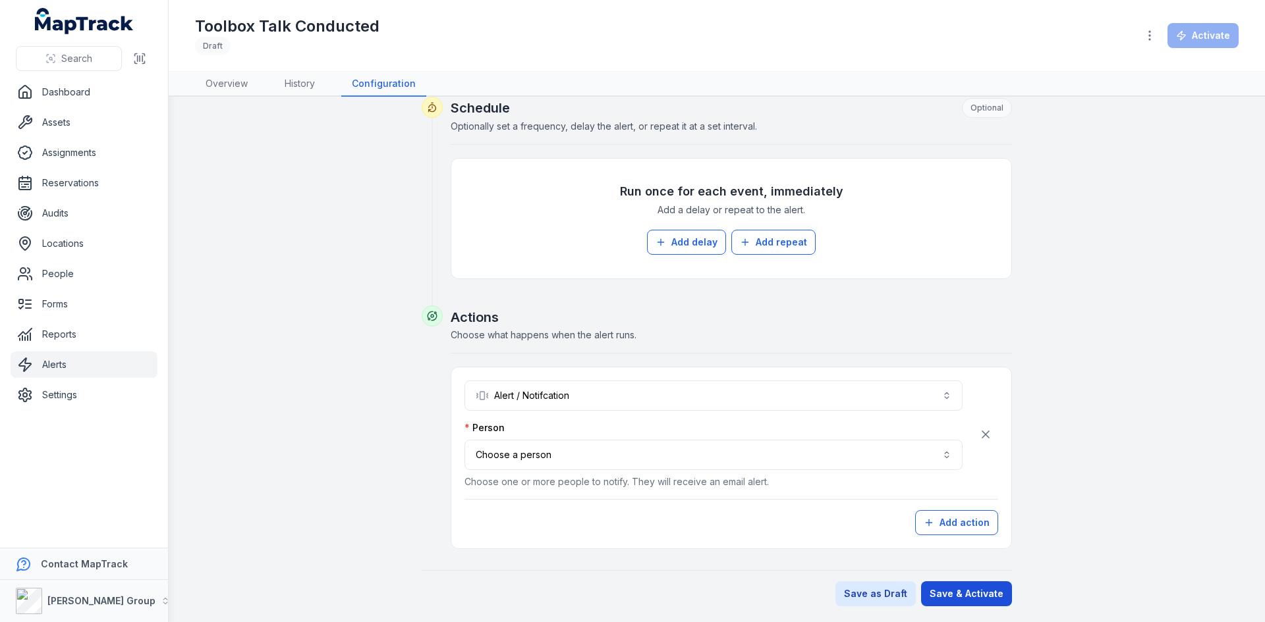
click at [949, 599] on button "Save & Activate" at bounding box center [966, 594] width 91 height 25
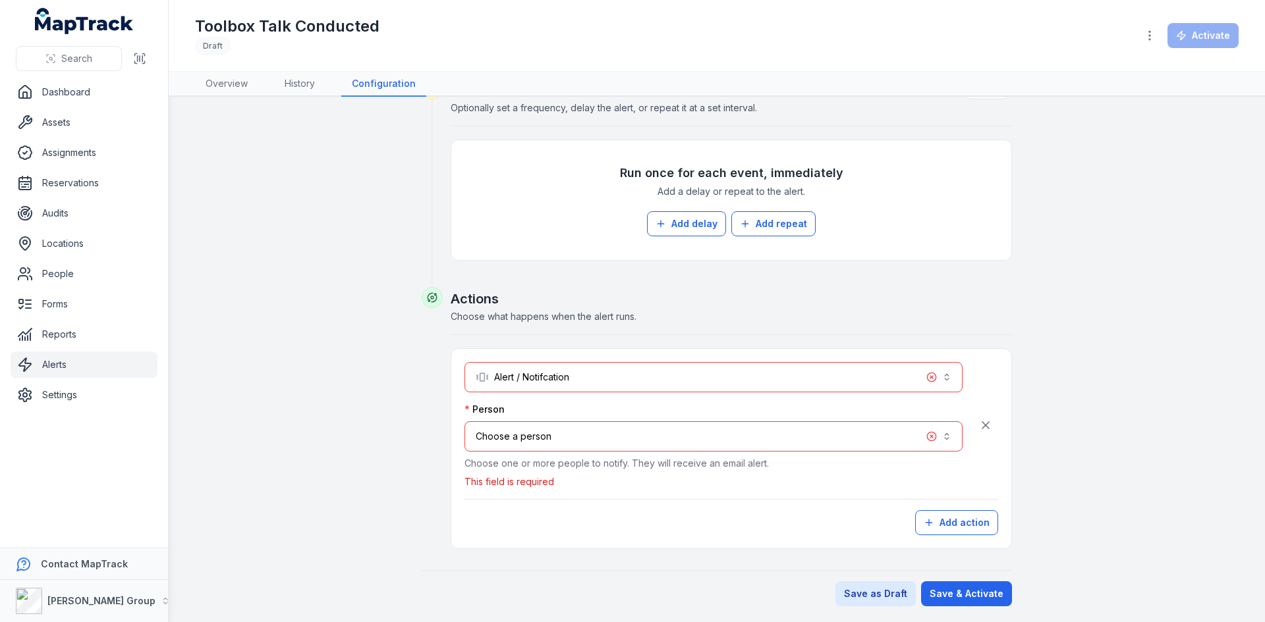
click at [619, 431] on button "Choose a person" at bounding box center [713, 437] width 498 height 30
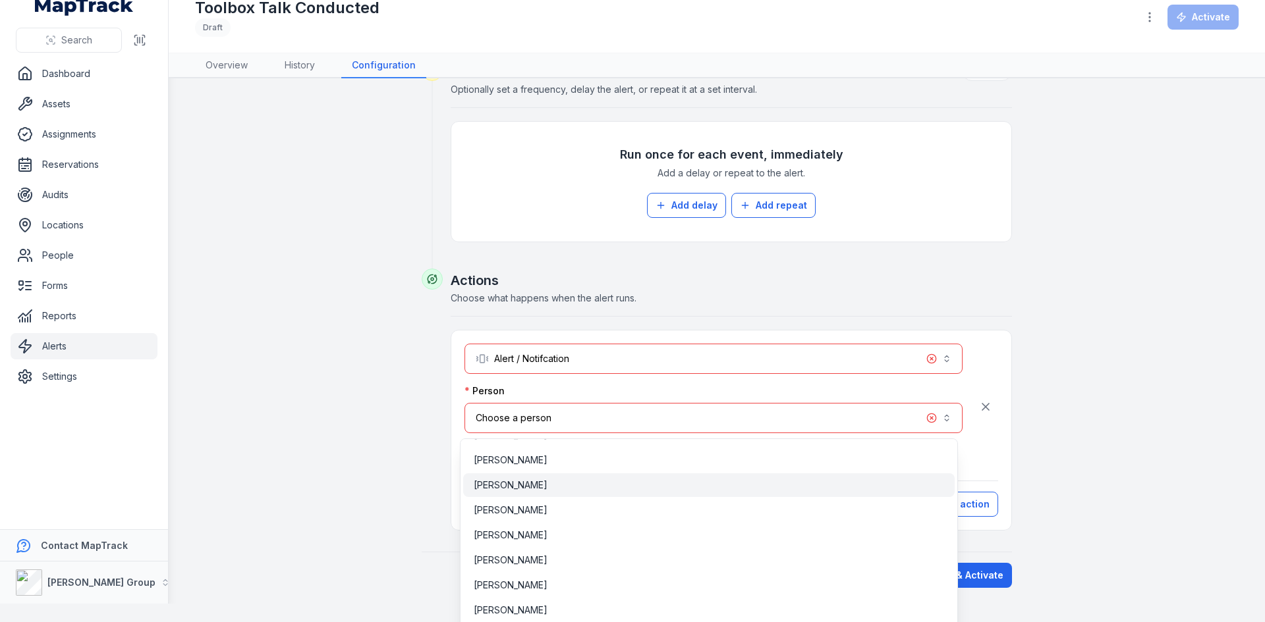
scroll to position [862, 0]
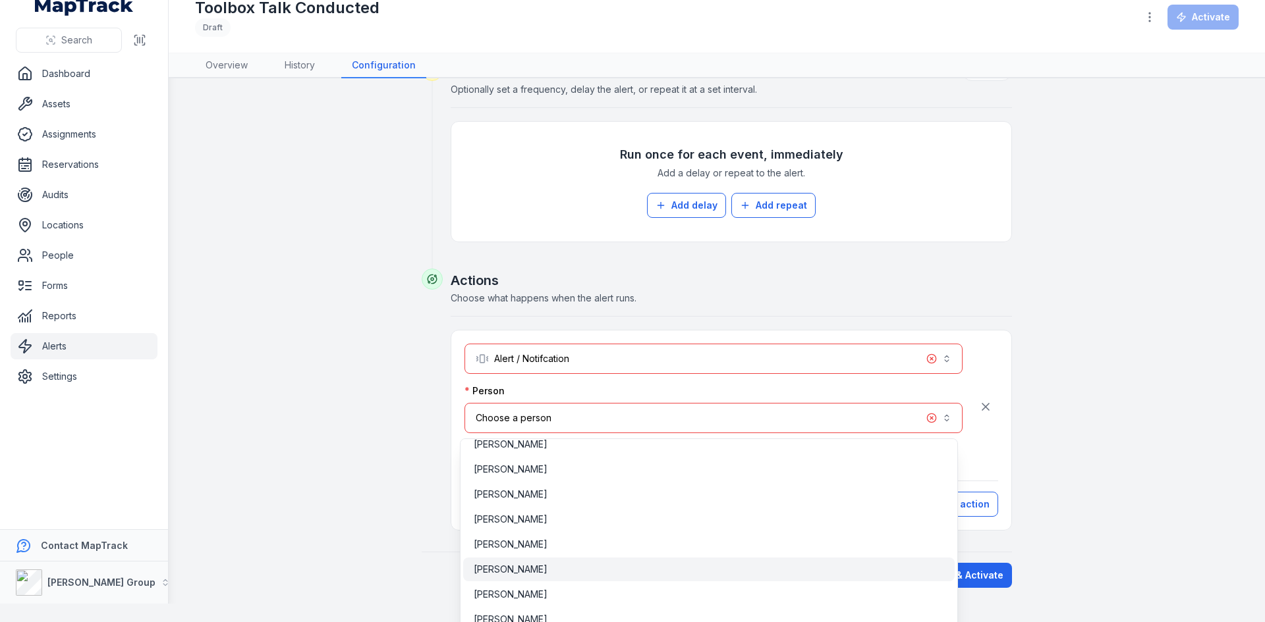
click at [532, 574] on span "[PERSON_NAME]" at bounding box center [511, 569] width 74 height 13
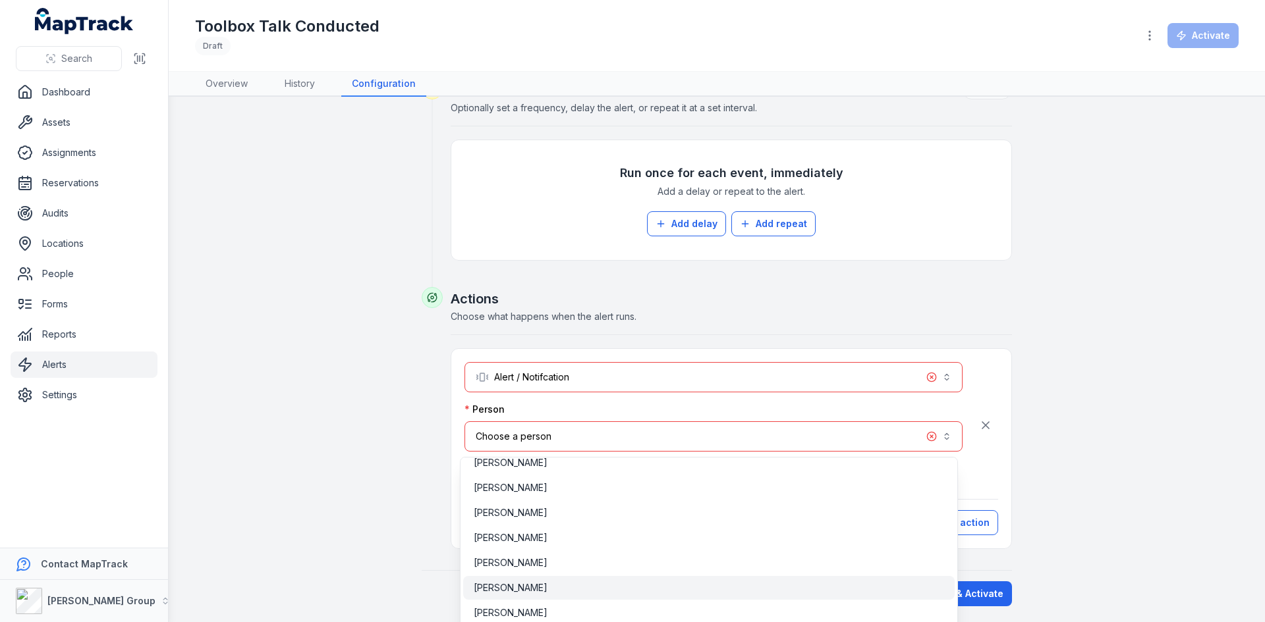
scroll to position [526, 0]
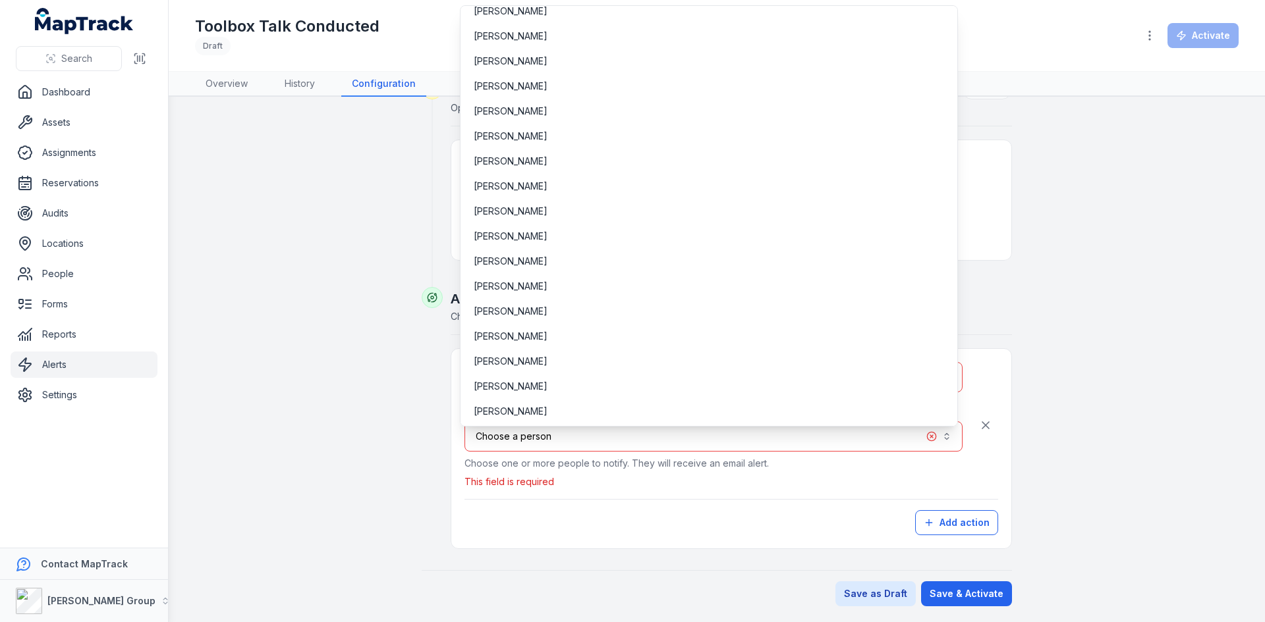
click at [1180, 394] on div "**********" at bounding box center [717, 97] width 1012 height 1020
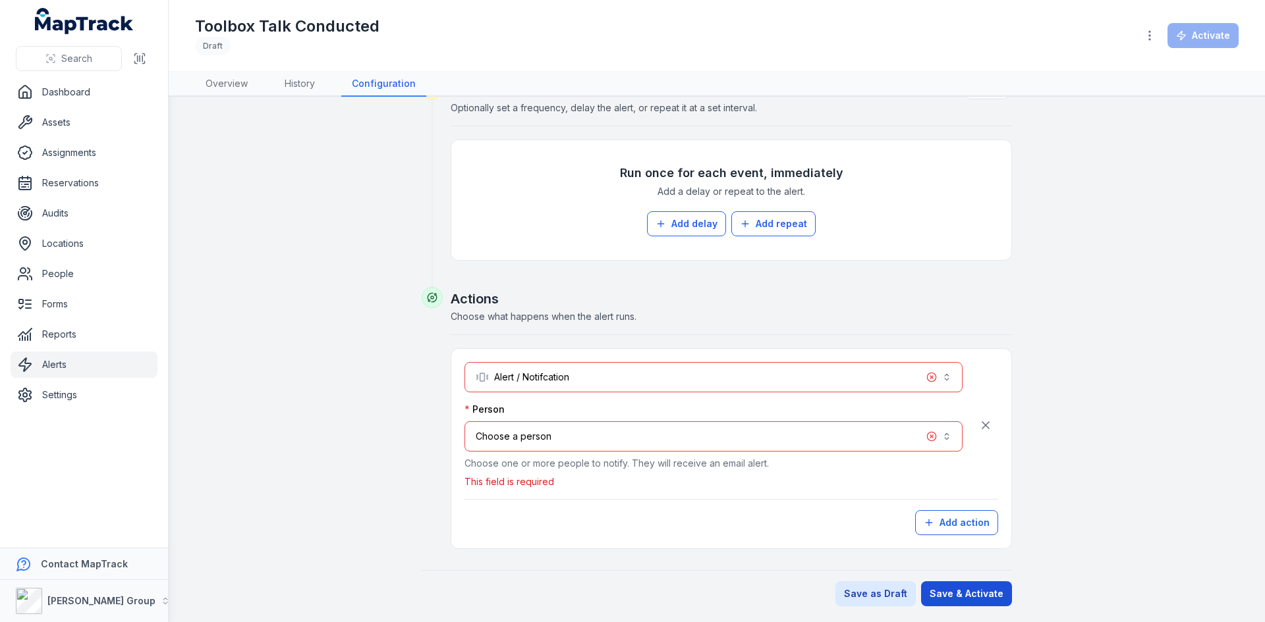
click at [962, 595] on button "Save & Activate" at bounding box center [966, 594] width 91 height 25
click at [985, 426] on icon "button" at bounding box center [985, 425] width 13 height 13
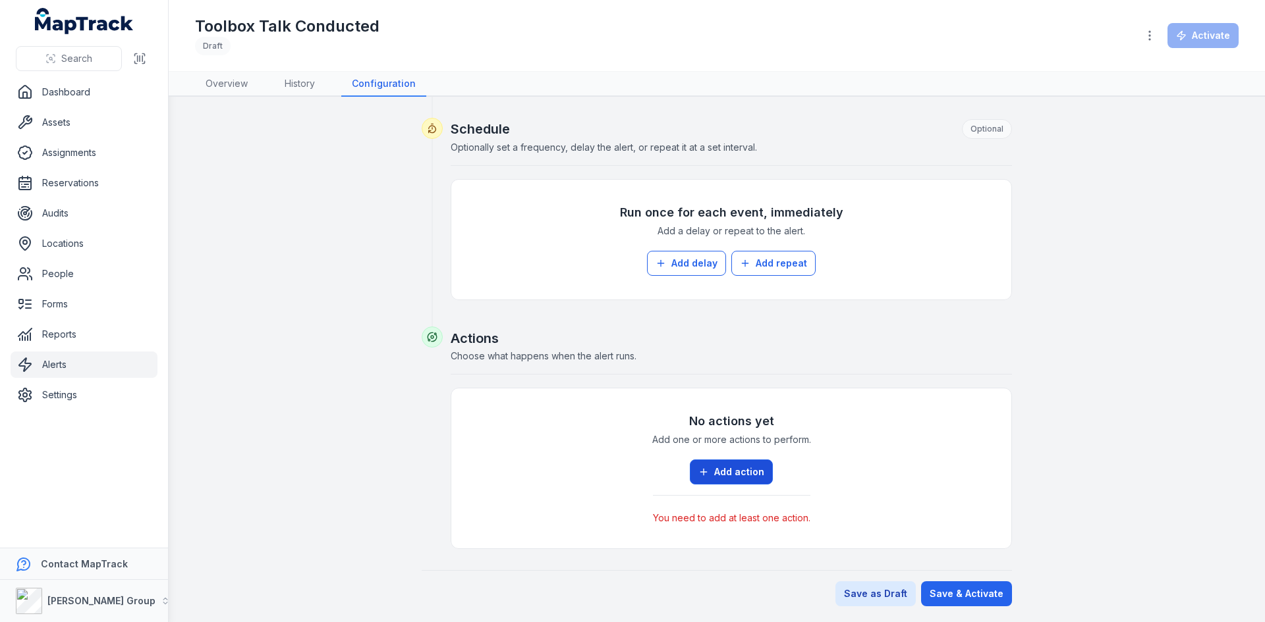
click at [736, 467] on button "Add action" at bounding box center [731, 472] width 83 height 25
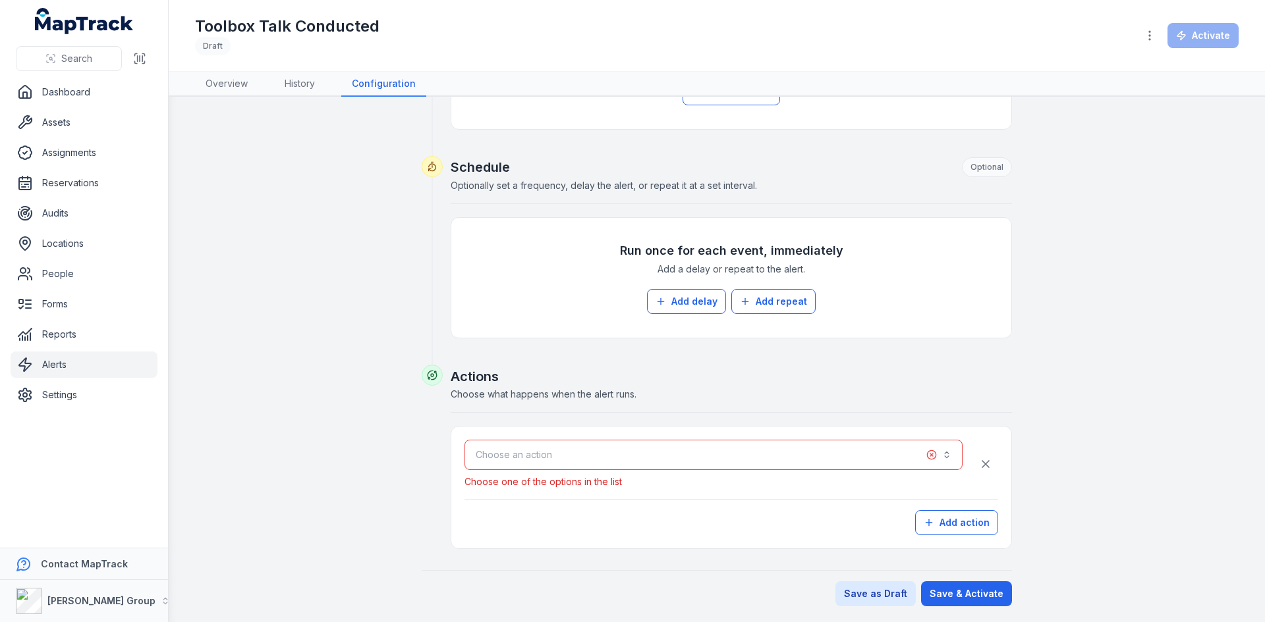
scroll to position [448, 0]
click at [551, 453] on button "Choose an action" at bounding box center [713, 455] width 498 height 30
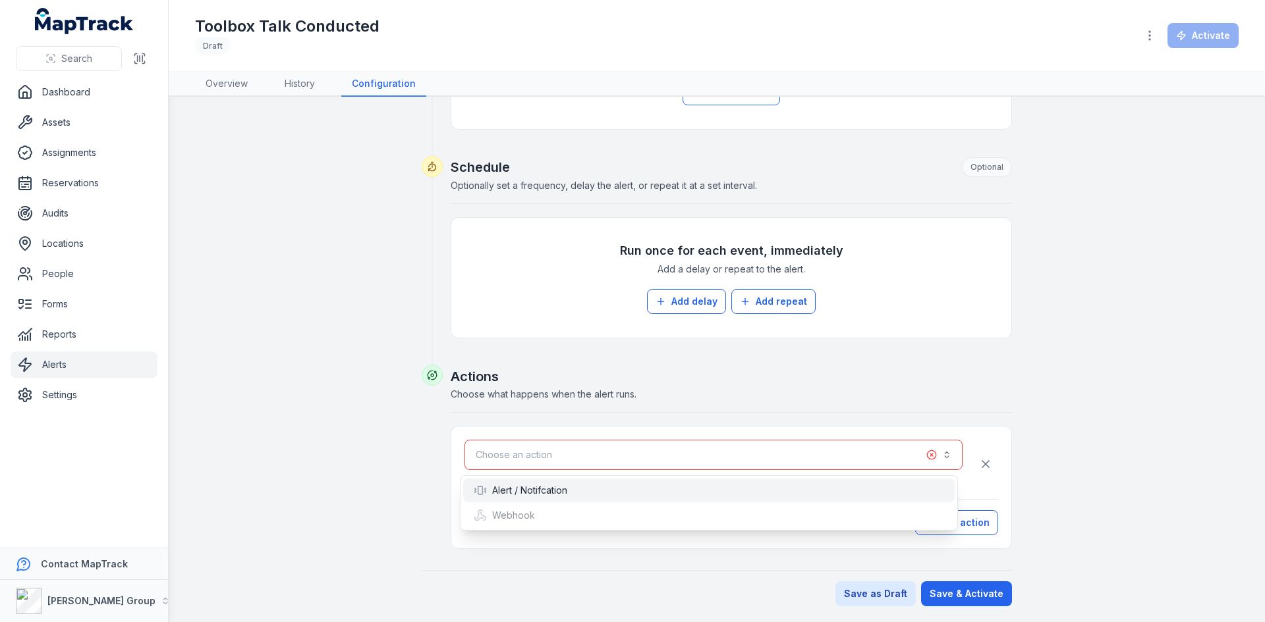
click at [528, 491] on div "Alert / Notifcation" at bounding box center [521, 490] width 94 height 13
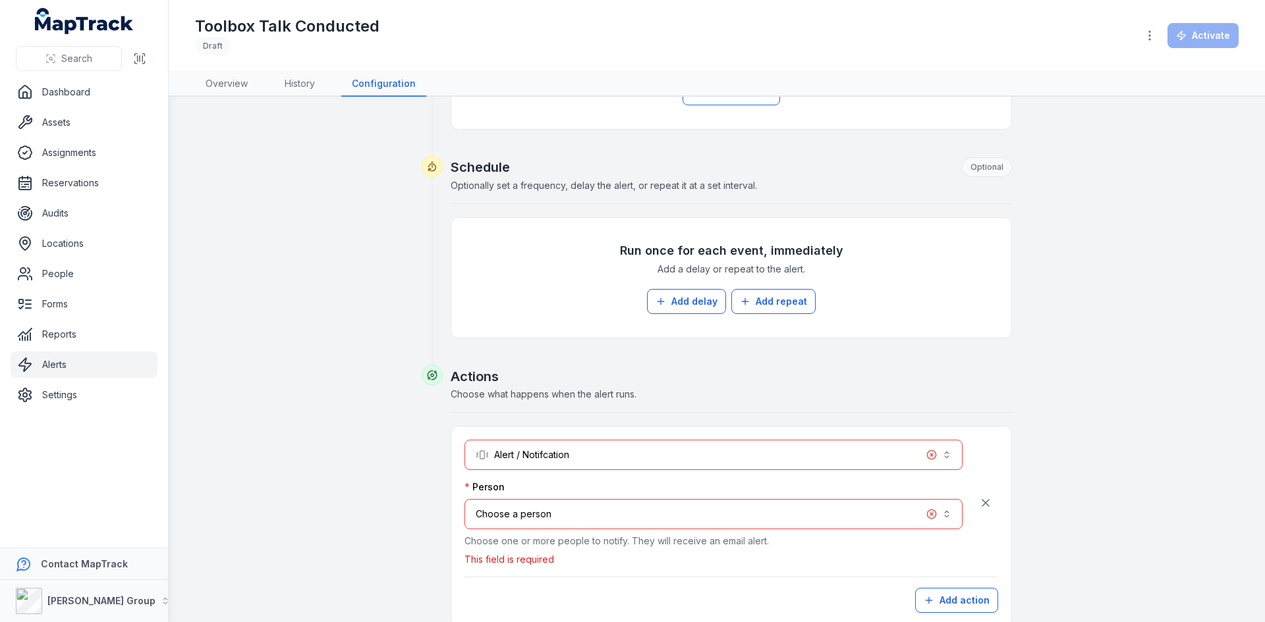
click at [572, 516] on button "Choose a person" at bounding box center [713, 514] width 498 height 30
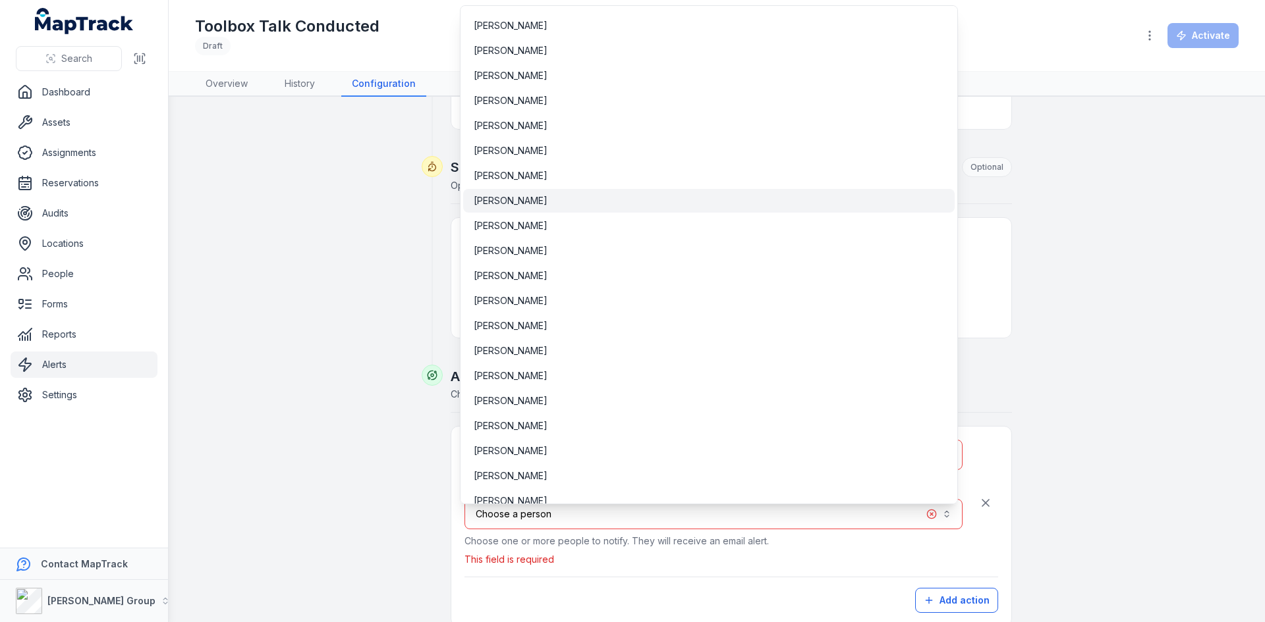
scroll to position [651, 0]
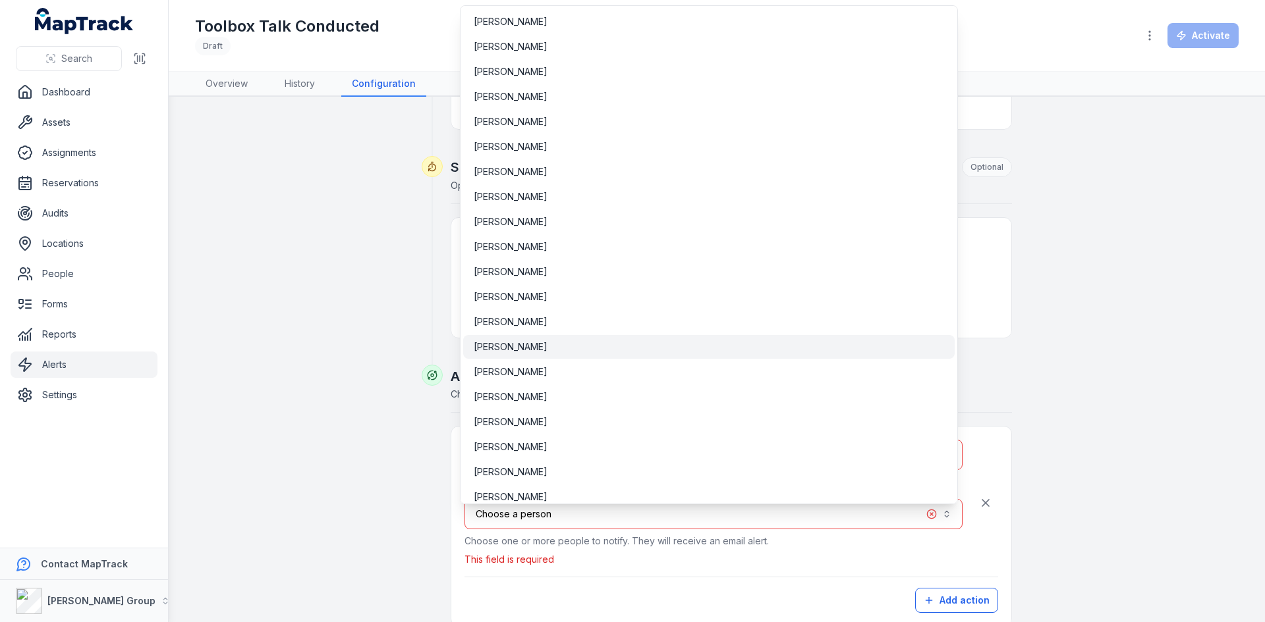
click at [496, 356] on div "[PERSON_NAME]" at bounding box center [708, 347] width 491 height 24
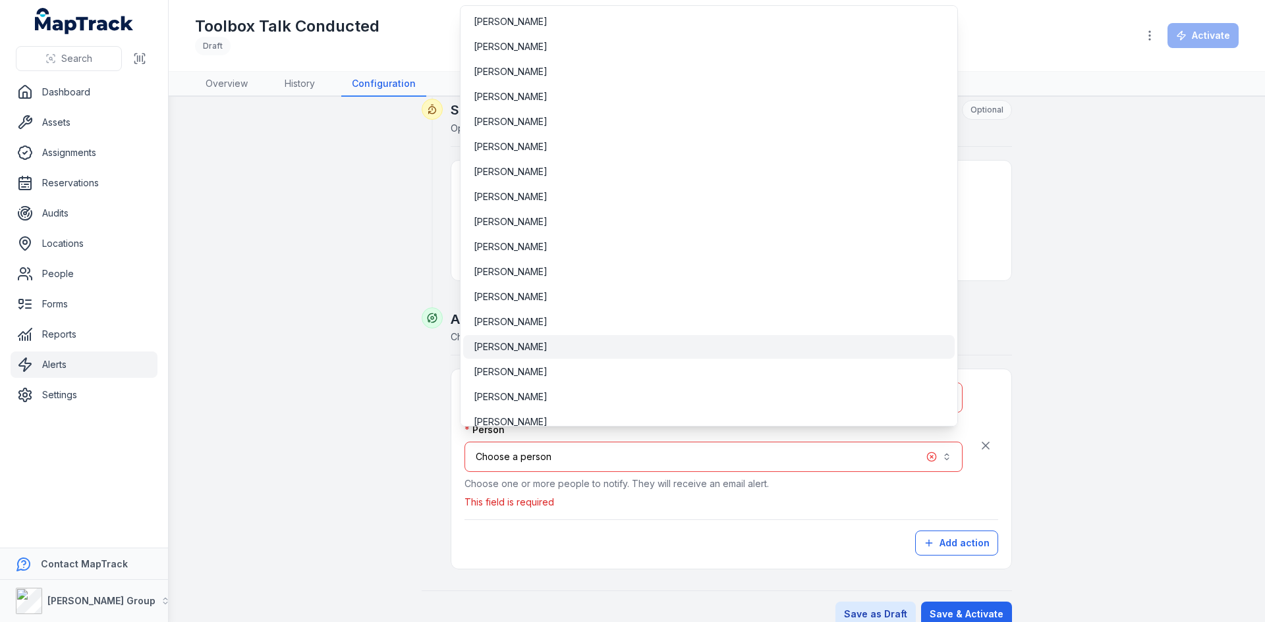
scroll to position [526, 0]
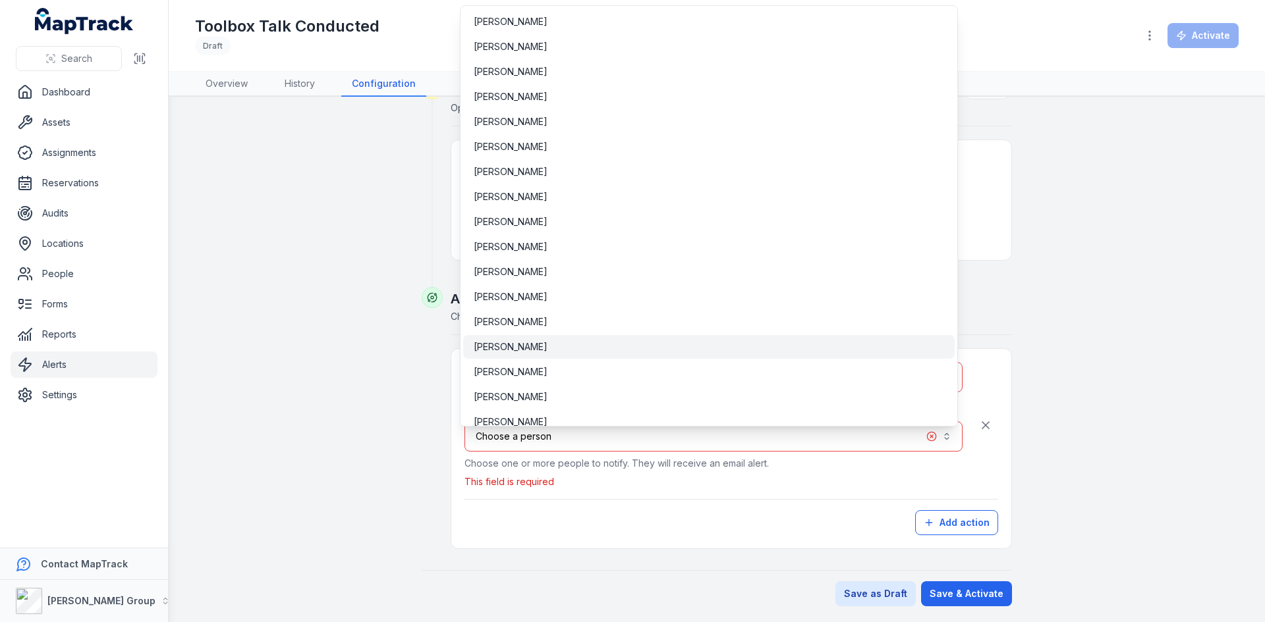
click at [545, 347] on div "[PERSON_NAME]" at bounding box center [709, 347] width 470 height 13
click at [709, 342] on div "[PERSON_NAME]" at bounding box center [709, 347] width 470 height 13
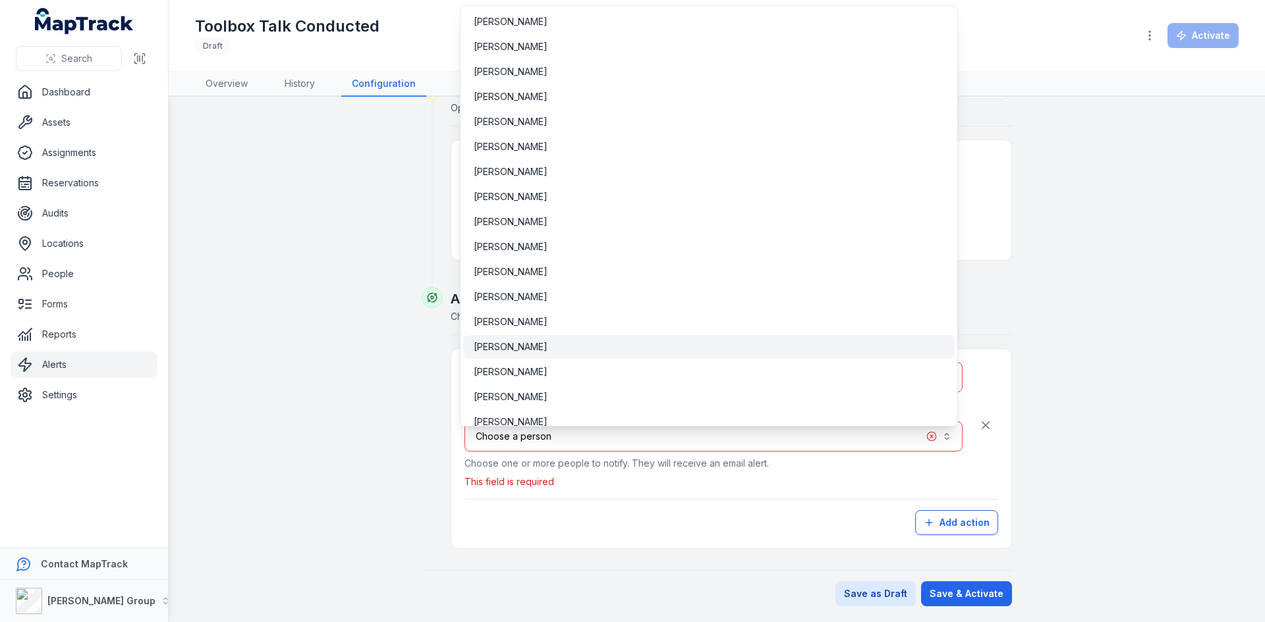
click at [725, 346] on div "[PERSON_NAME]" at bounding box center [709, 347] width 470 height 13
click at [1208, 358] on div "**********" at bounding box center [717, 97] width 1012 height 1020
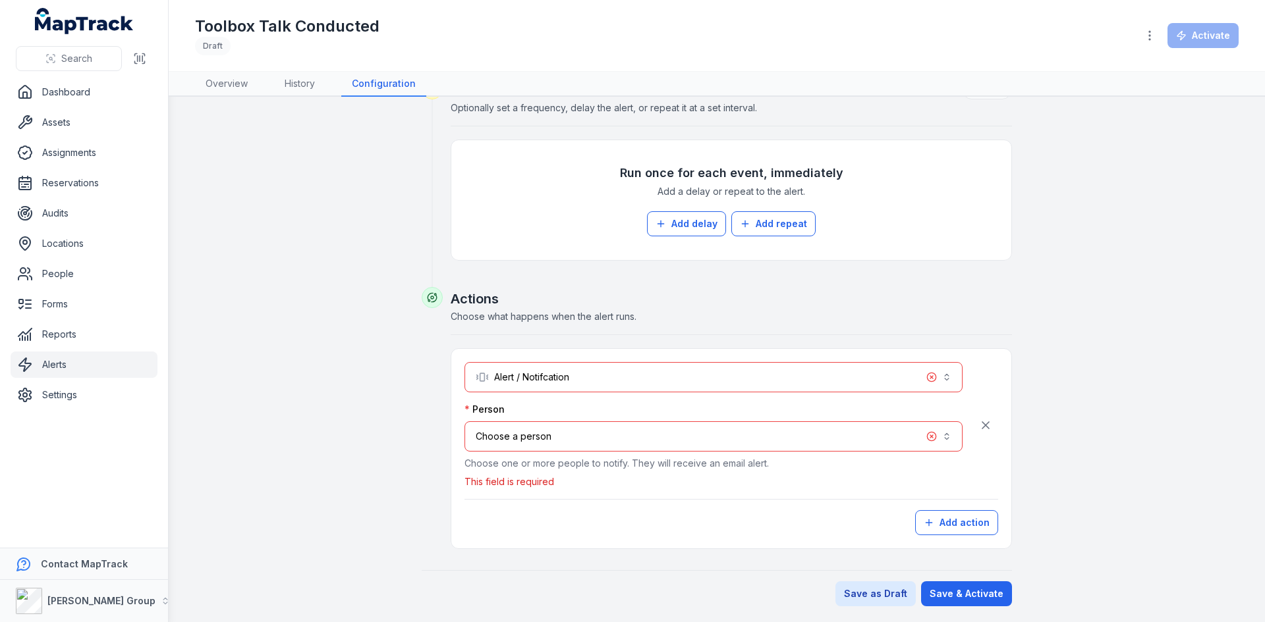
click at [867, 429] on button "Choose a person" at bounding box center [713, 437] width 498 height 30
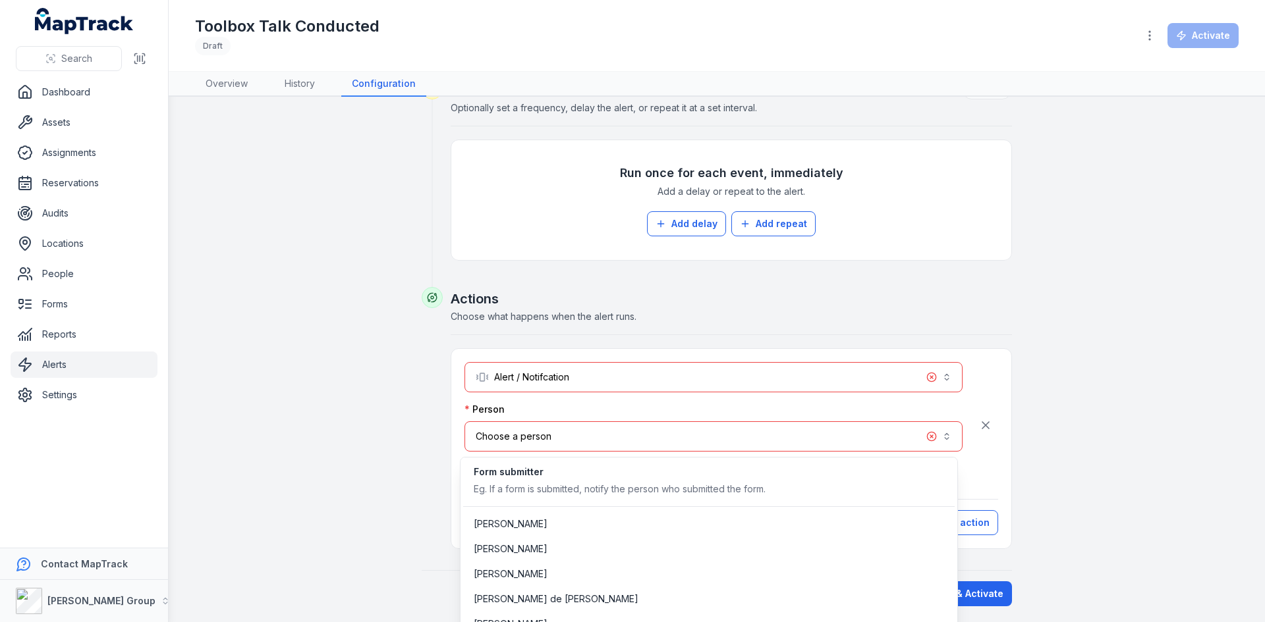
click at [928, 431] on button "Choose a person" at bounding box center [713, 437] width 498 height 30
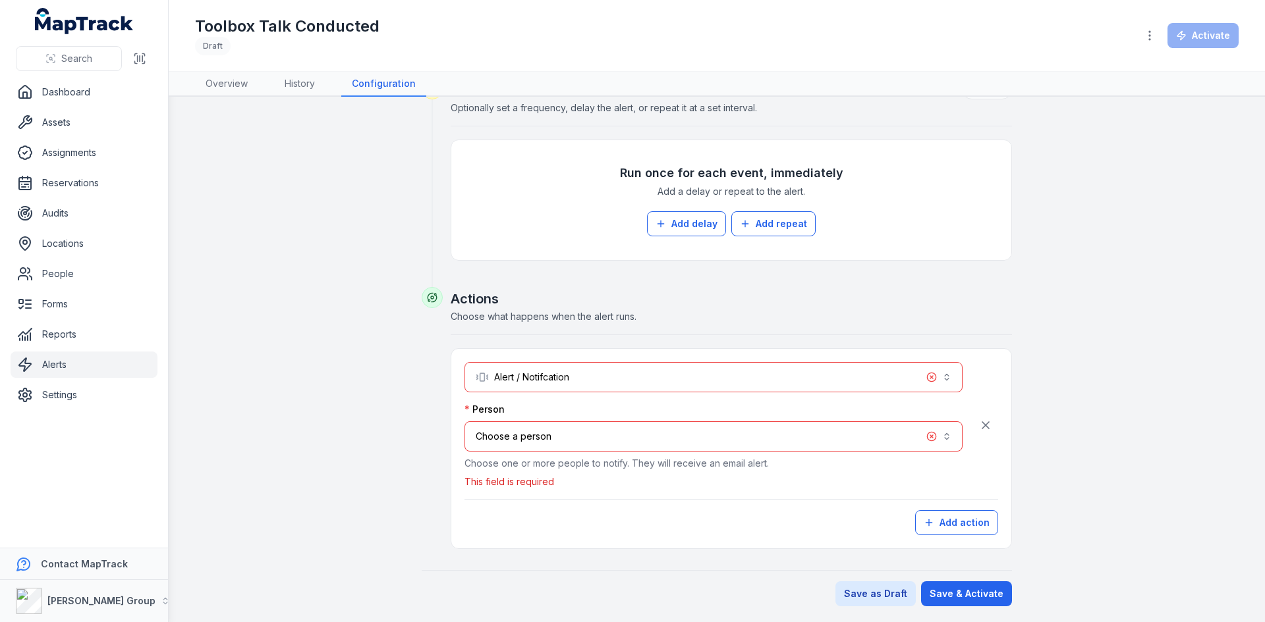
click at [925, 435] on button "Choose a person" at bounding box center [713, 437] width 498 height 30
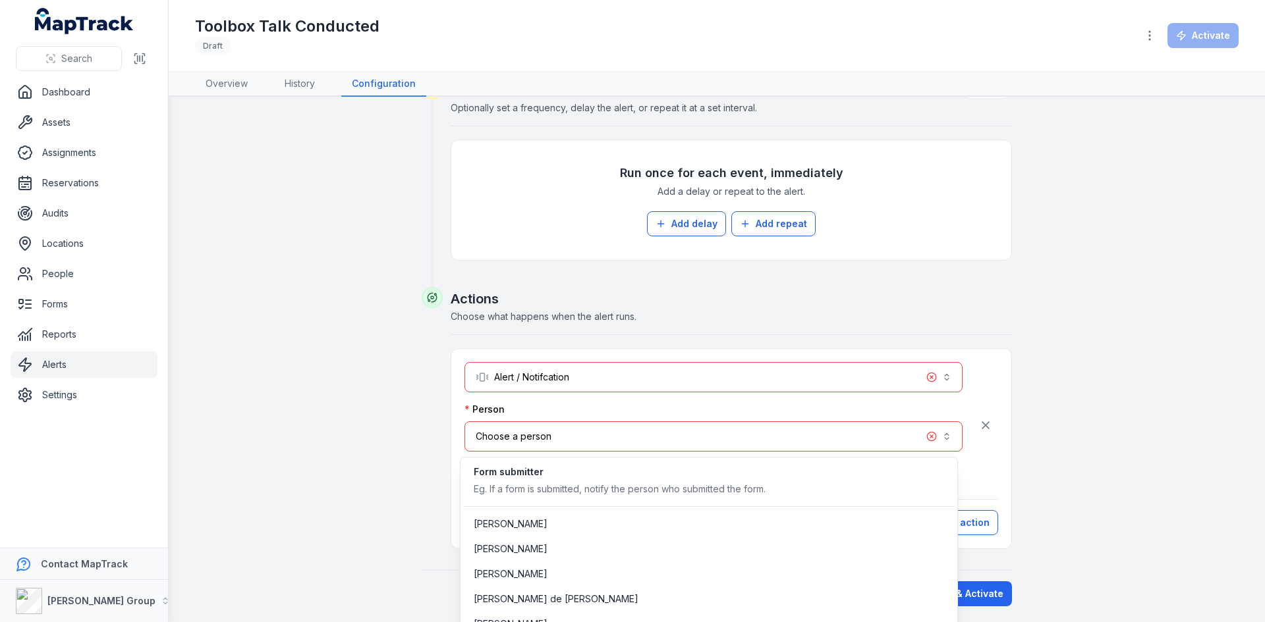
click at [902, 444] on button "Choose a person" at bounding box center [713, 437] width 498 height 30
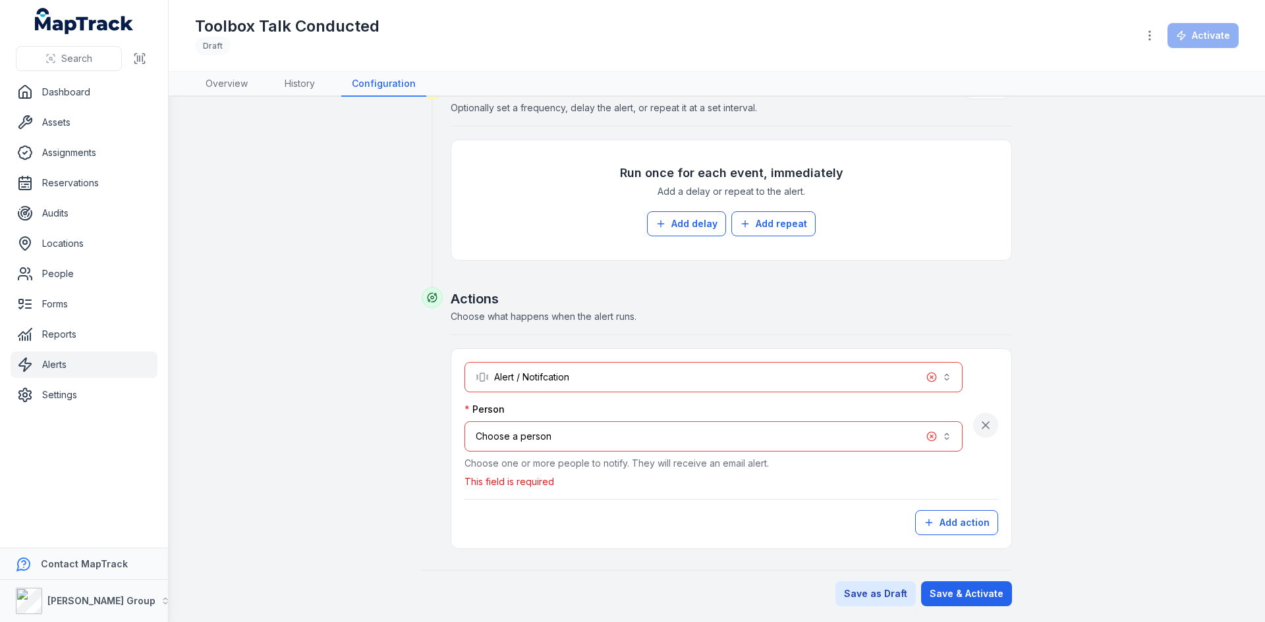
click at [984, 426] on icon "button" at bounding box center [985, 425] width 13 height 13
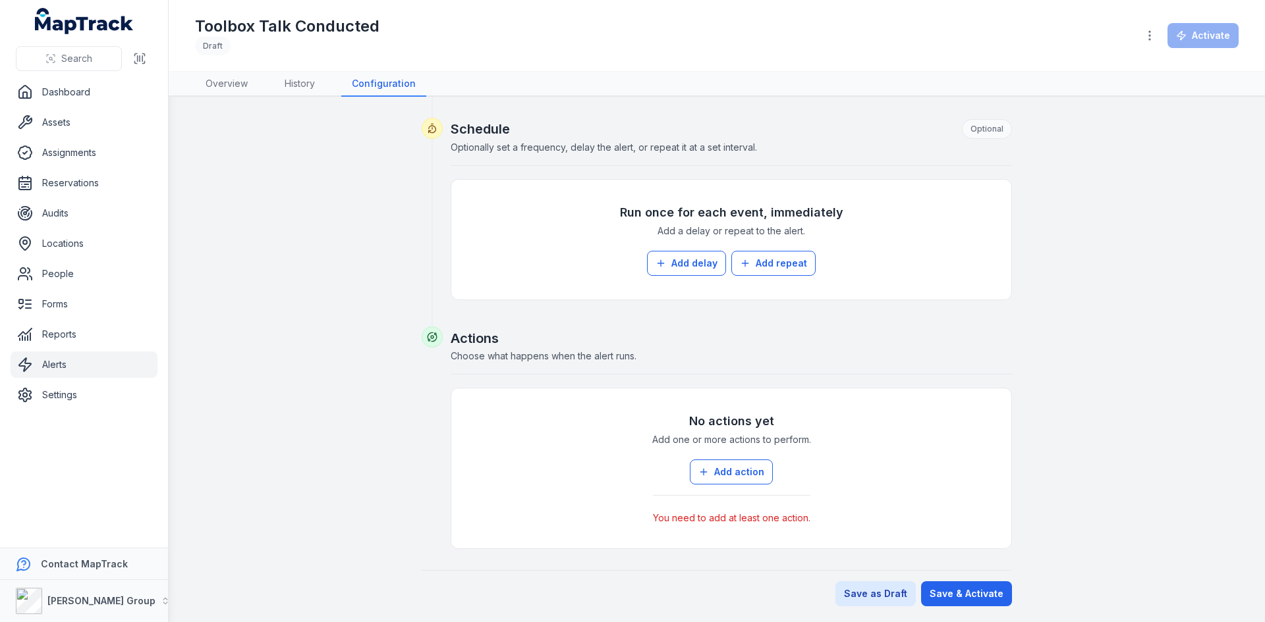
scroll to position [486, 0]
click at [1128, 391] on div "**********" at bounding box center [717, 117] width 1012 height 980
click at [688, 525] on div "No actions yet Add one or more actions to perform. Add action You need to add a…" at bounding box center [731, 469] width 534 height 134
click at [696, 515] on p "You need to add at least one action." at bounding box center [731, 518] width 157 height 13
click at [709, 478] on button "Add action" at bounding box center [731, 472] width 83 height 25
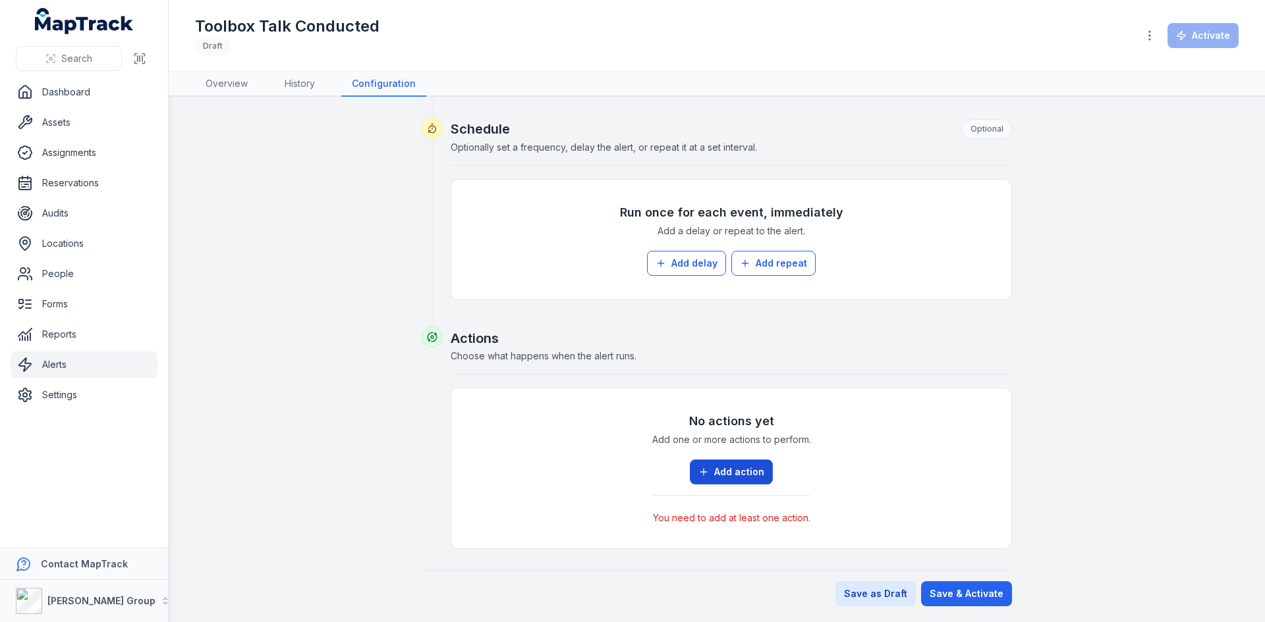
scroll to position [448, 0]
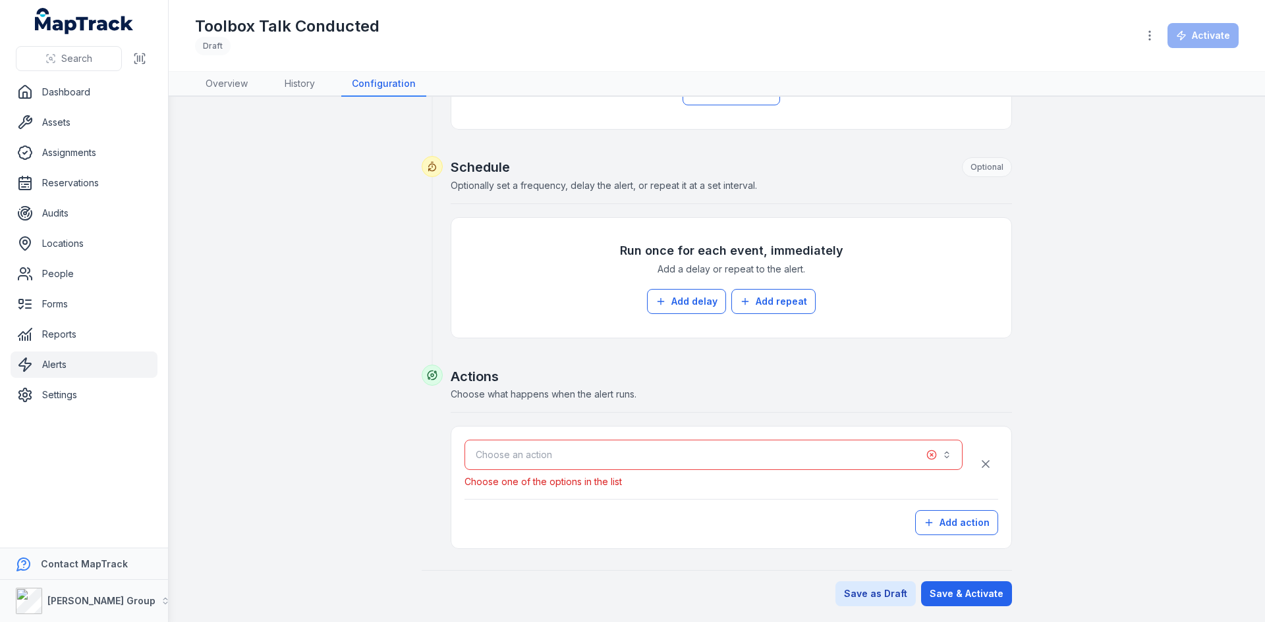
click at [599, 455] on button "Choose an action" at bounding box center [713, 455] width 498 height 30
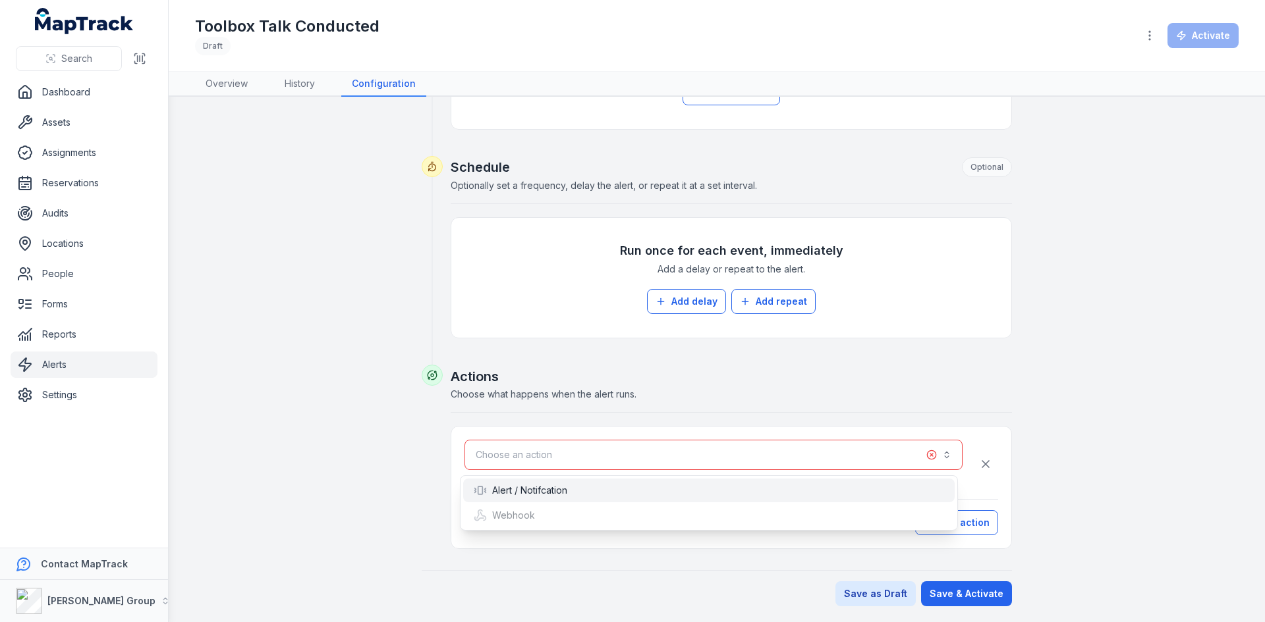
click at [570, 491] on div "Alert / Notifcation" at bounding box center [709, 490] width 470 height 13
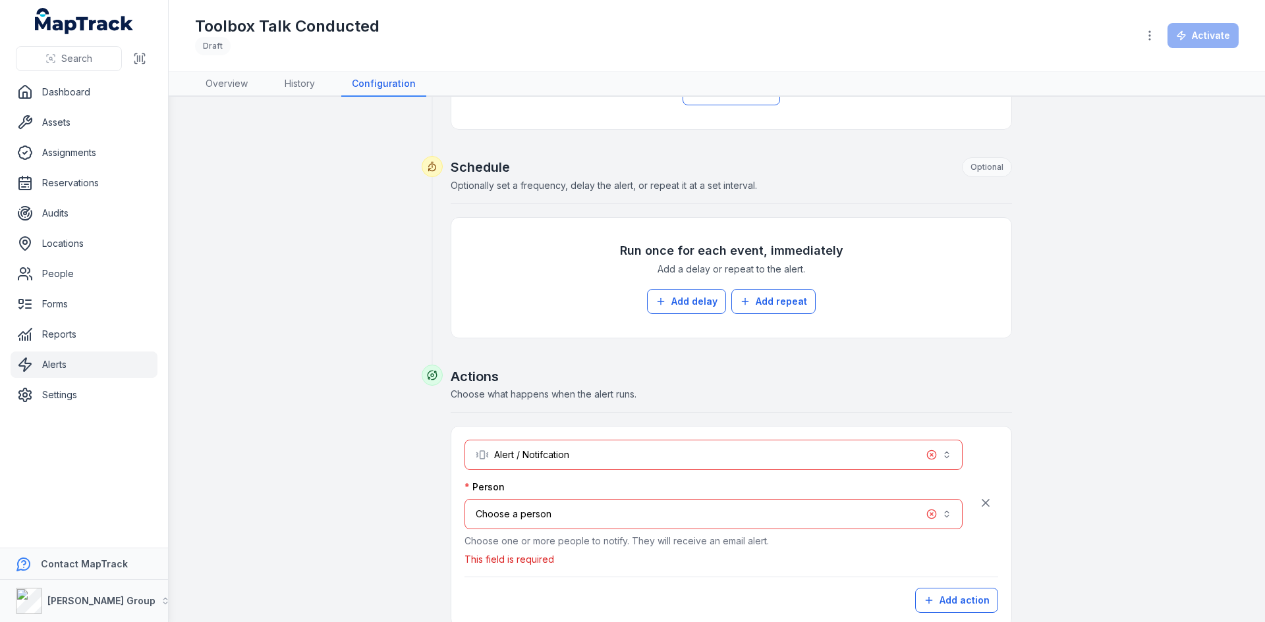
click at [562, 513] on button "Choose a person" at bounding box center [713, 514] width 498 height 30
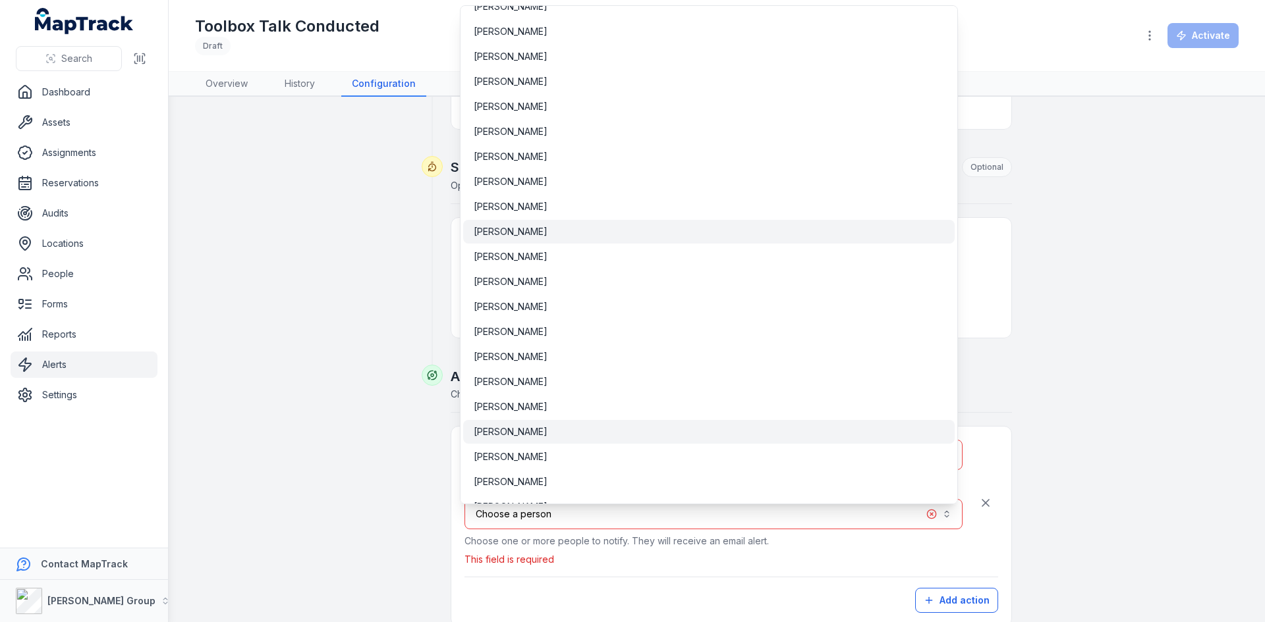
scroll to position [520, 0]
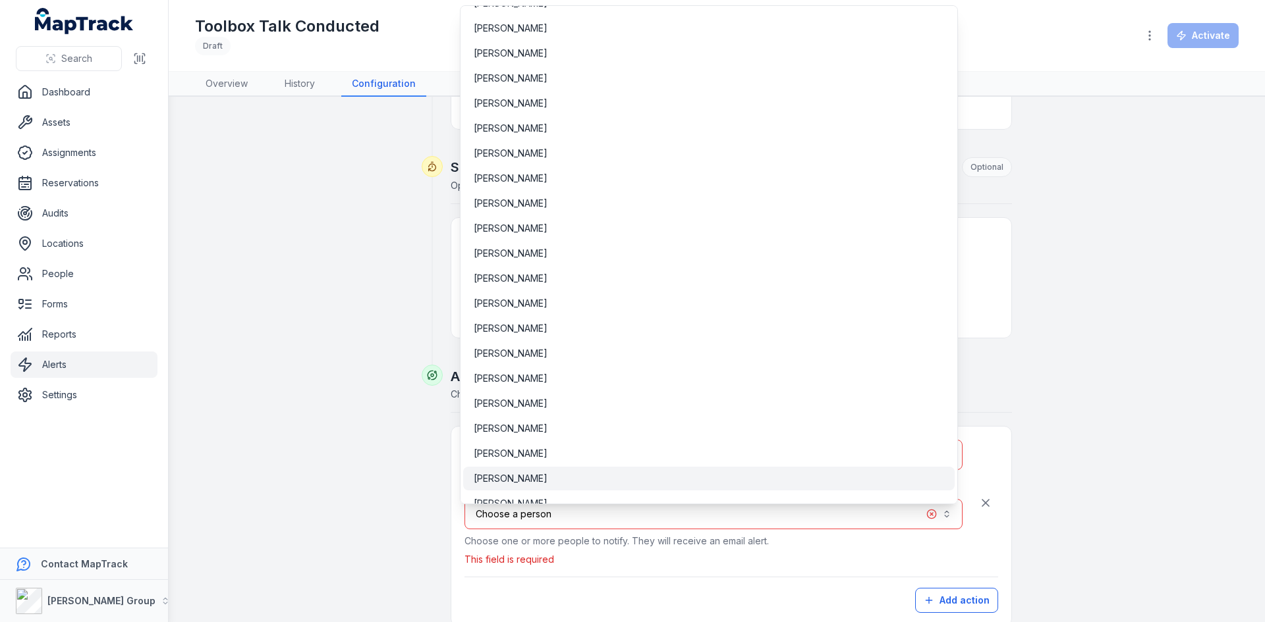
click at [504, 472] on div "[PERSON_NAME]" at bounding box center [708, 479] width 491 height 24
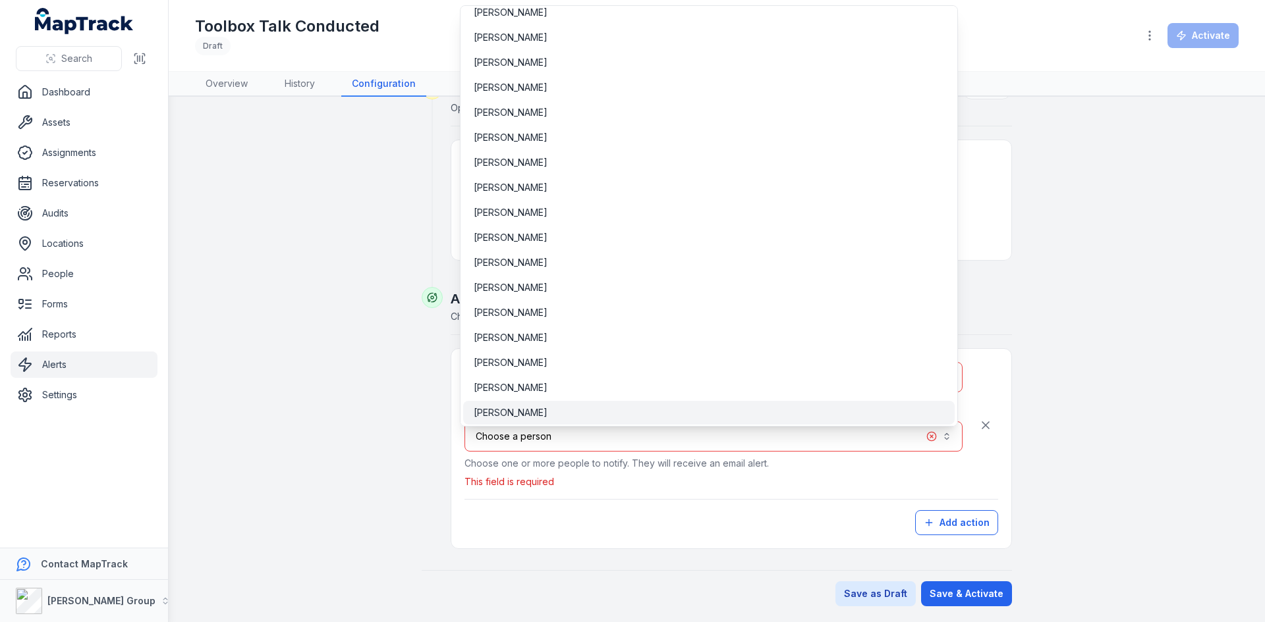
scroll to position [651, 0]
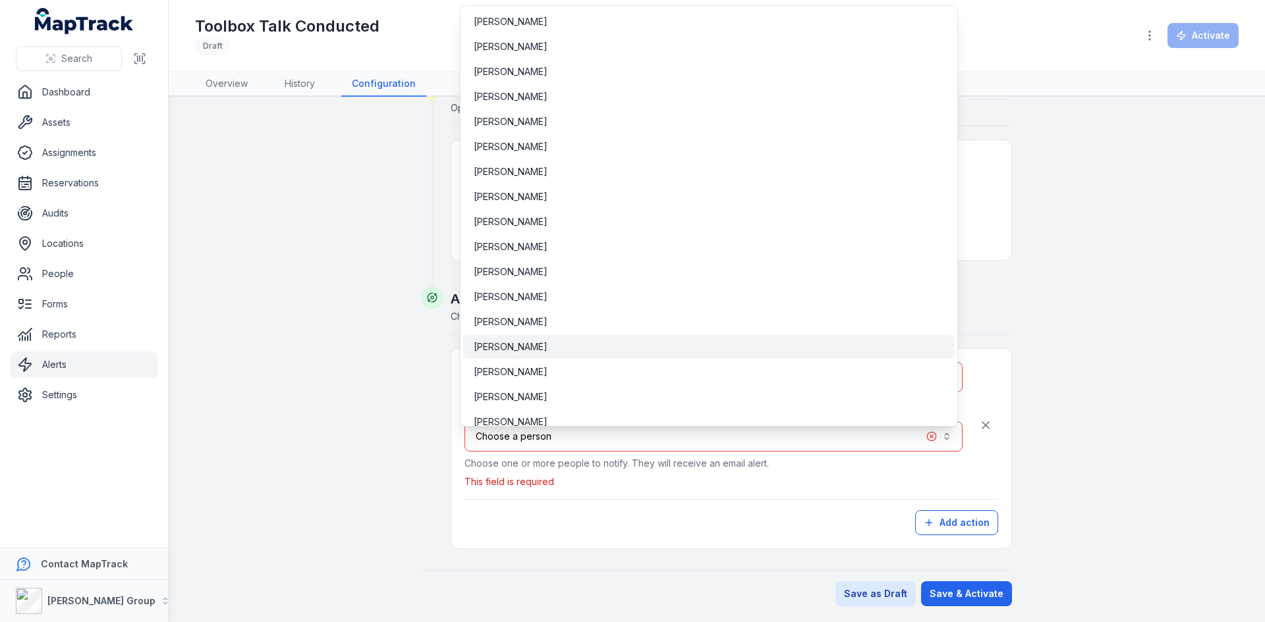
click at [551, 350] on div "[PERSON_NAME]" at bounding box center [709, 347] width 470 height 13
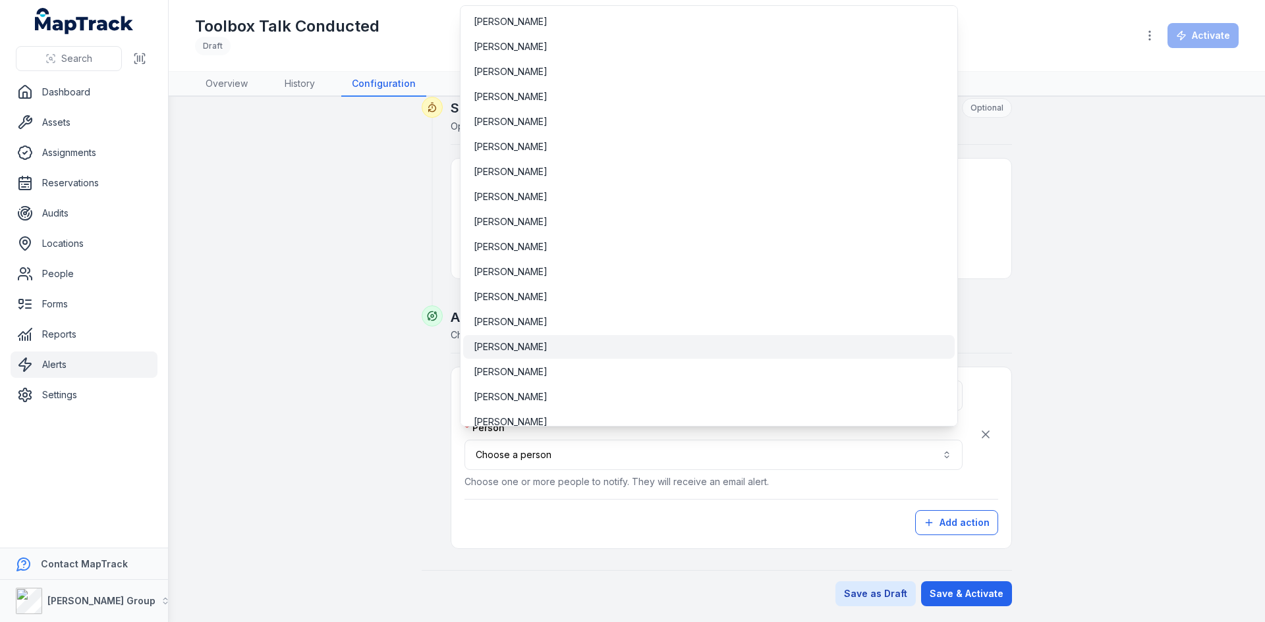
click at [551, 350] on div "[PERSON_NAME]" at bounding box center [709, 347] width 470 height 13
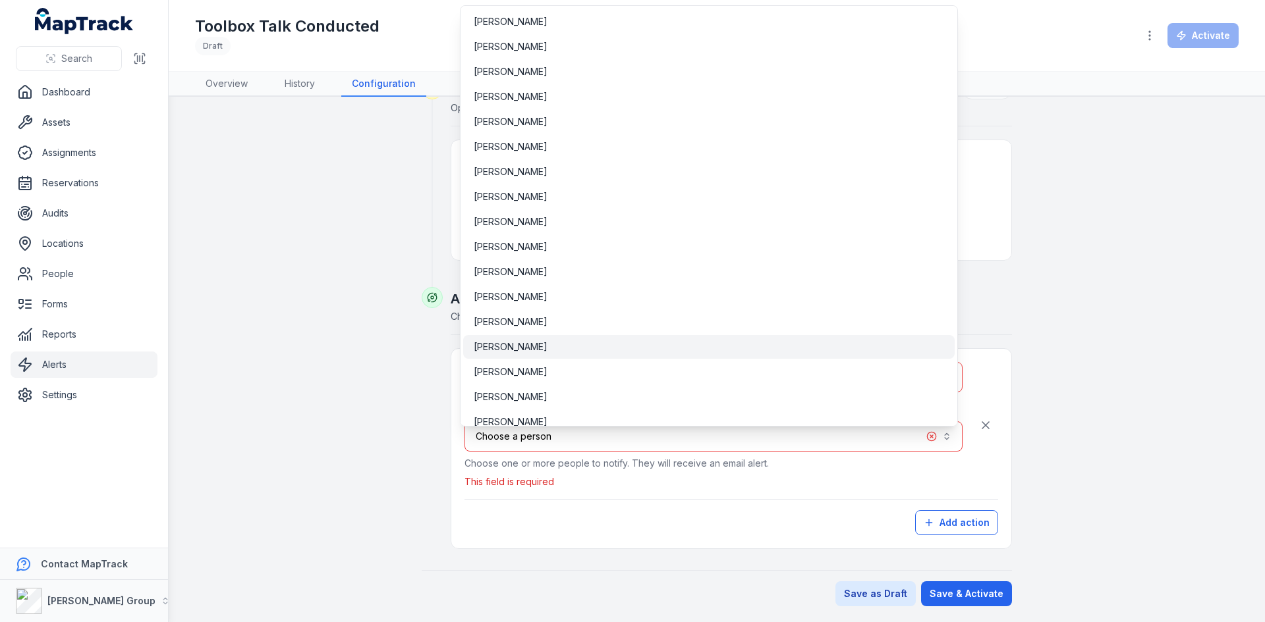
click at [551, 350] on div "[PERSON_NAME]" at bounding box center [709, 347] width 470 height 13
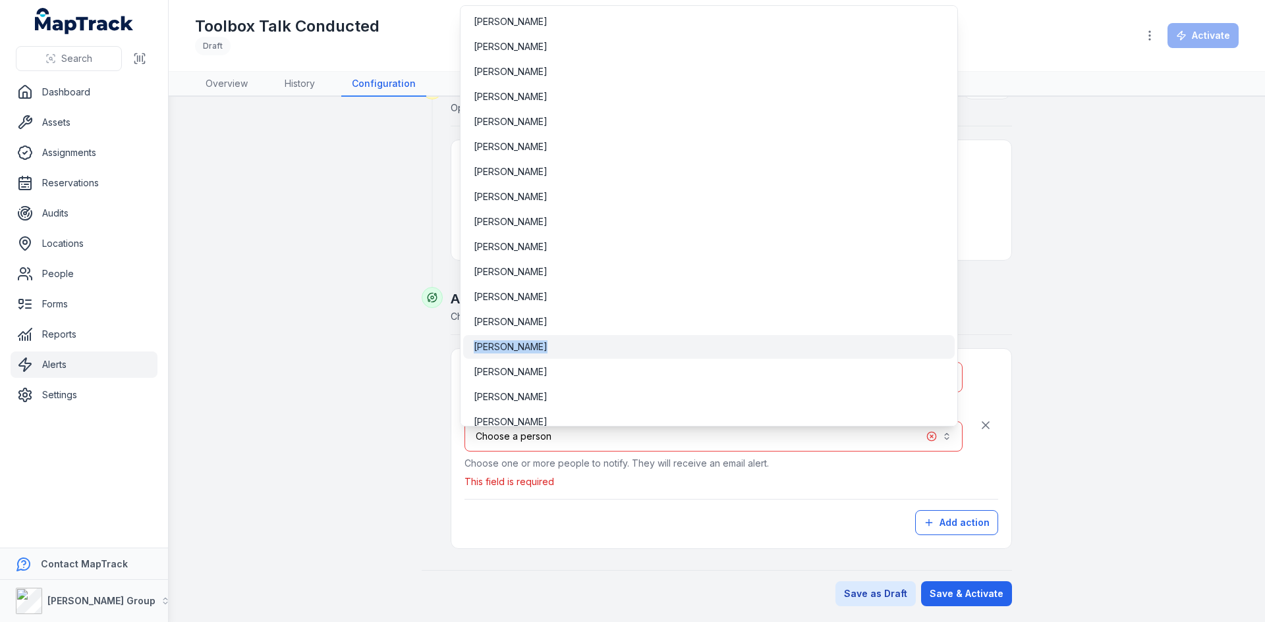
click at [551, 350] on div "[PERSON_NAME]" at bounding box center [709, 347] width 470 height 13
click at [523, 350] on span "[PERSON_NAME]" at bounding box center [511, 347] width 74 height 13
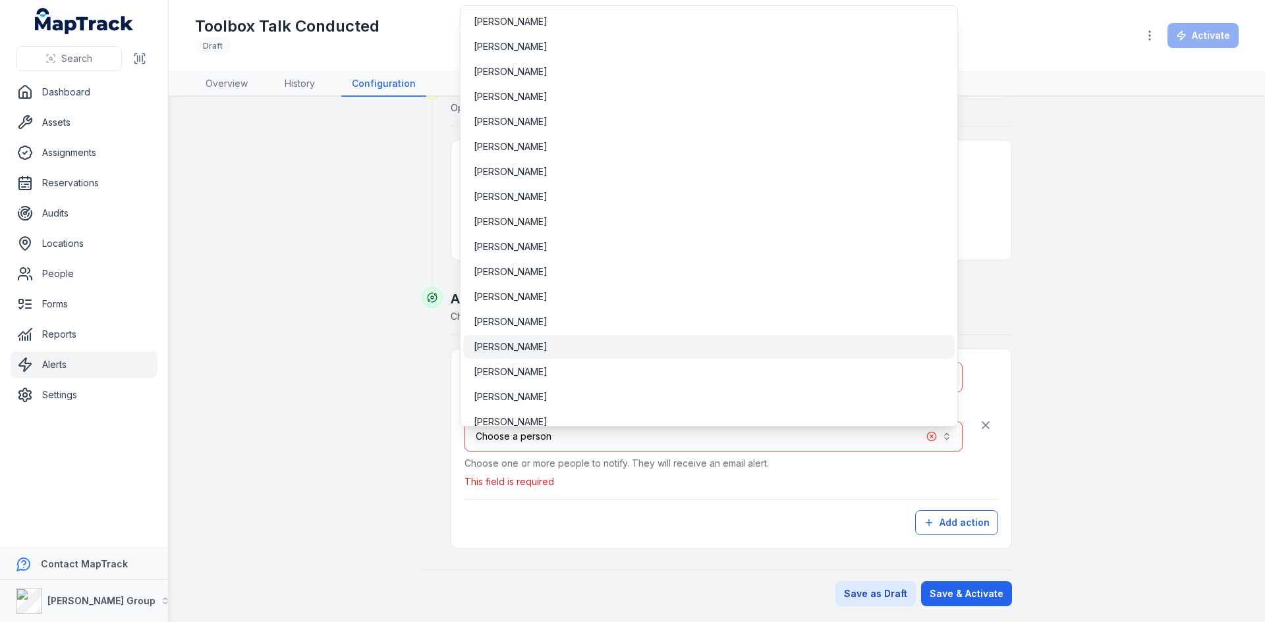
click at [523, 350] on span "[PERSON_NAME]" at bounding box center [511, 347] width 74 height 13
click at [616, 347] on div "[PERSON_NAME]" at bounding box center [709, 347] width 470 height 13
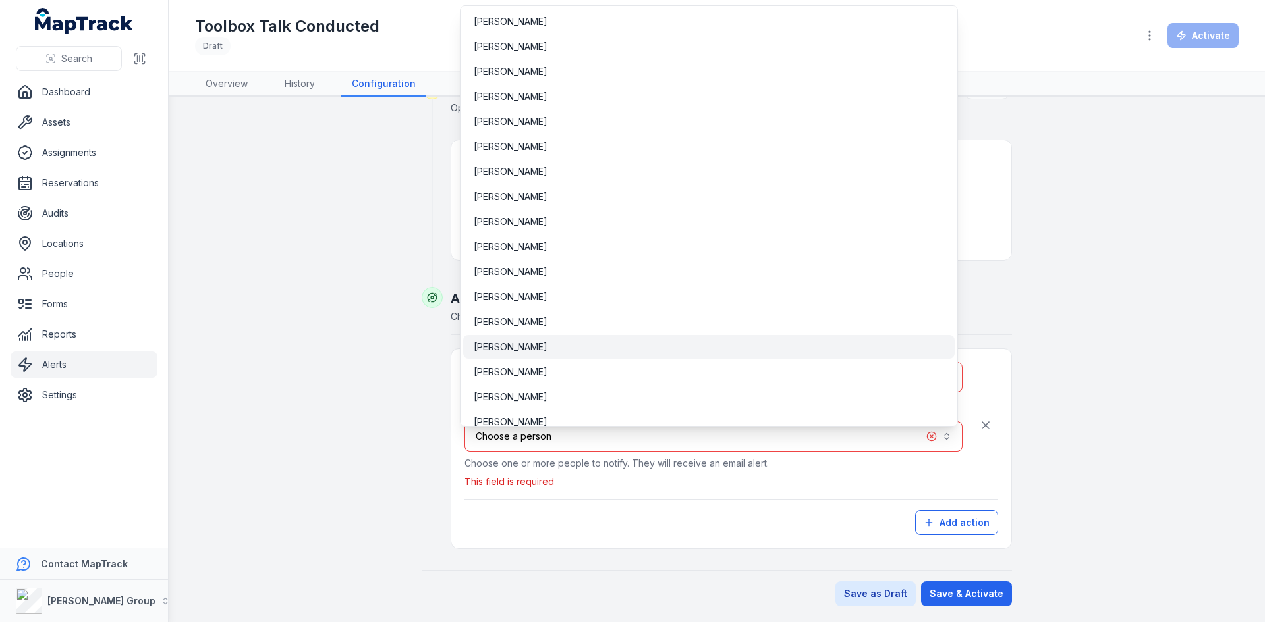
scroll to position [526, 0]
click at [616, 347] on div "[PERSON_NAME]" at bounding box center [709, 347] width 470 height 13
click at [293, 404] on div "**********" at bounding box center [717, 97] width 1012 height 1020
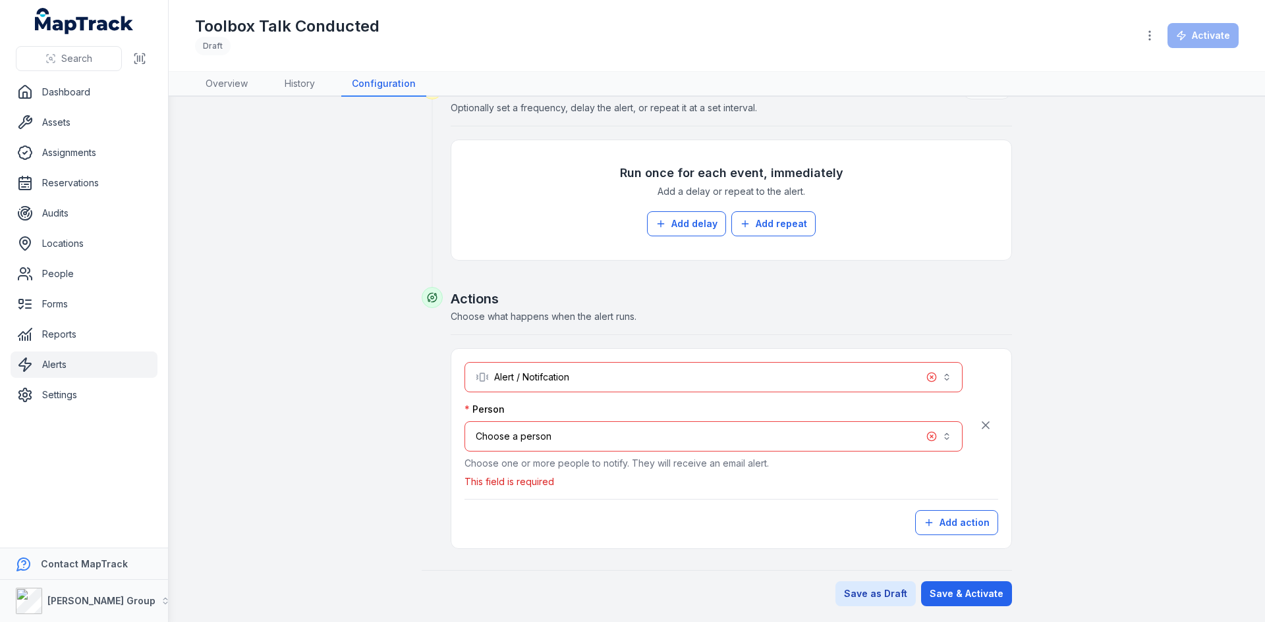
click at [588, 431] on button "Choose a person" at bounding box center [713, 437] width 498 height 30
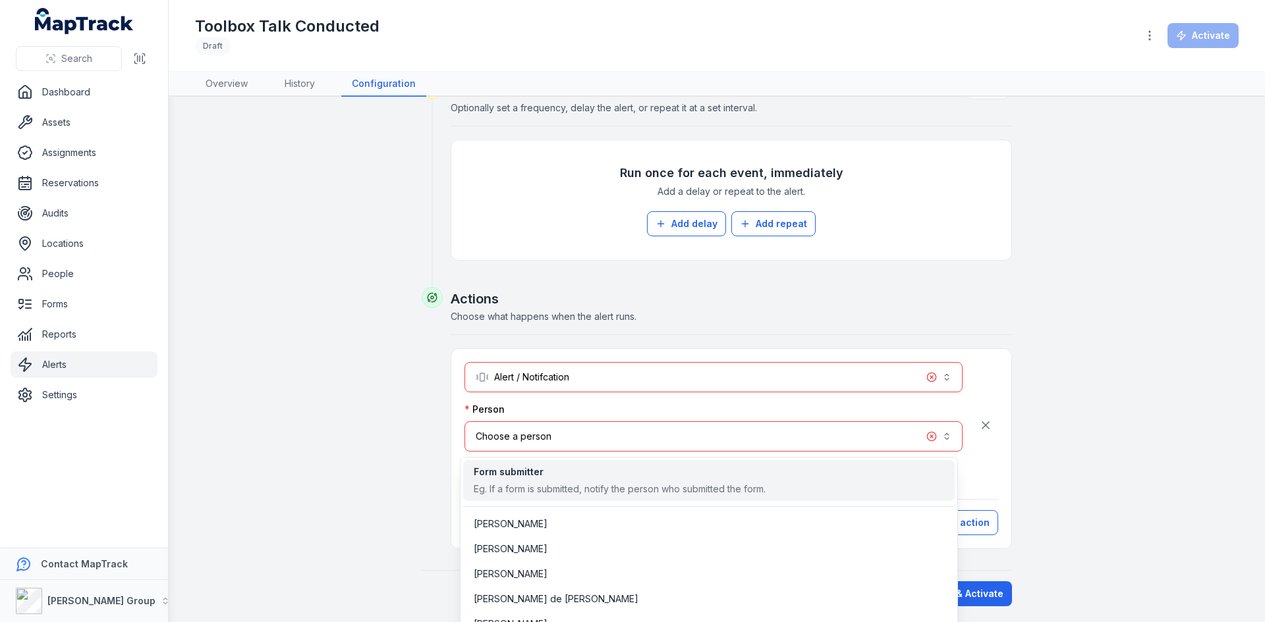
click at [574, 489] on div "Eg. If a form is submitted, notify the person who submitted the form." at bounding box center [620, 489] width 292 height 13
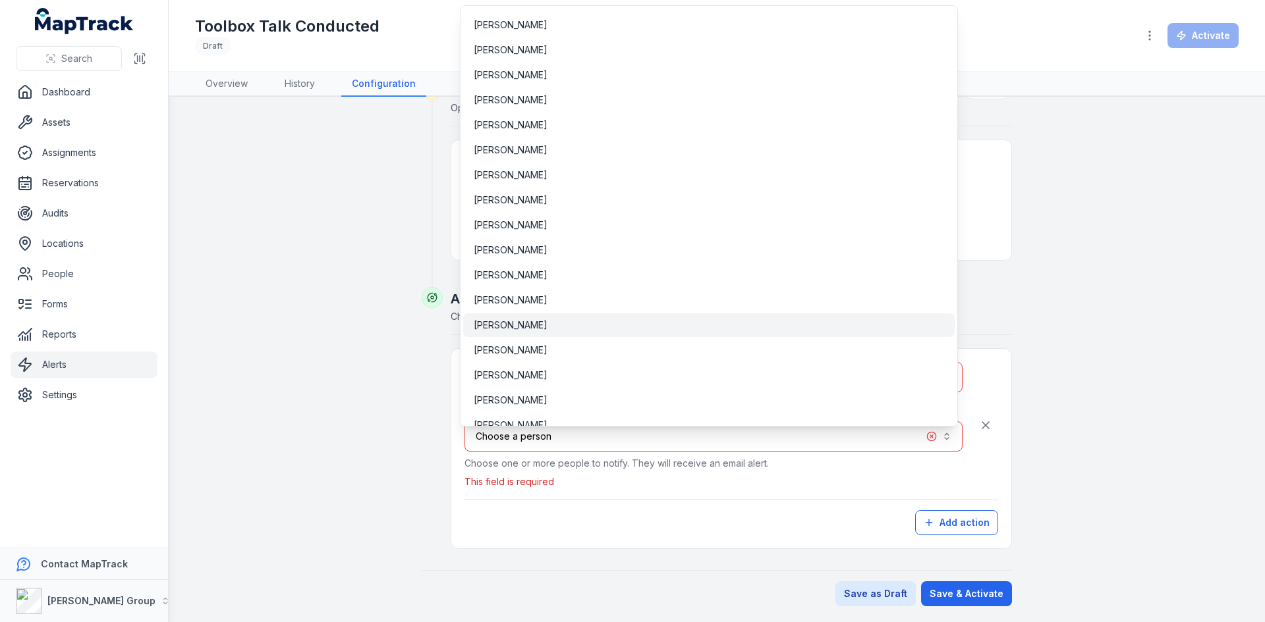
scroll to position [593, 0]
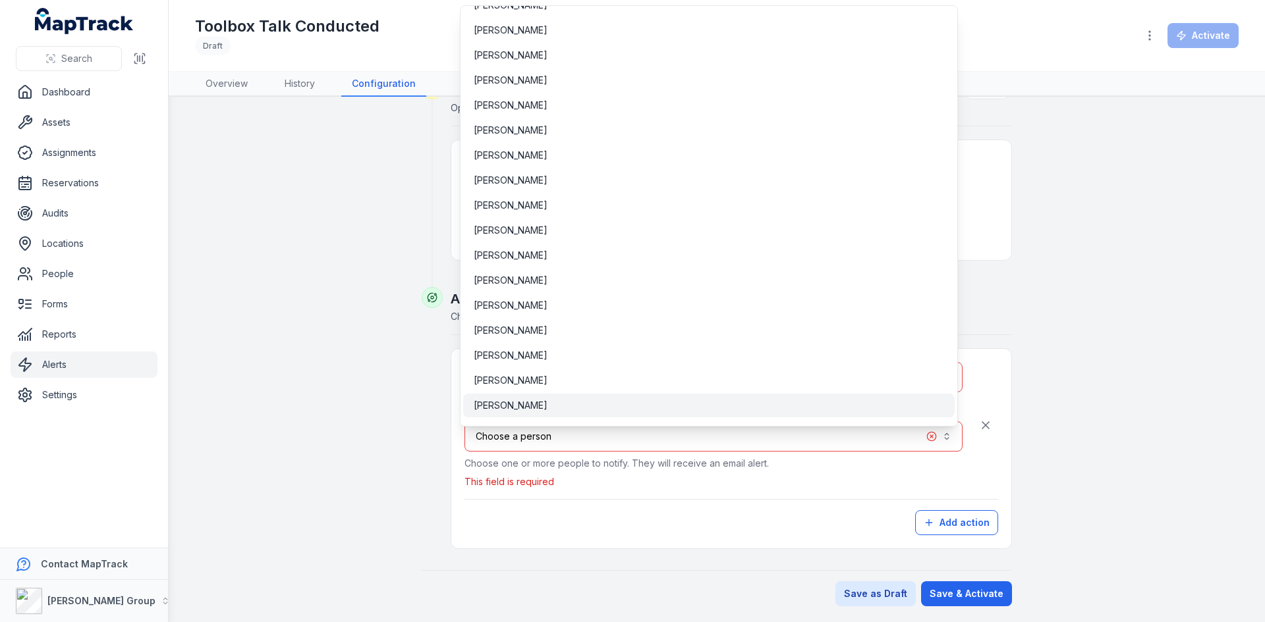
click at [500, 406] on span "[PERSON_NAME]" at bounding box center [511, 405] width 74 height 13
click at [925, 513] on div "**********" at bounding box center [731, 448] width 534 height 173
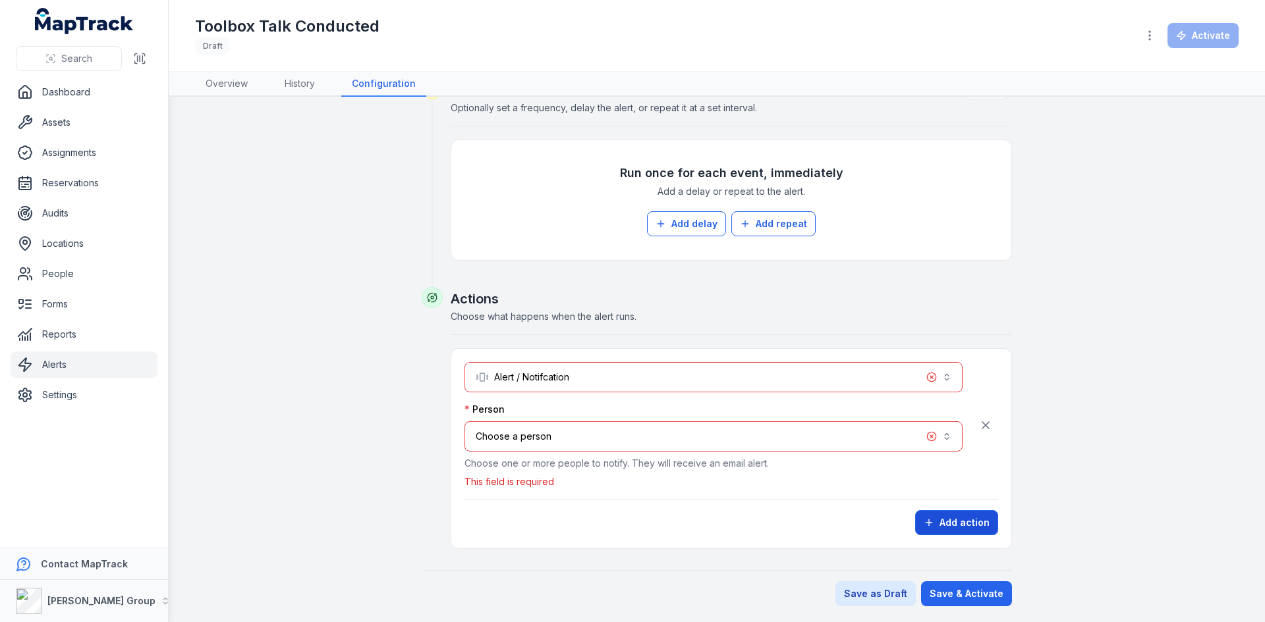
click at [935, 526] on button "Add action" at bounding box center [956, 522] width 83 height 25
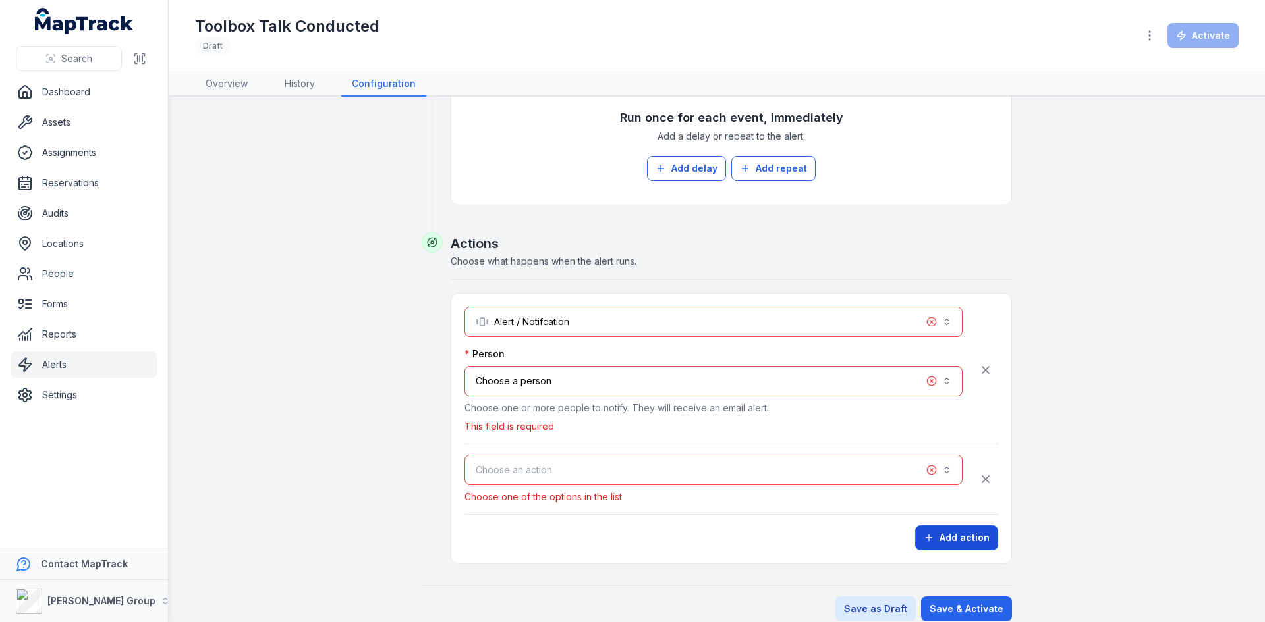
scroll to position [596, 0]
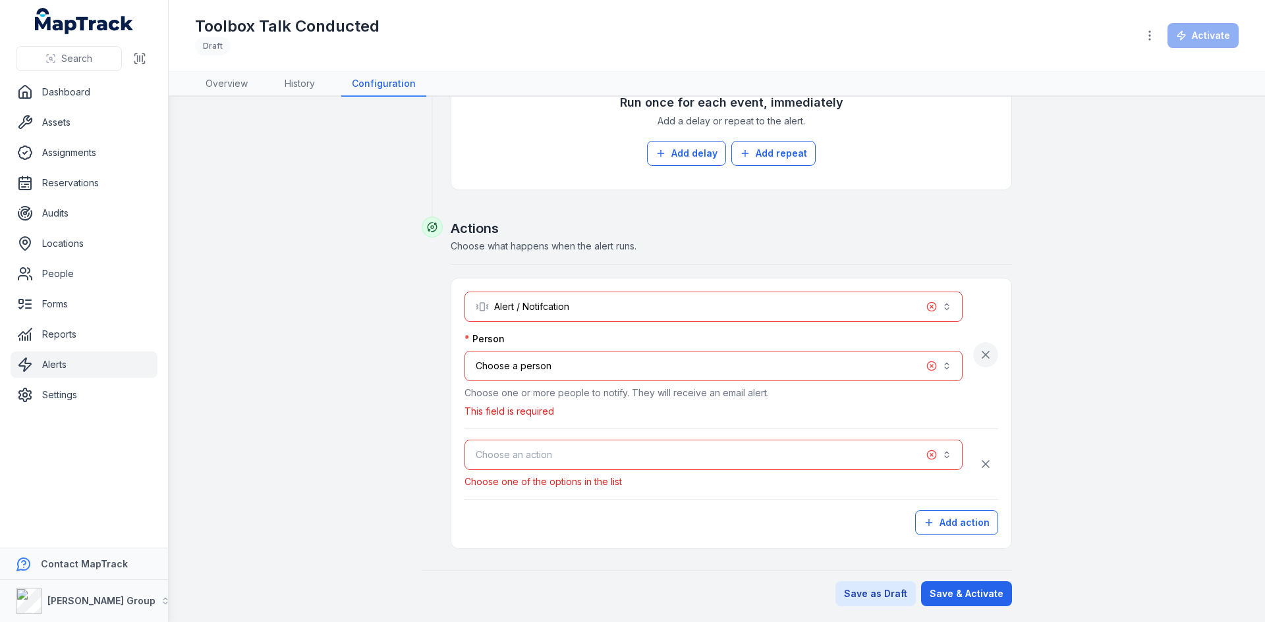
click at [982, 356] on icon "button" at bounding box center [985, 355] width 7 height 7
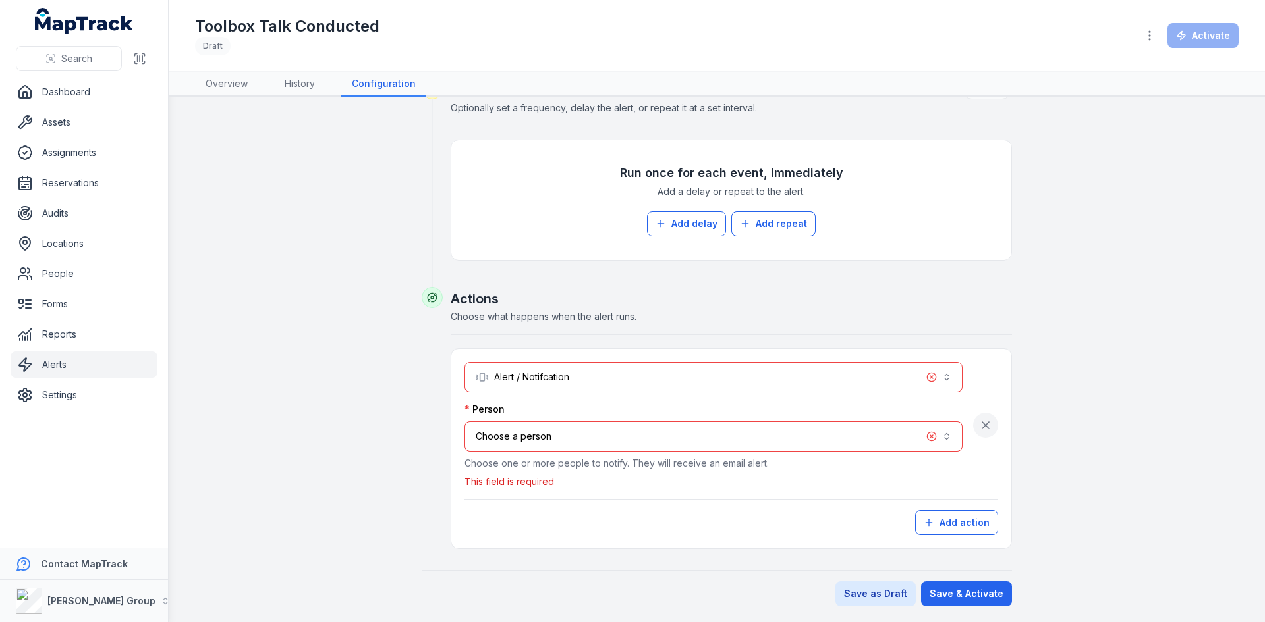
scroll to position [526, 0]
click at [982, 424] on icon "button" at bounding box center [985, 425] width 7 height 7
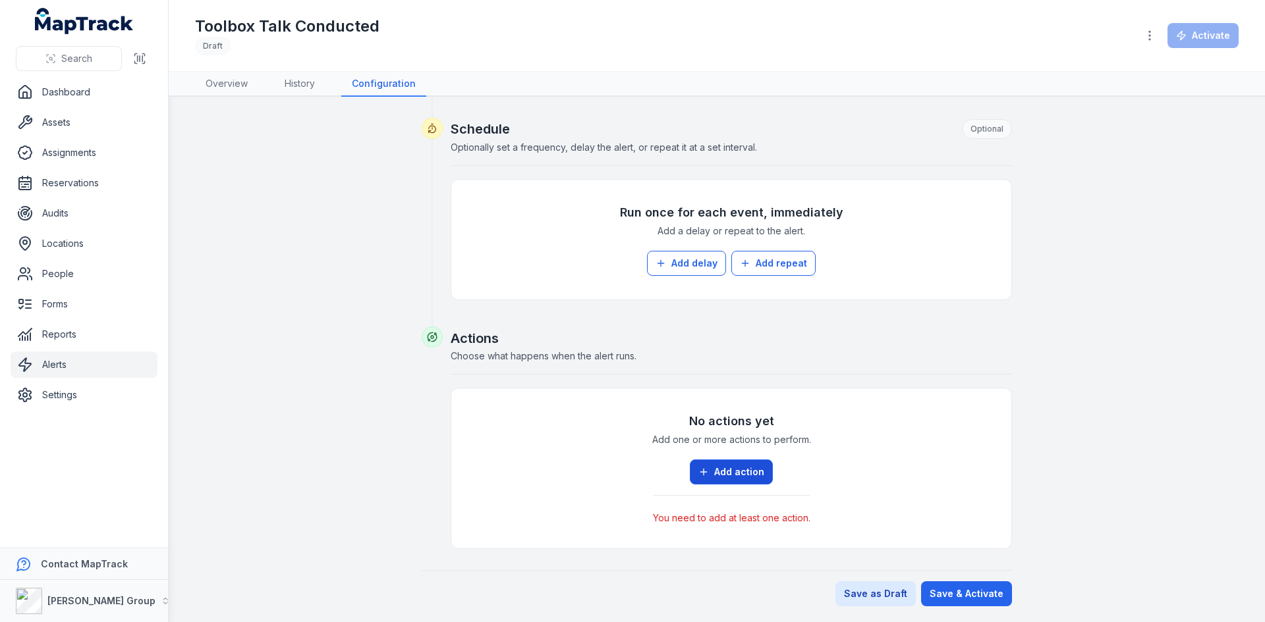
click at [736, 468] on button "Add action" at bounding box center [731, 472] width 83 height 25
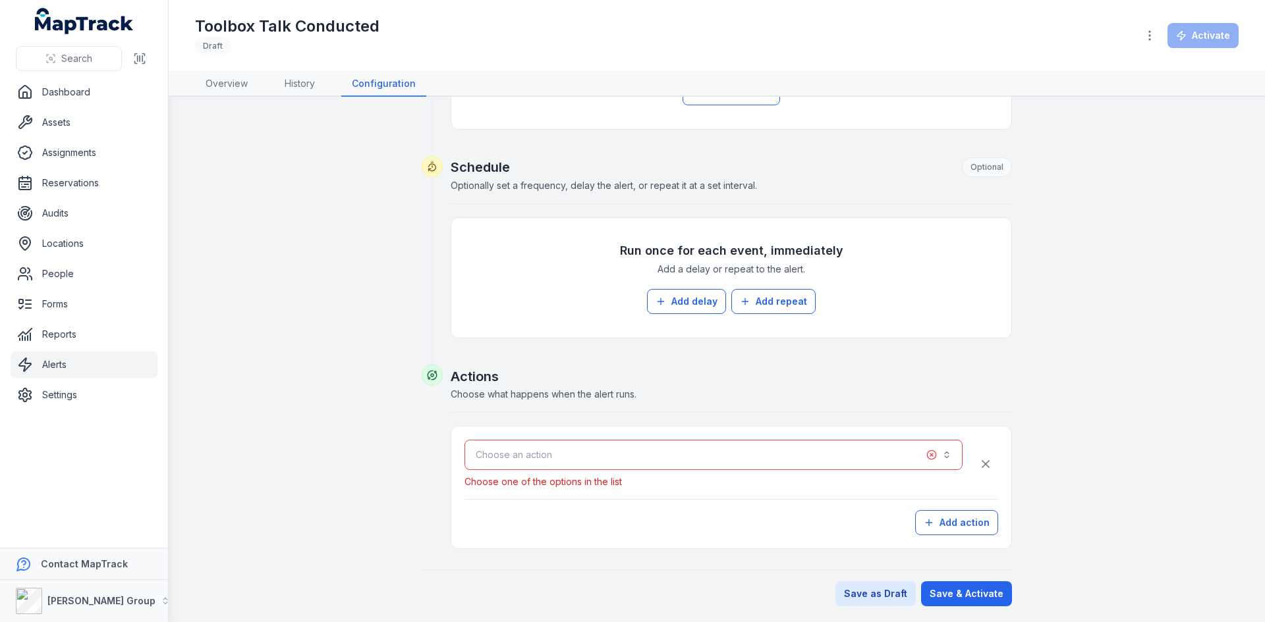
scroll to position [448, 0]
click at [547, 468] on button "Choose an action" at bounding box center [713, 455] width 498 height 30
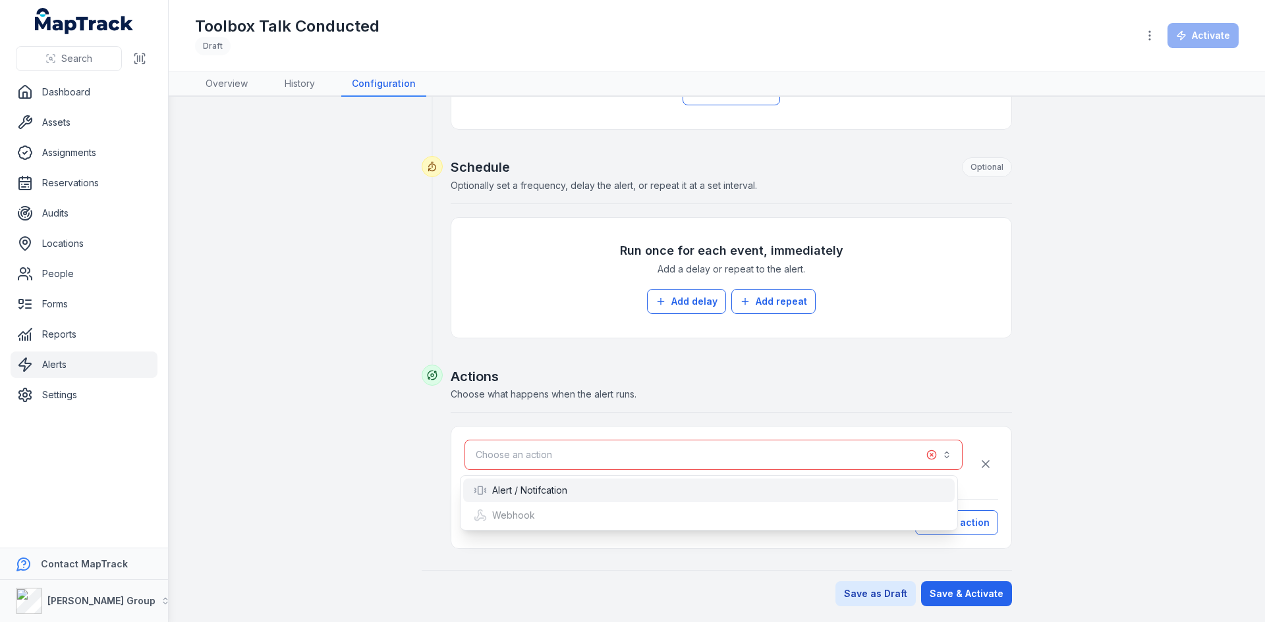
click at [527, 493] on div "Alert / Notifcation" at bounding box center [521, 490] width 94 height 13
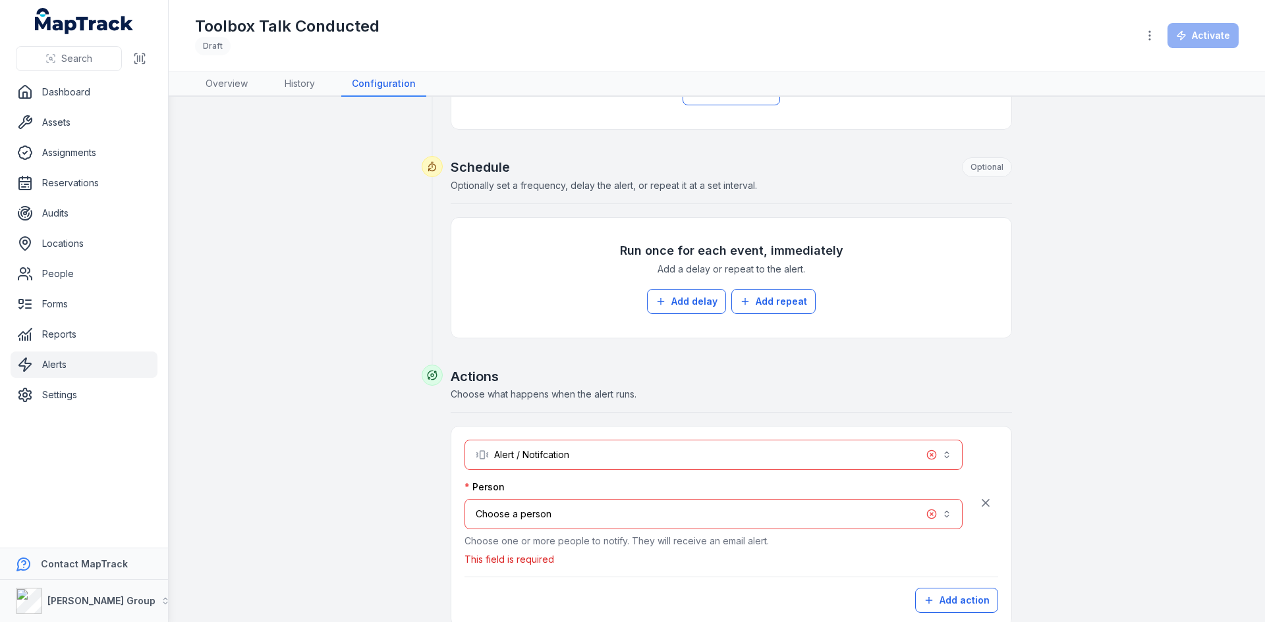
click at [525, 499] on button "Choose a person" at bounding box center [713, 514] width 498 height 30
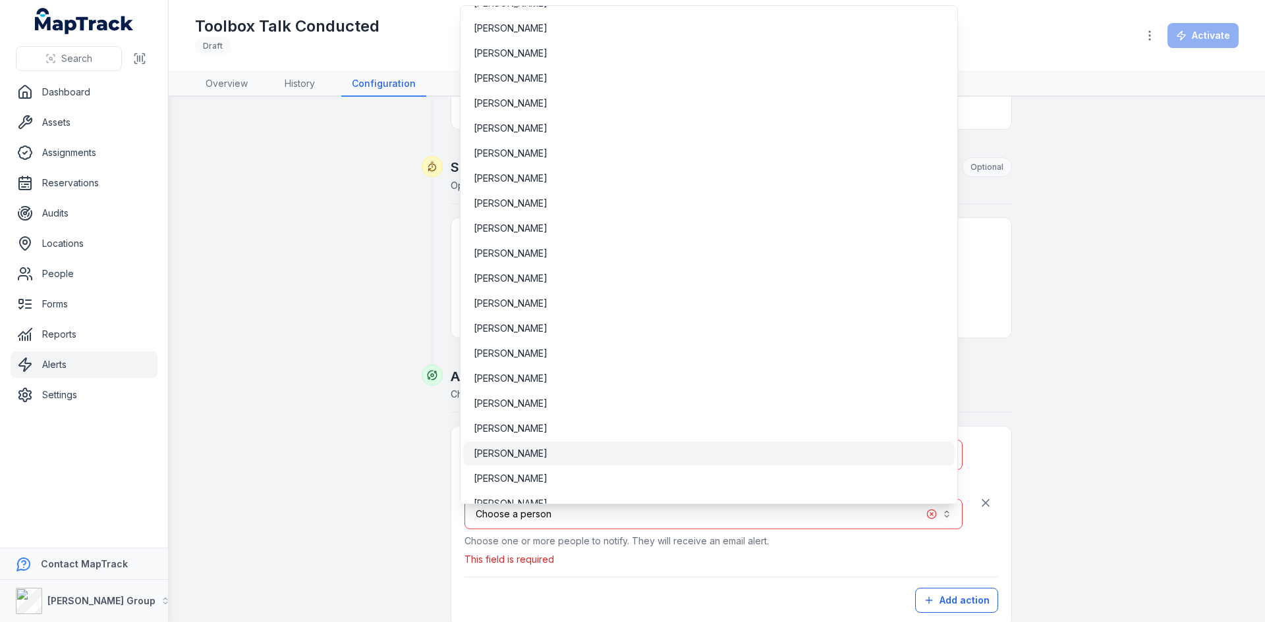
scroll to position [586, 0]
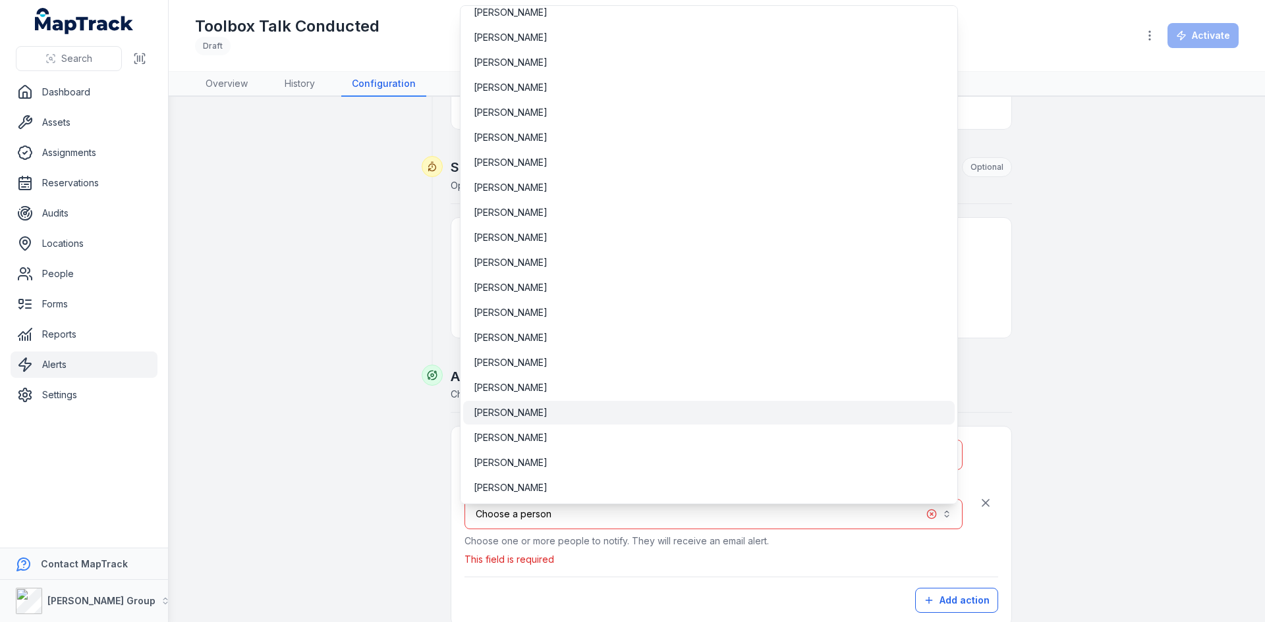
click at [515, 421] on div "[PERSON_NAME]" at bounding box center [708, 413] width 491 height 24
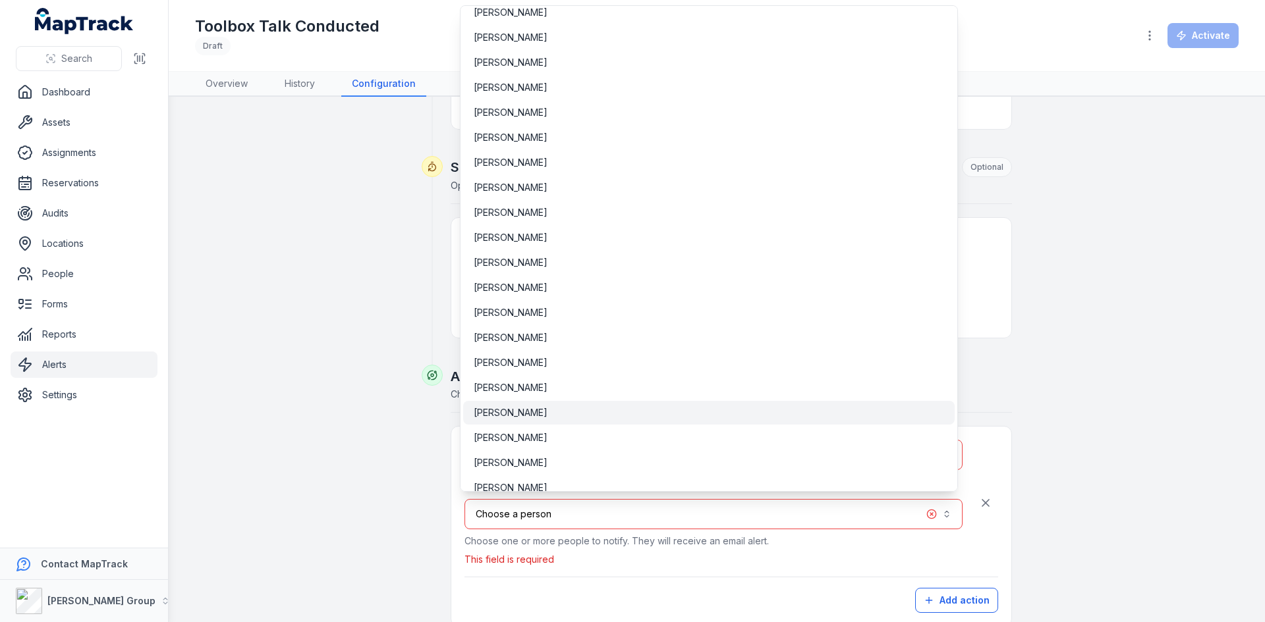
scroll to position [526, 0]
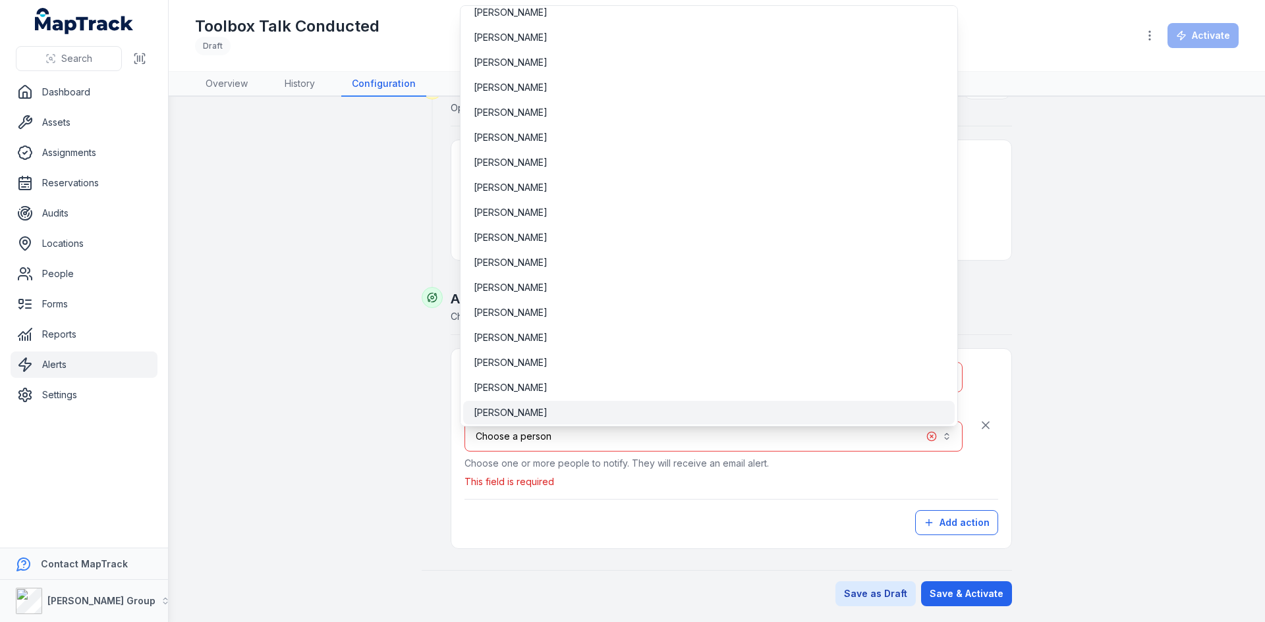
click at [614, 405] on div "[PERSON_NAME]" at bounding box center [708, 413] width 491 height 24
click at [597, 416] on div "[PERSON_NAME]" at bounding box center [709, 412] width 470 height 13
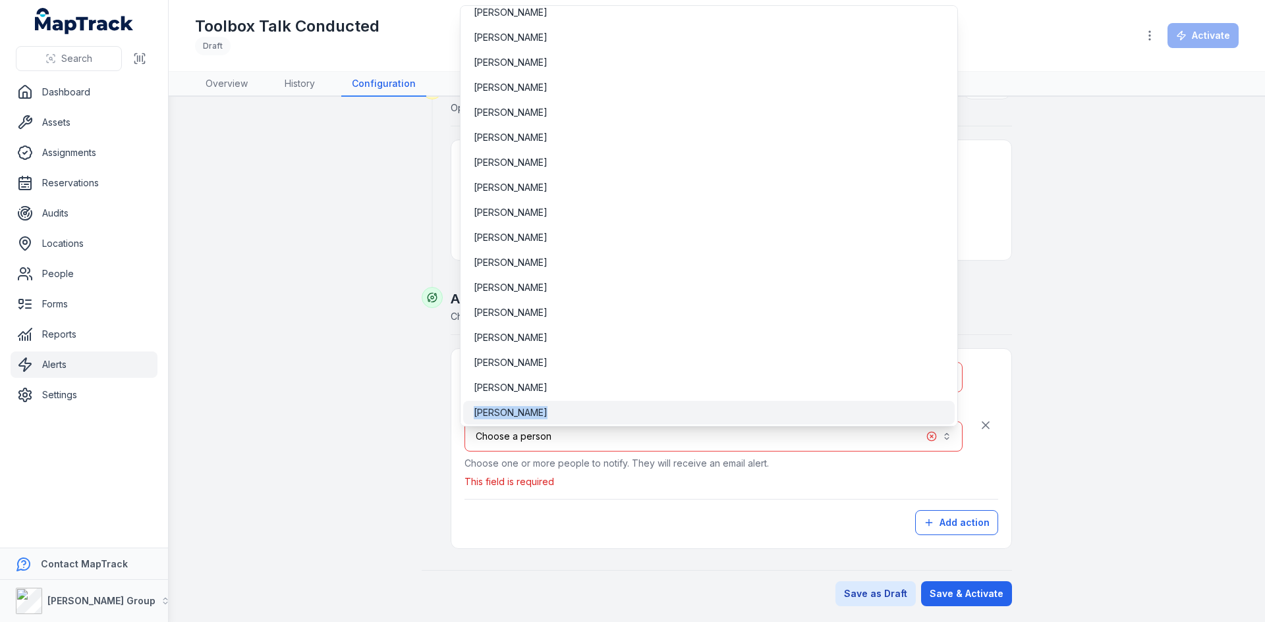
click at [597, 416] on div "[PERSON_NAME]" at bounding box center [709, 412] width 470 height 13
click at [1108, 399] on div "**********" at bounding box center [717, 97] width 1012 height 1020
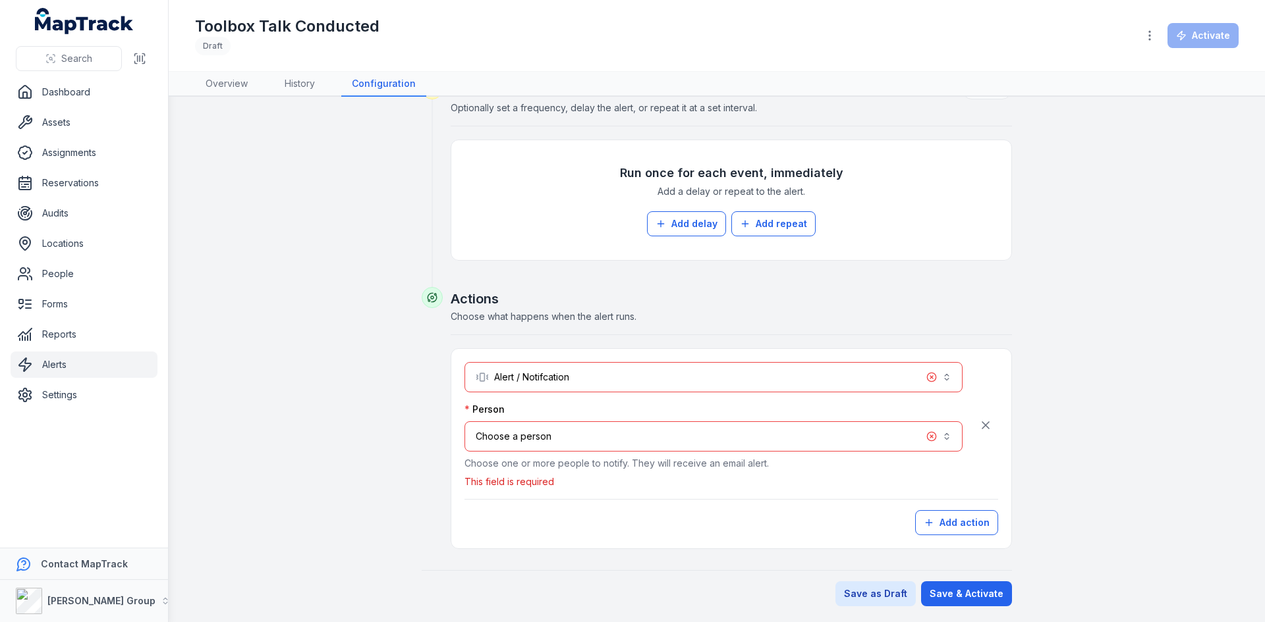
click at [609, 443] on button "Choose a person" at bounding box center [713, 437] width 498 height 30
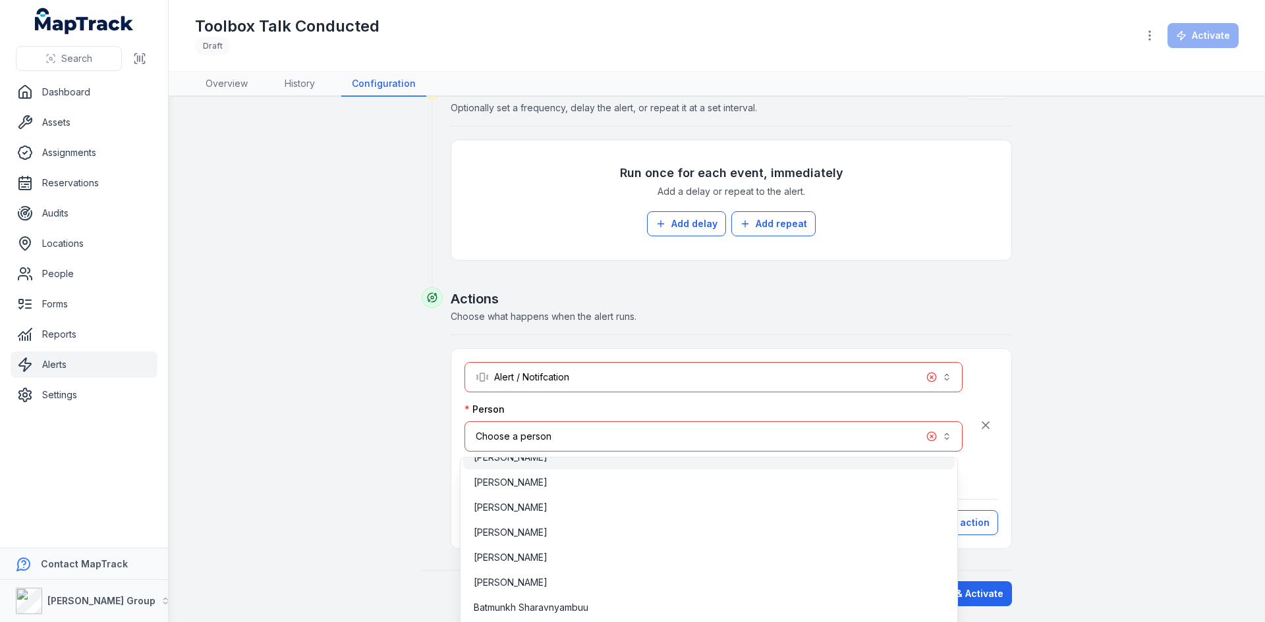
scroll to position [461, 0]
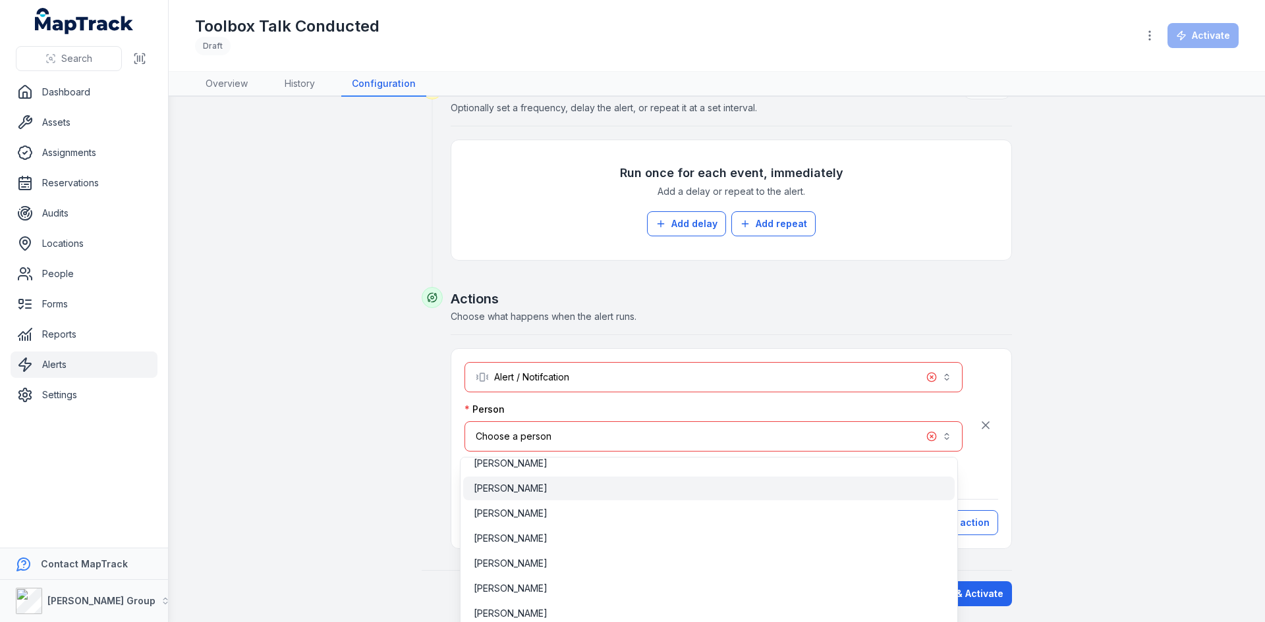
click at [508, 486] on span "[PERSON_NAME]" at bounding box center [511, 488] width 74 height 13
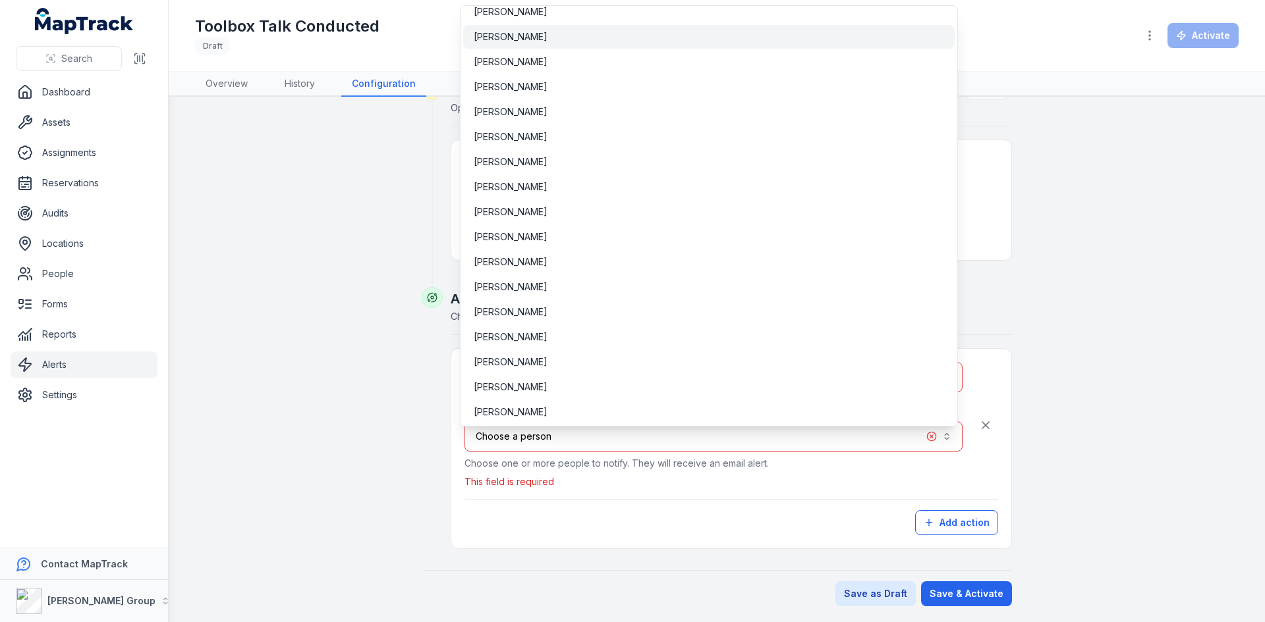
click at [1195, 439] on div "**********" at bounding box center [717, 97] width 1012 height 1020
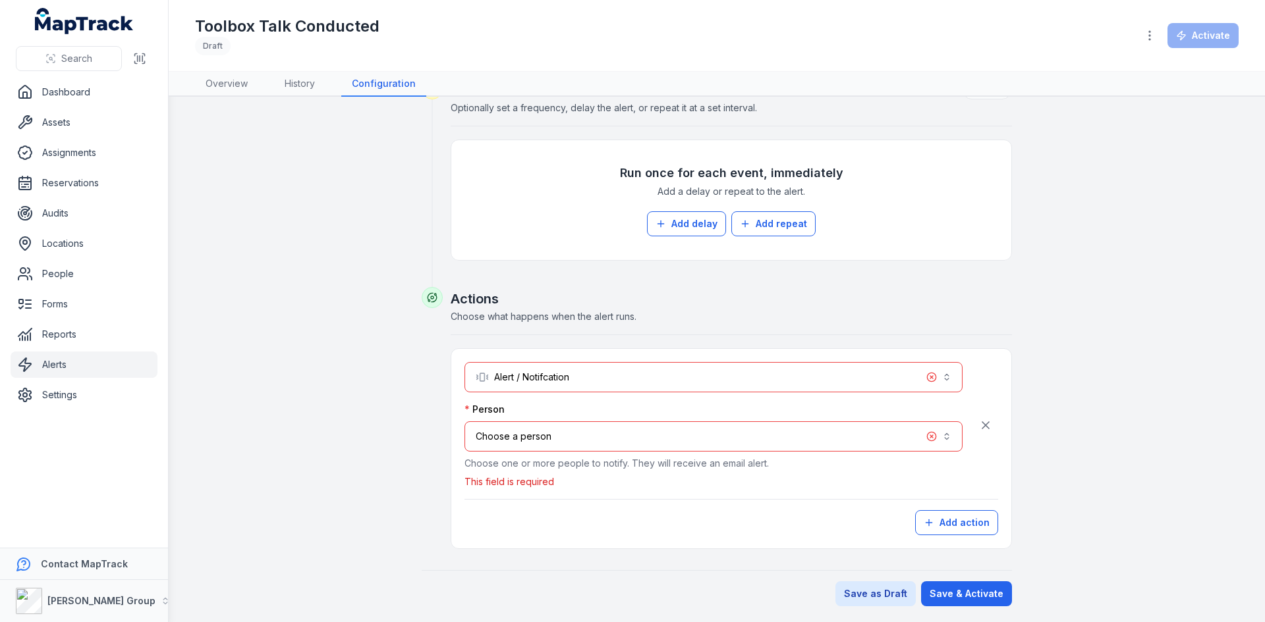
click at [530, 435] on button "Choose a person" at bounding box center [713, 437] width 498 height 30
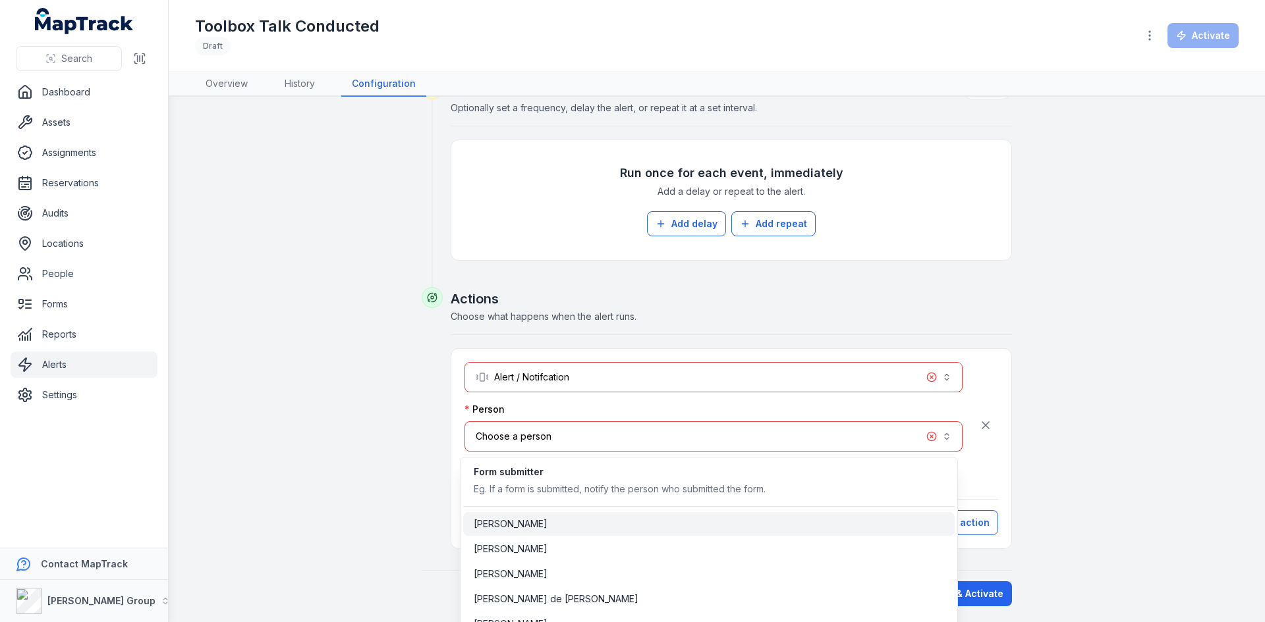
click at [512, 532] on div "[PERSON_NAME]" at bounding box center [708, 524] width 491 height 24
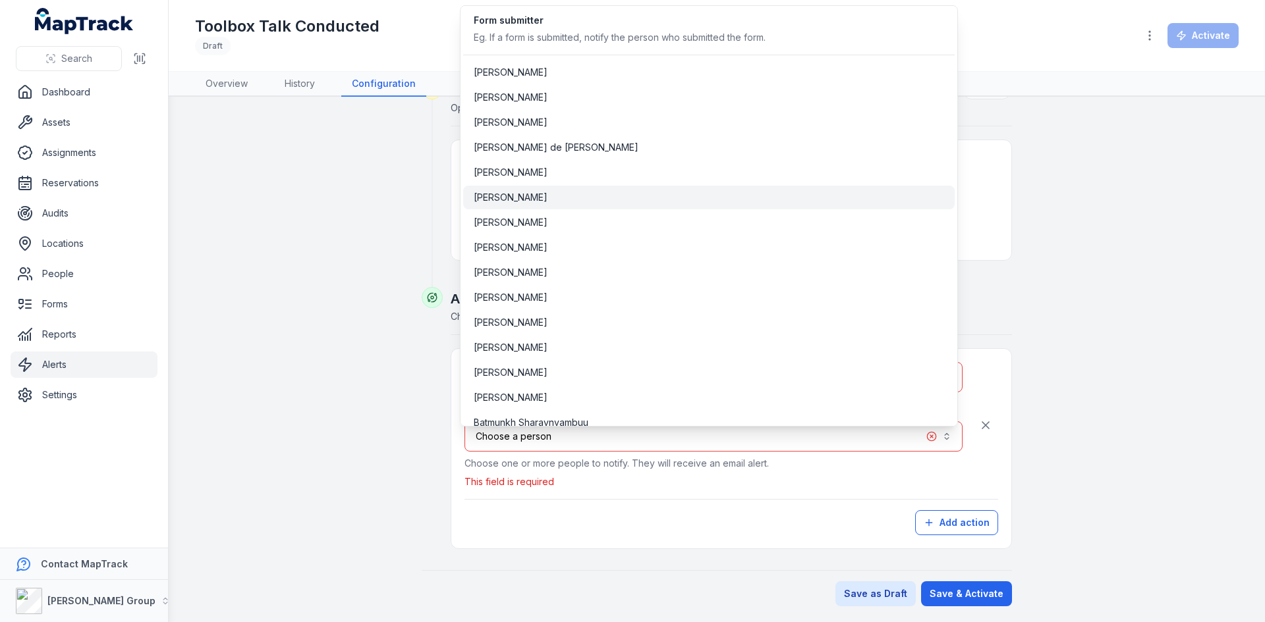
click at [553, 192] on div "[PERSON_NAME]" at bounding box center [709, 197] width 470 height 13
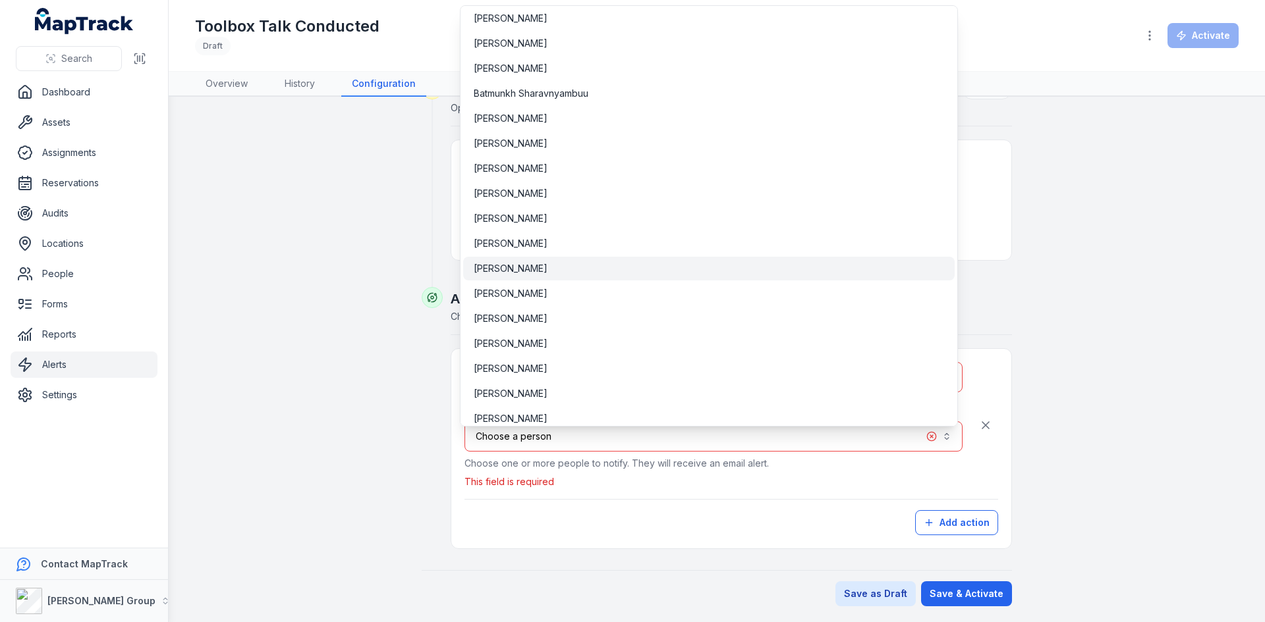
scroll to position [659, 0]
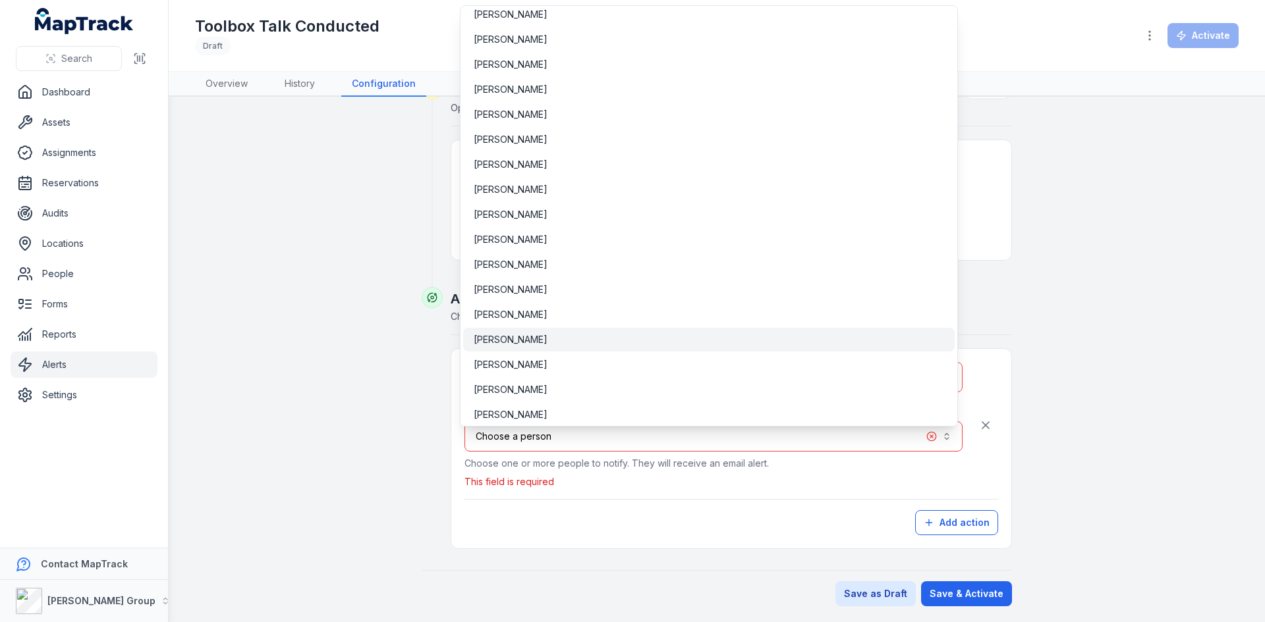
click at [523, 329] on div "[PERSON_NAME]" at bounding box center [708, 340] width 491 height 24
click at [1143, 326] on div "**********" at bounding box center [717, 97] width 1012 height 1020
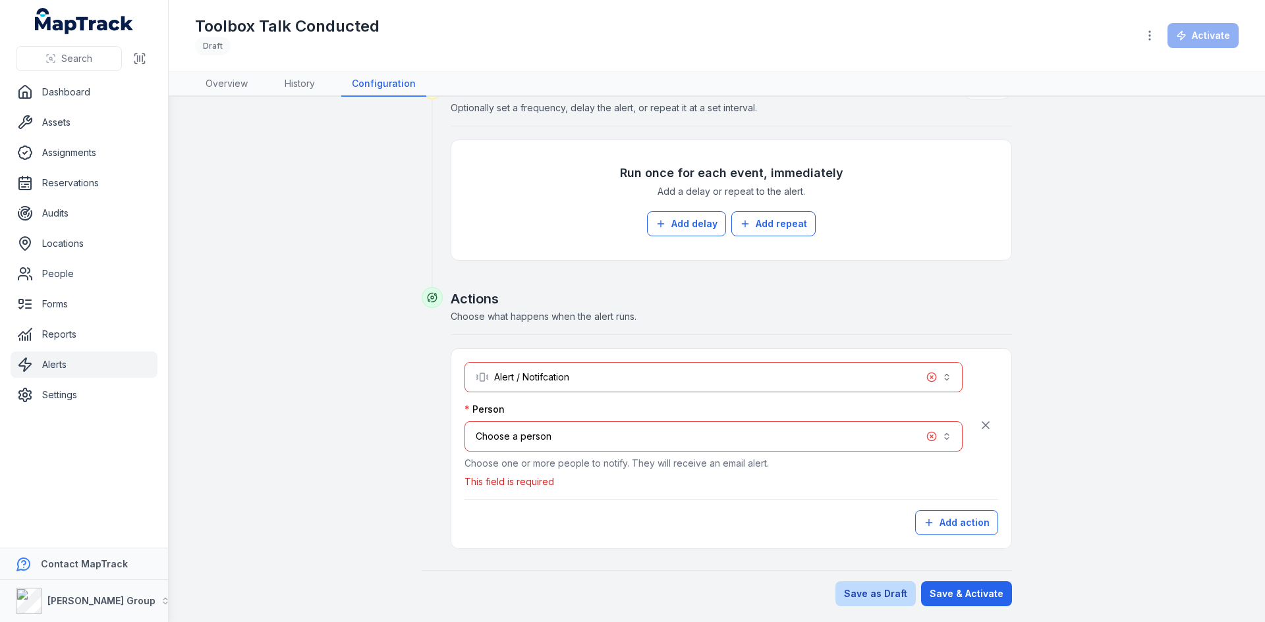
click at [853, 592] on button "Save as Draft" at bounding box center [875, 594] width 80 height 25
click at [866, 592] on button "Save as Draft" at bounding box center [875, 594] width 80 height 25
click at [983, 427] on icon "button" at bounding box center [985, 425] width 7 height 7
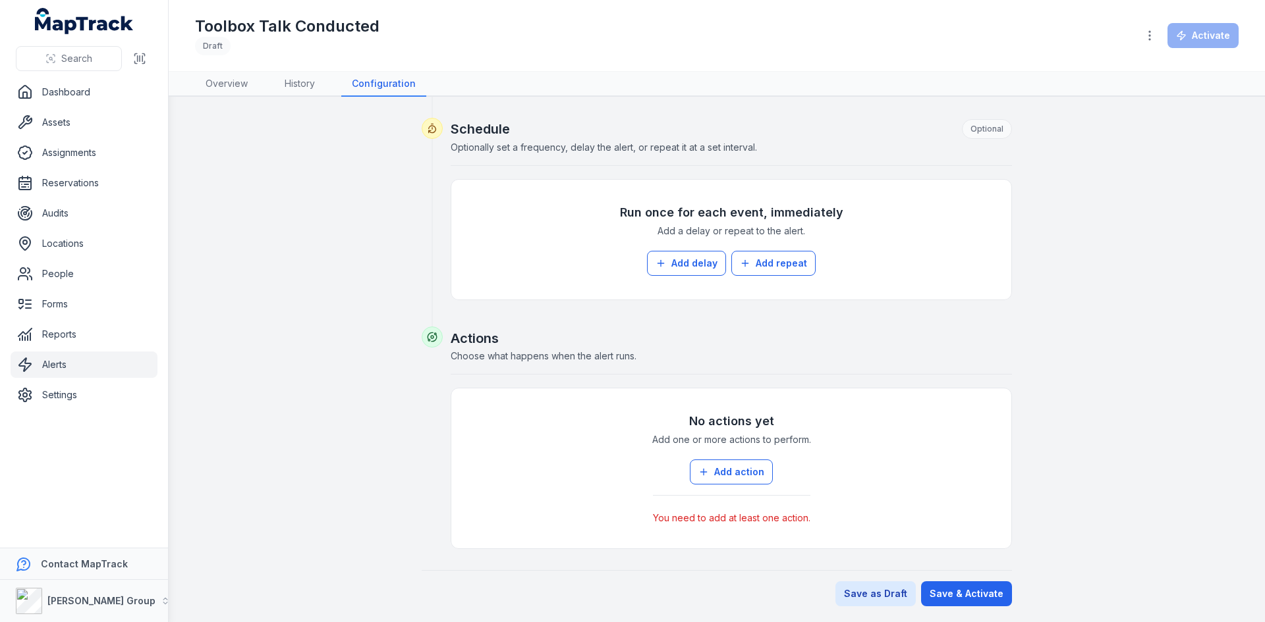
scroll to position [486, 0]
click at [220, 80] on link "Overview" at bounding box center [226, 84] width 63 height 25
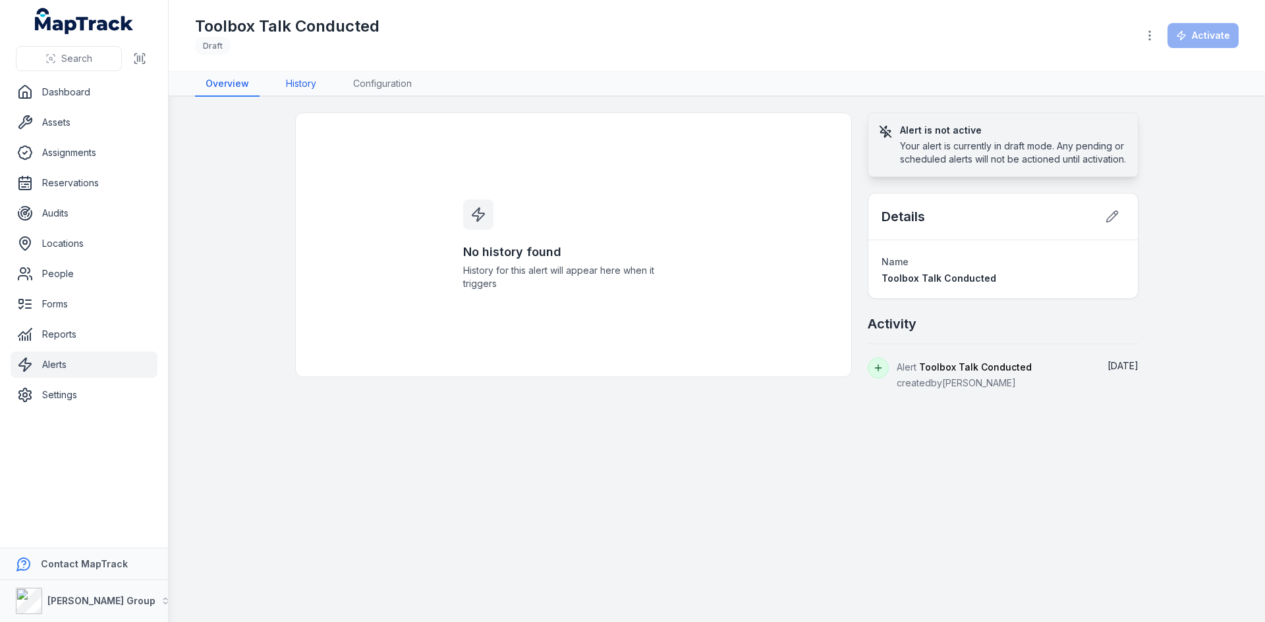
click at [290, 84] on link "History" at bounding box center [300, 84] width 51 height 25
click at [364, 84] on link "Configuration" at bounding box center [383, 84] width 80 height 25
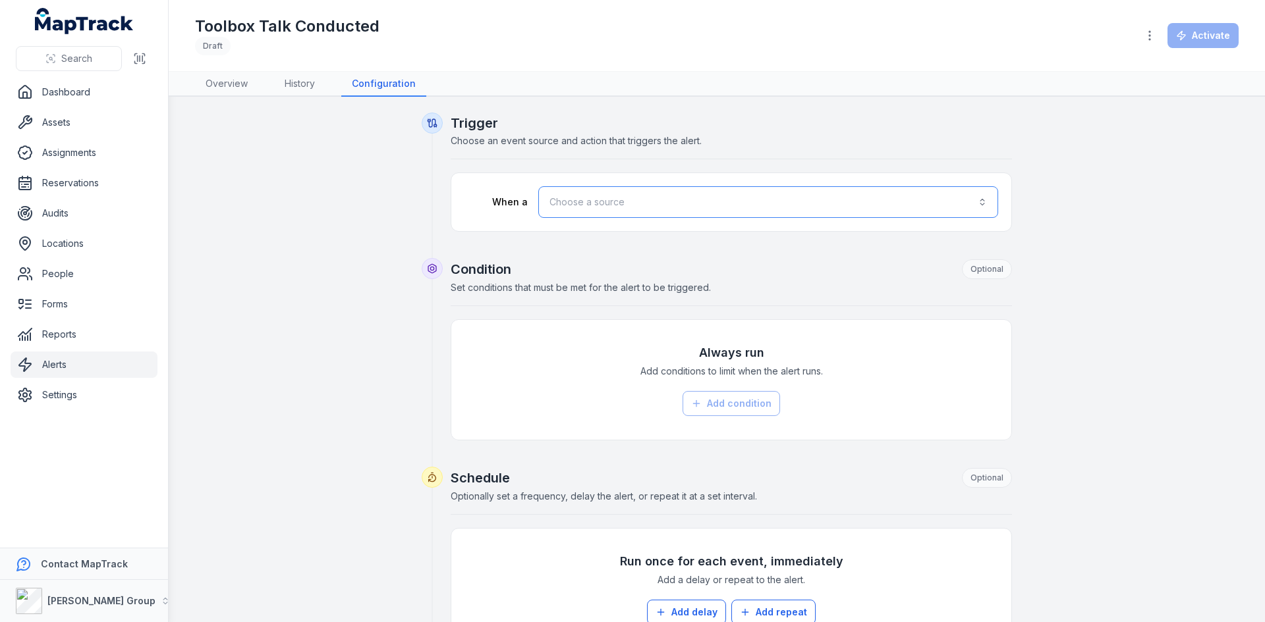
click at [583, 204] on button "Choose a source" at bounding box center [768, 202] width 460 height 32
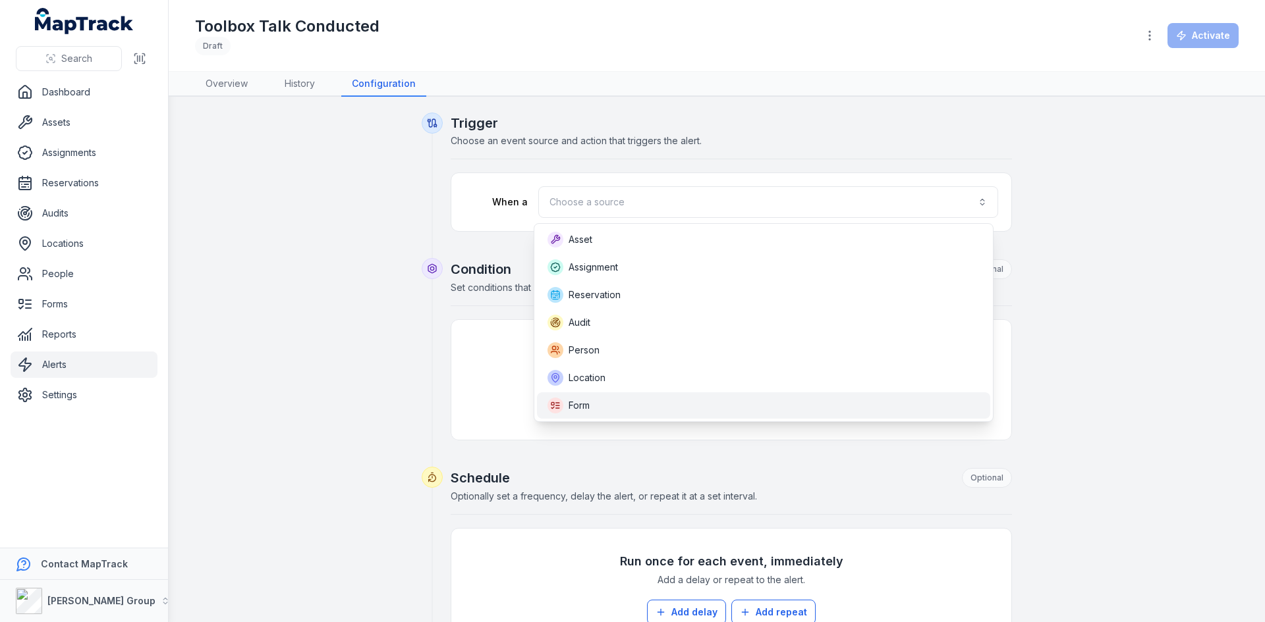
click at [593, 401] on div "Form" at bounding box center [763, 406] width 432 height 16
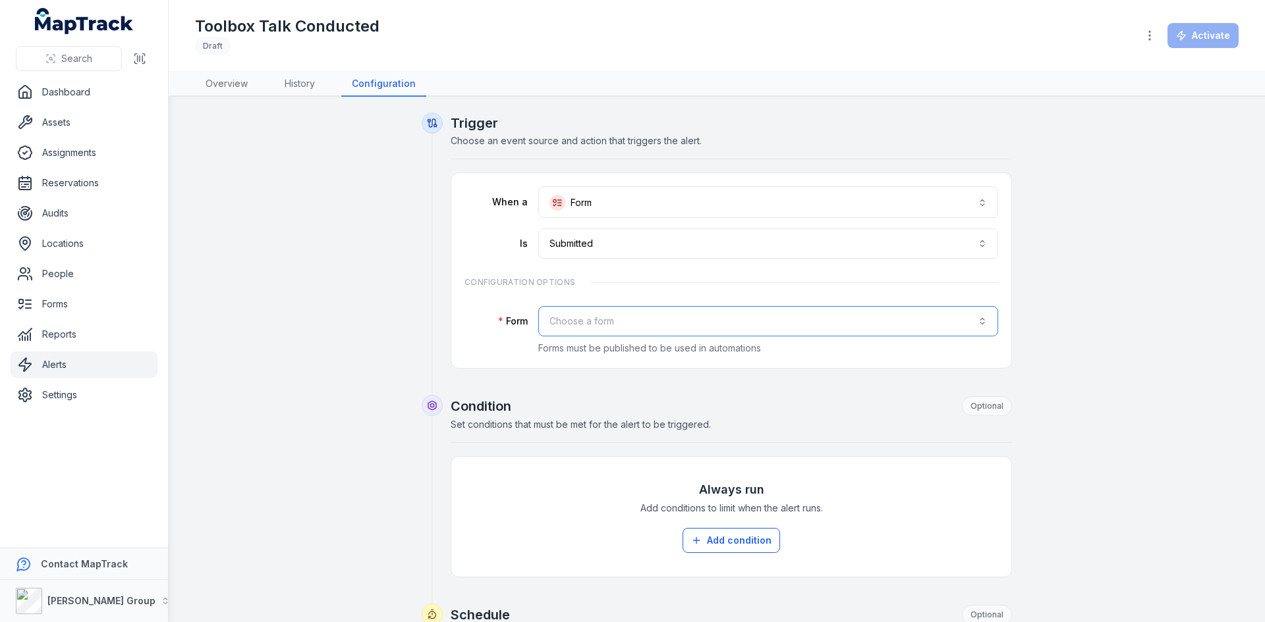
click at [594, 326] on button "Choose a form" at bounding box center [768, 321] width 460 height 30
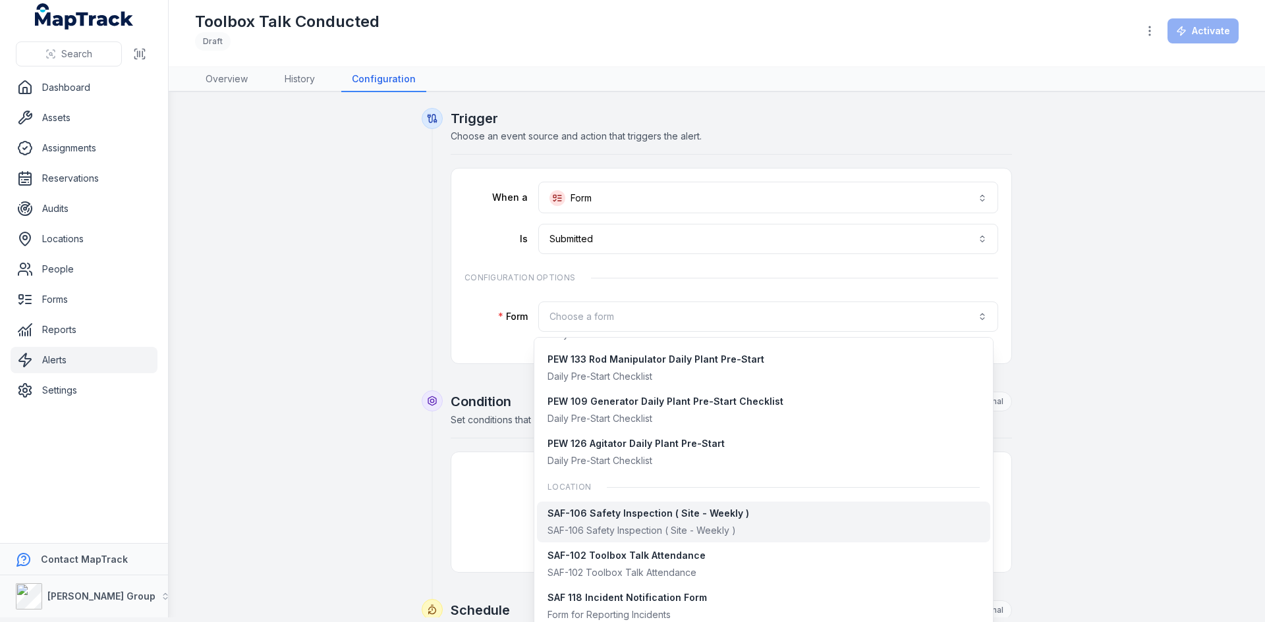
scroll to position [951, 0]
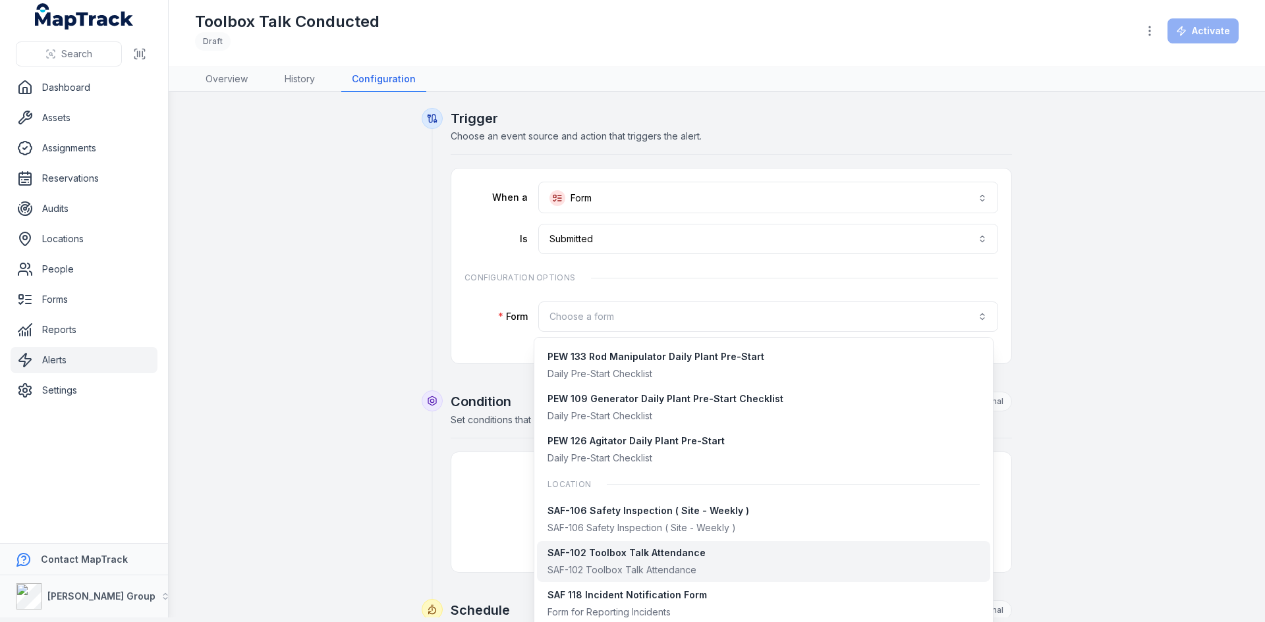
click at [626, 551] on div "SAF-102 Toolbox Talk Attendance" at bounding box center [626, 553] width 158 height 13
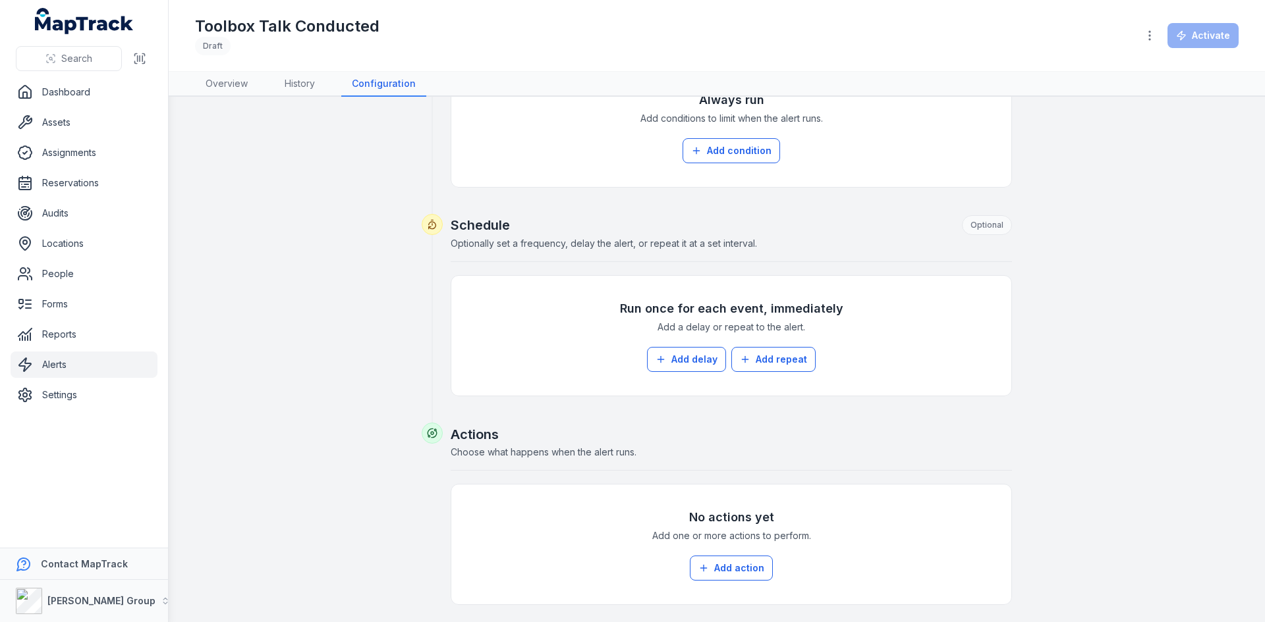
scroll to position [446, 0]
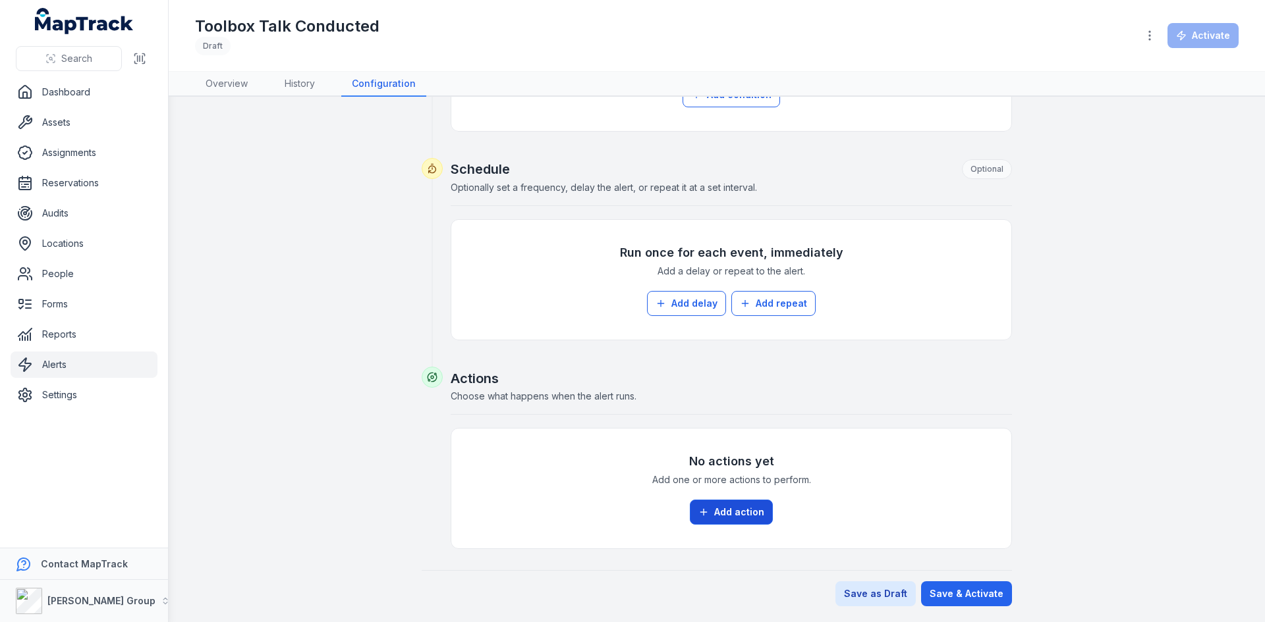
click at [740, 519] on button "Add action" at bounding box center [731, 512] width 83 height 25
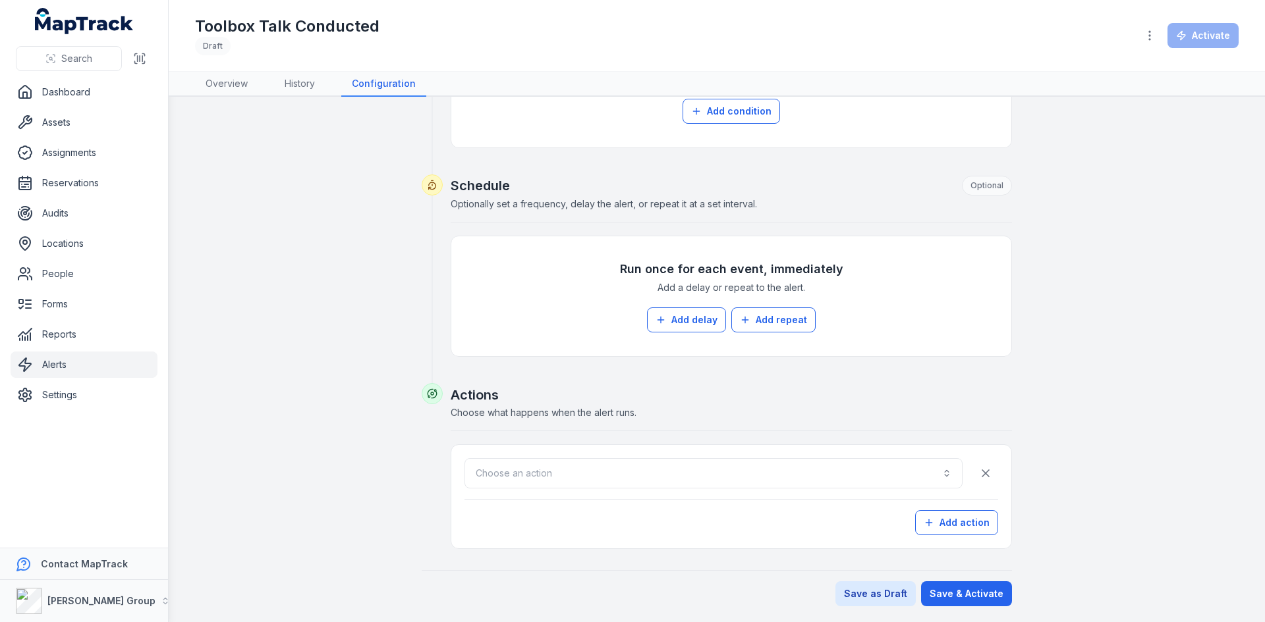
scroll to position [429, 0]
click at [629, 483] on button "Choose an action" at bounding box center [713, 473] width 498 height 30
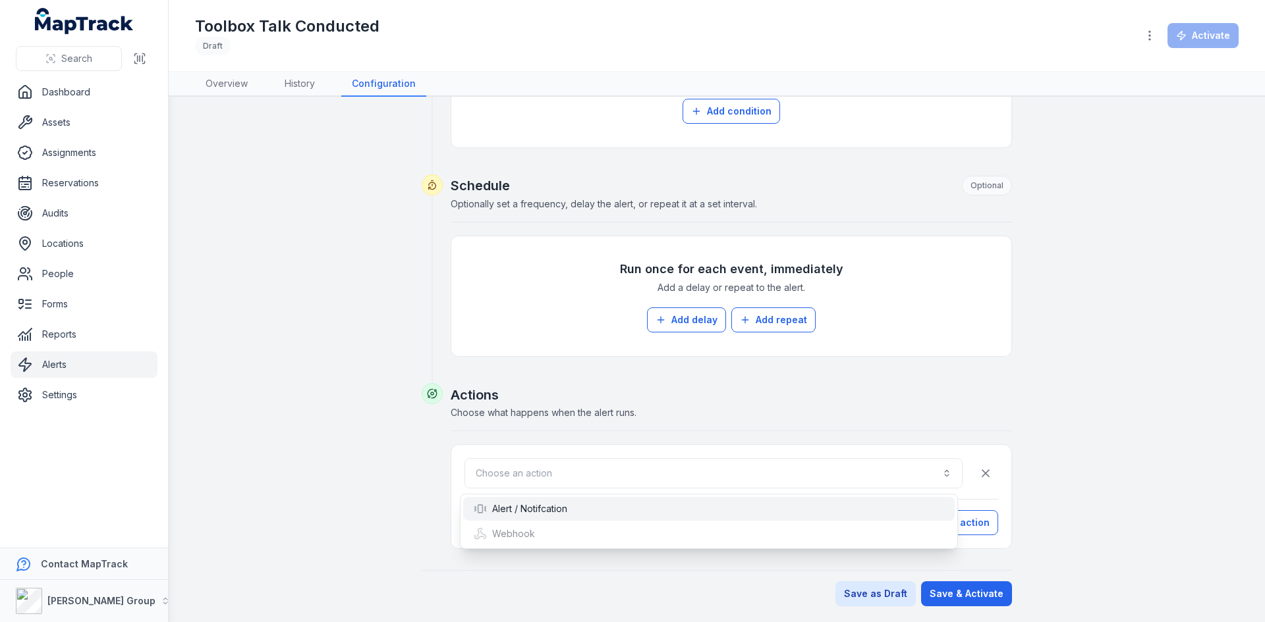
click at [574, 508] on div "Alert / Notifcation" at bounding box center [709, 509] width 470 height 13
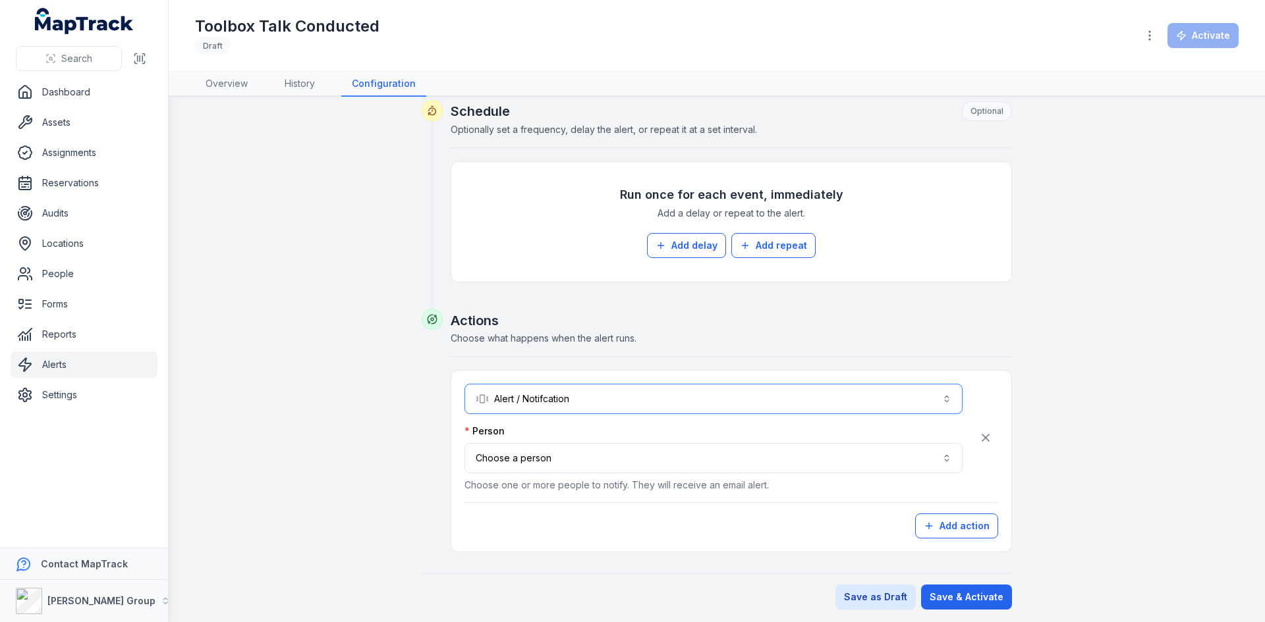
scroll to position [507, 0]
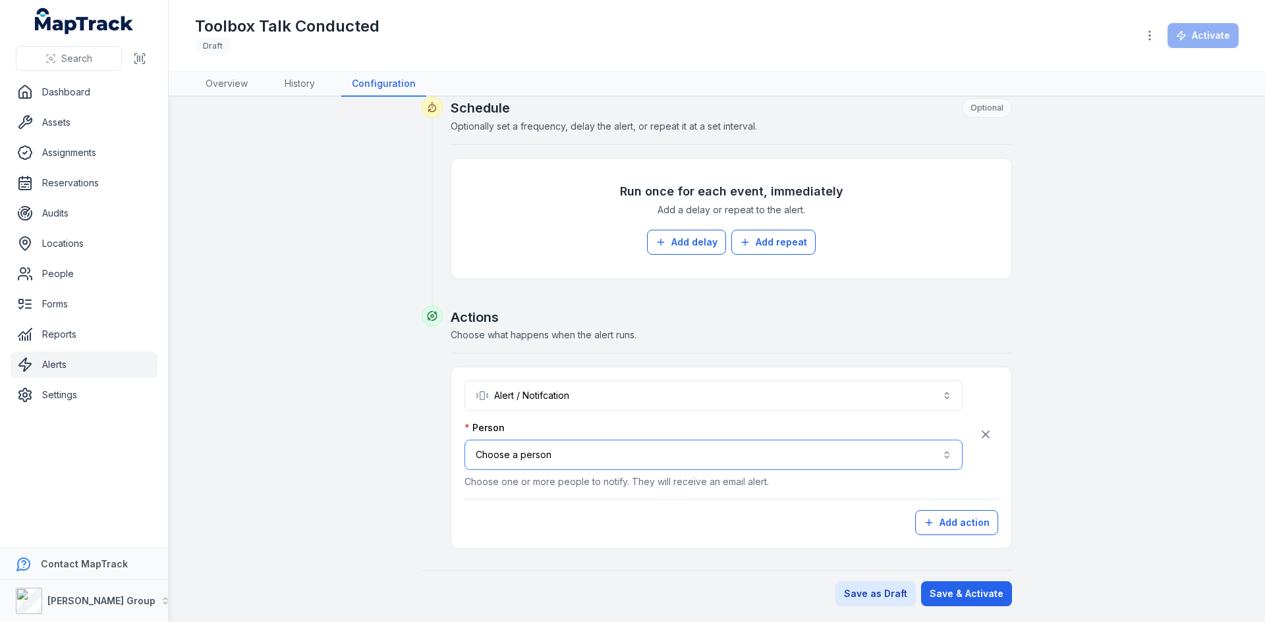
click at [572, 459] on button "Choose a person" at bounding box center [713, 455] width 498 height 30
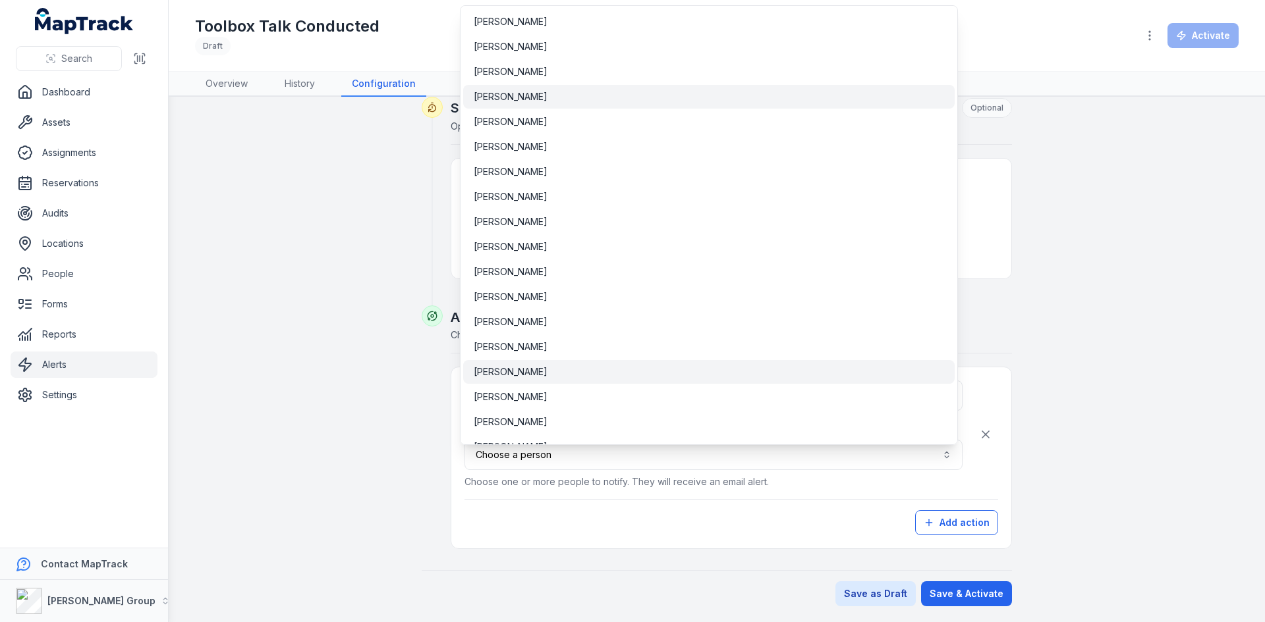
scroll to position [645, 0]
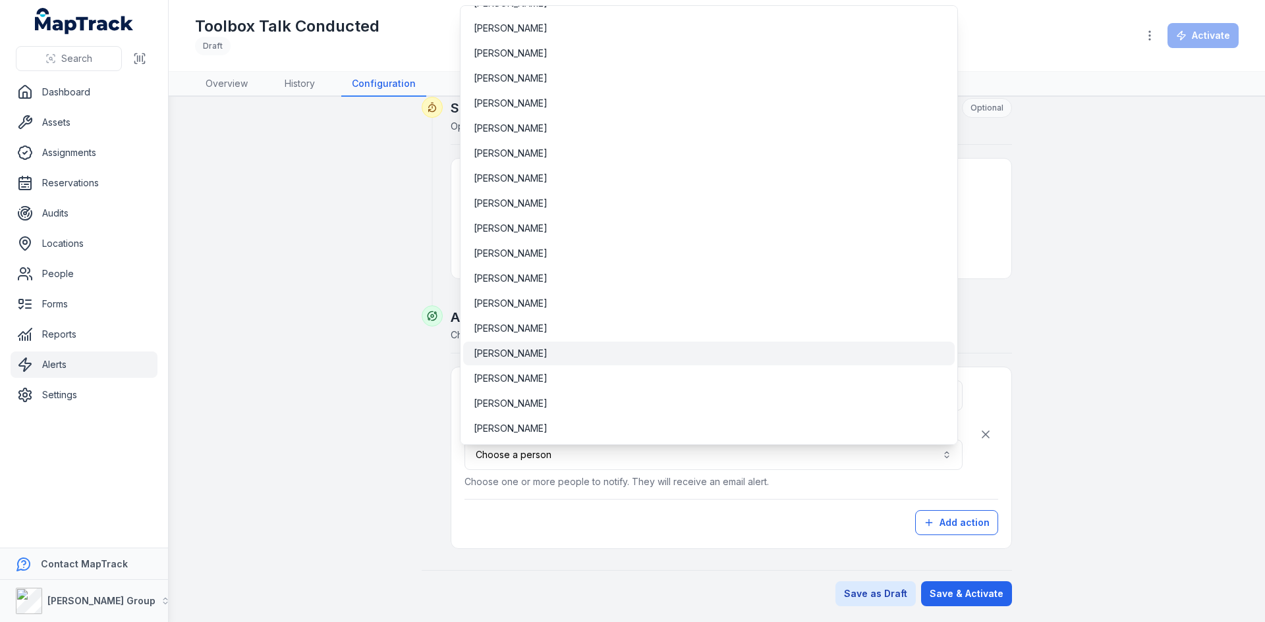
click at [536, 358] on span "[PERSON_NAME]" at bounding box center [511, 353] width 74 height 13
click at [1109, 437] on div "**********" at bounding box center [717, 105] width 1012 height 1001
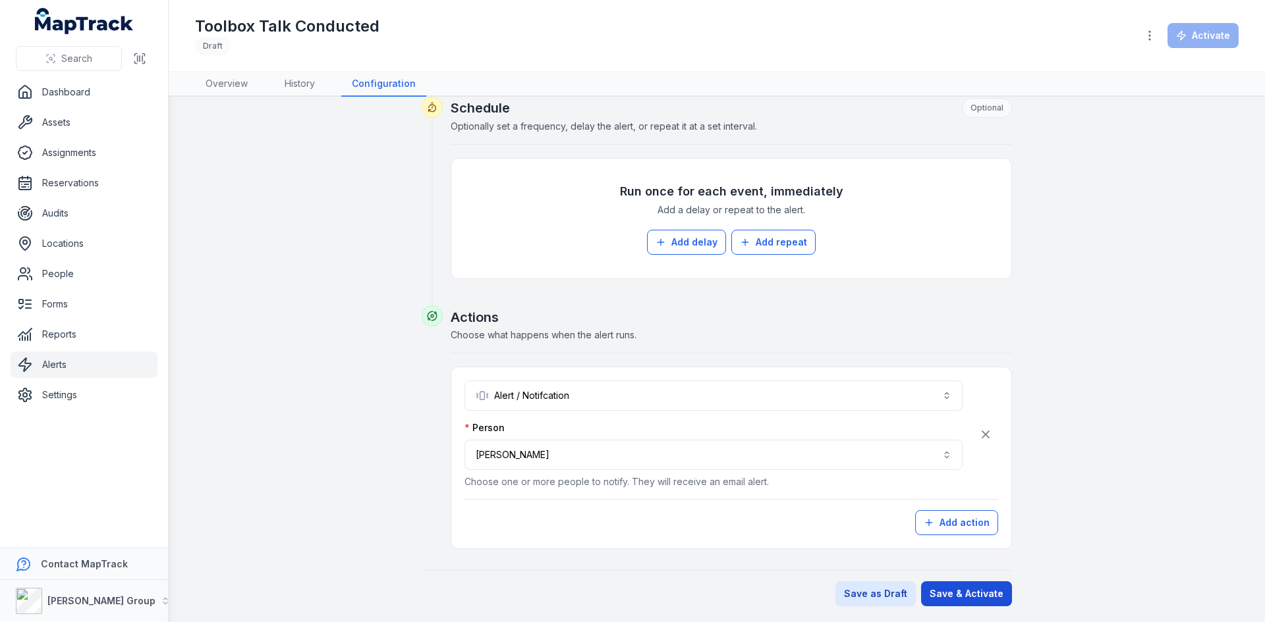
click at [952, 600] on button "Save & Activate" at bounding box center [966, 594] width 91 height 25
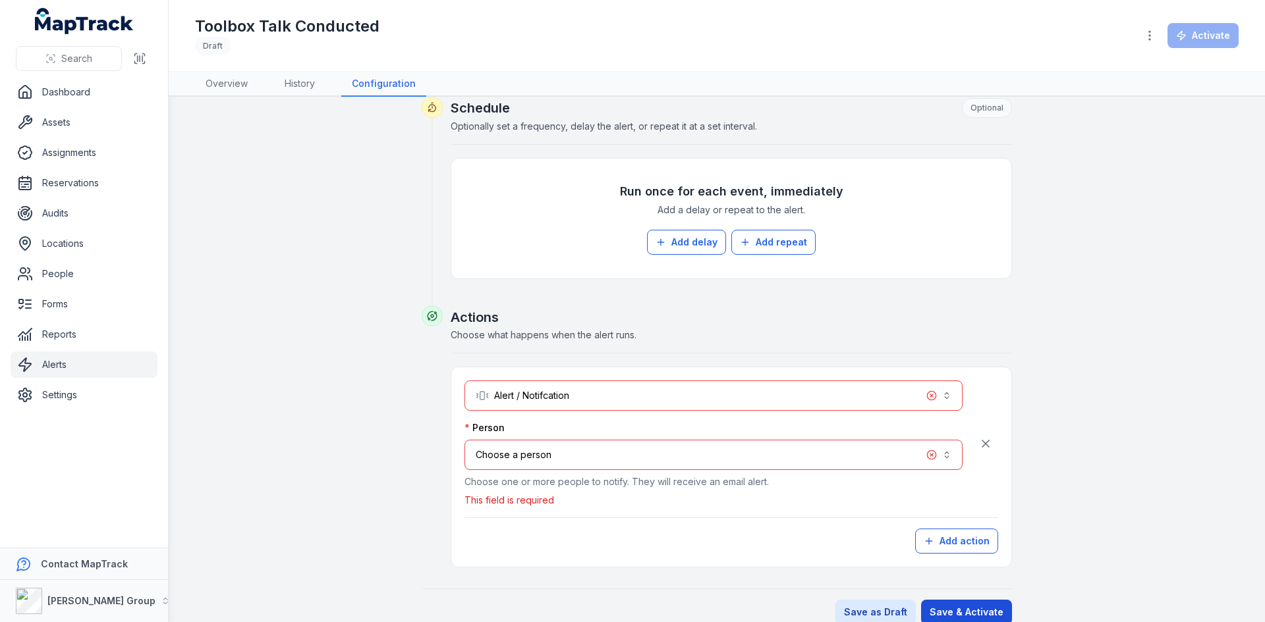
scroll to position [526, 0]
